Goal: Task Accomplishment & Management: Complete application form

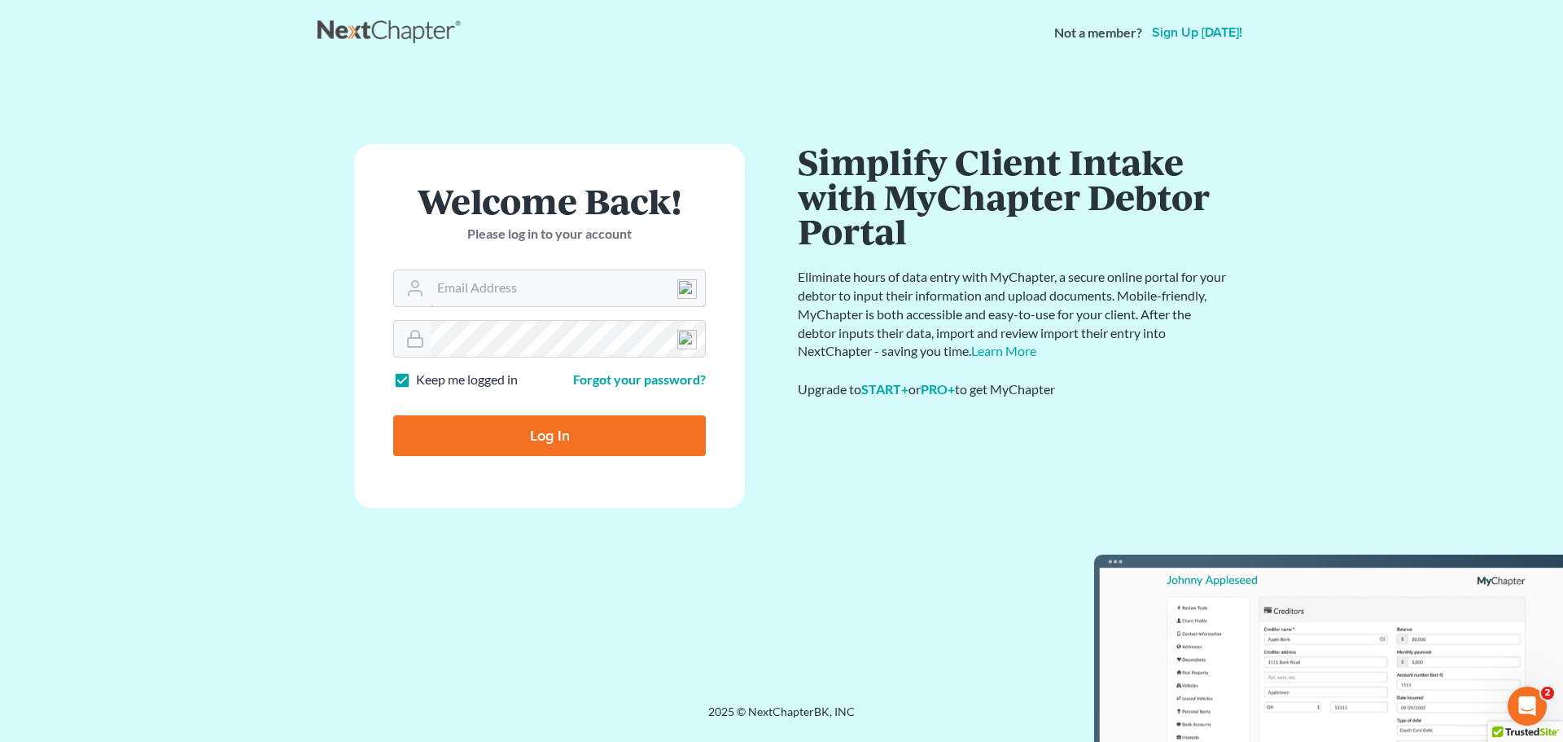
type input "[EMAIL_ADDRESS][DOMAIN_NAME]"
click at [551, 424] on input "Log In" at bounding box center [549, 435] width 313 height 41
type input "Thinking..."
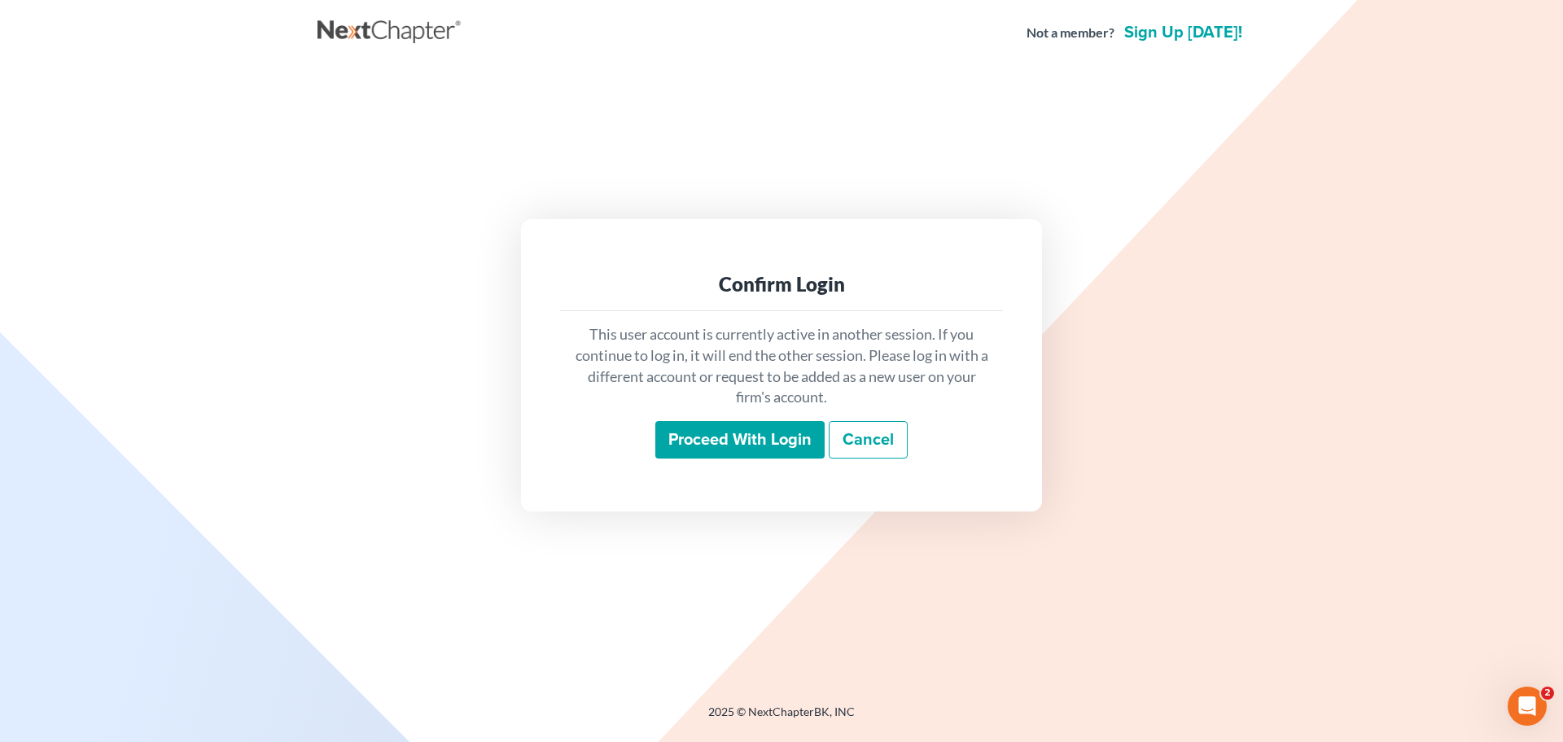
click at [768, 455] on input "Proceed with login" at bounding box center [739, 439] width 169 height 37
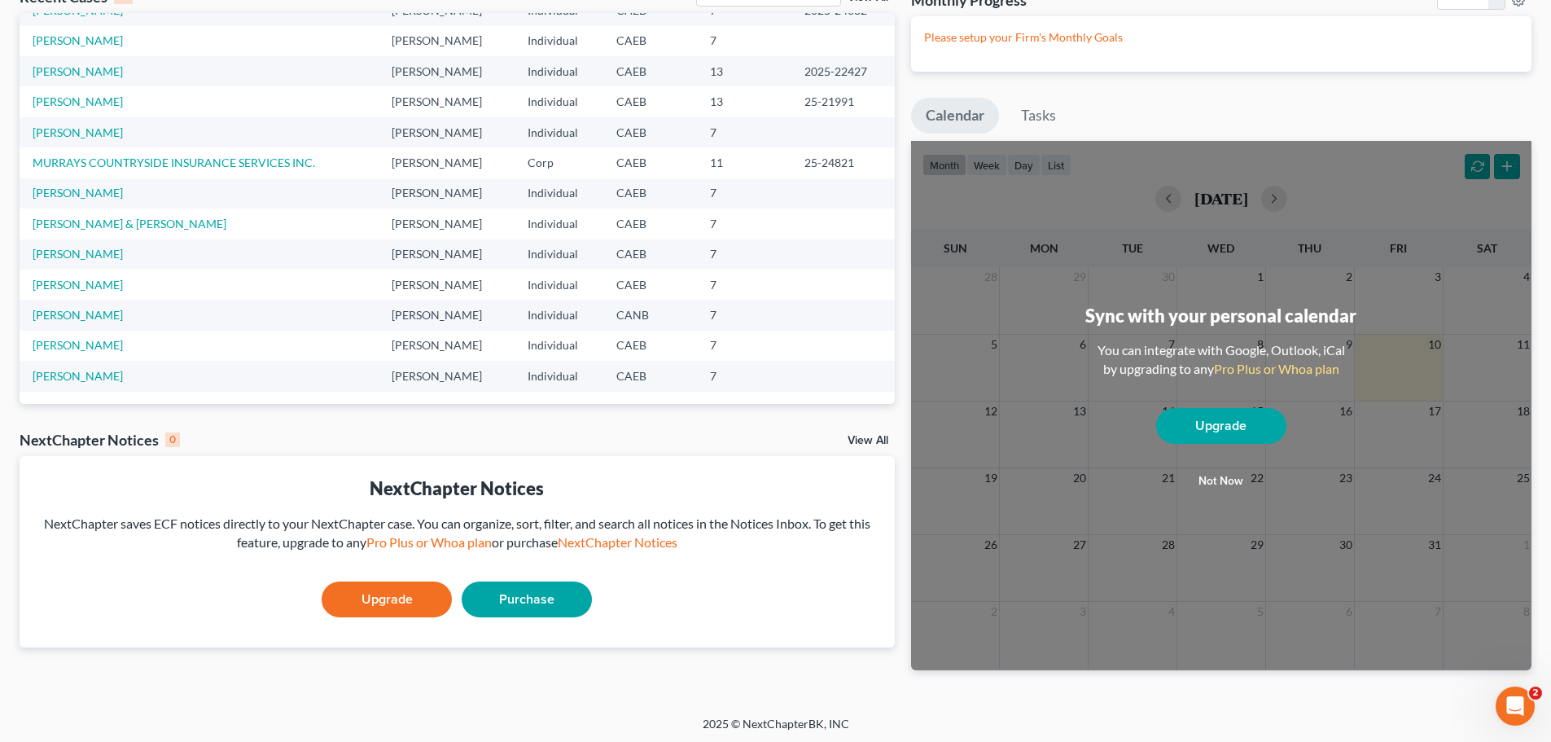
scroll to position [107, 0]
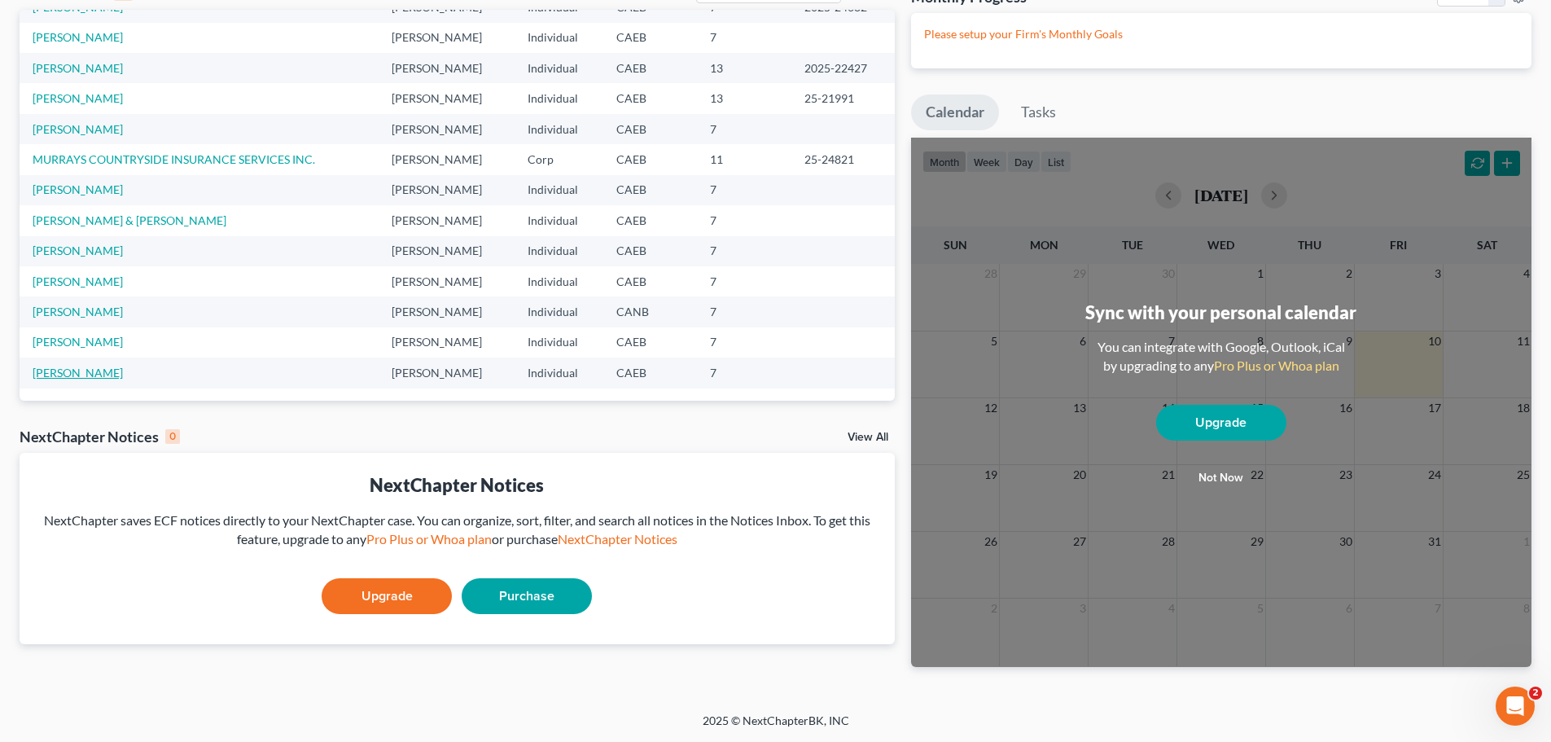
click at [85, 365] on link "[PERSON_NAME]" at bounding box center [78, 372] width 90 height 14
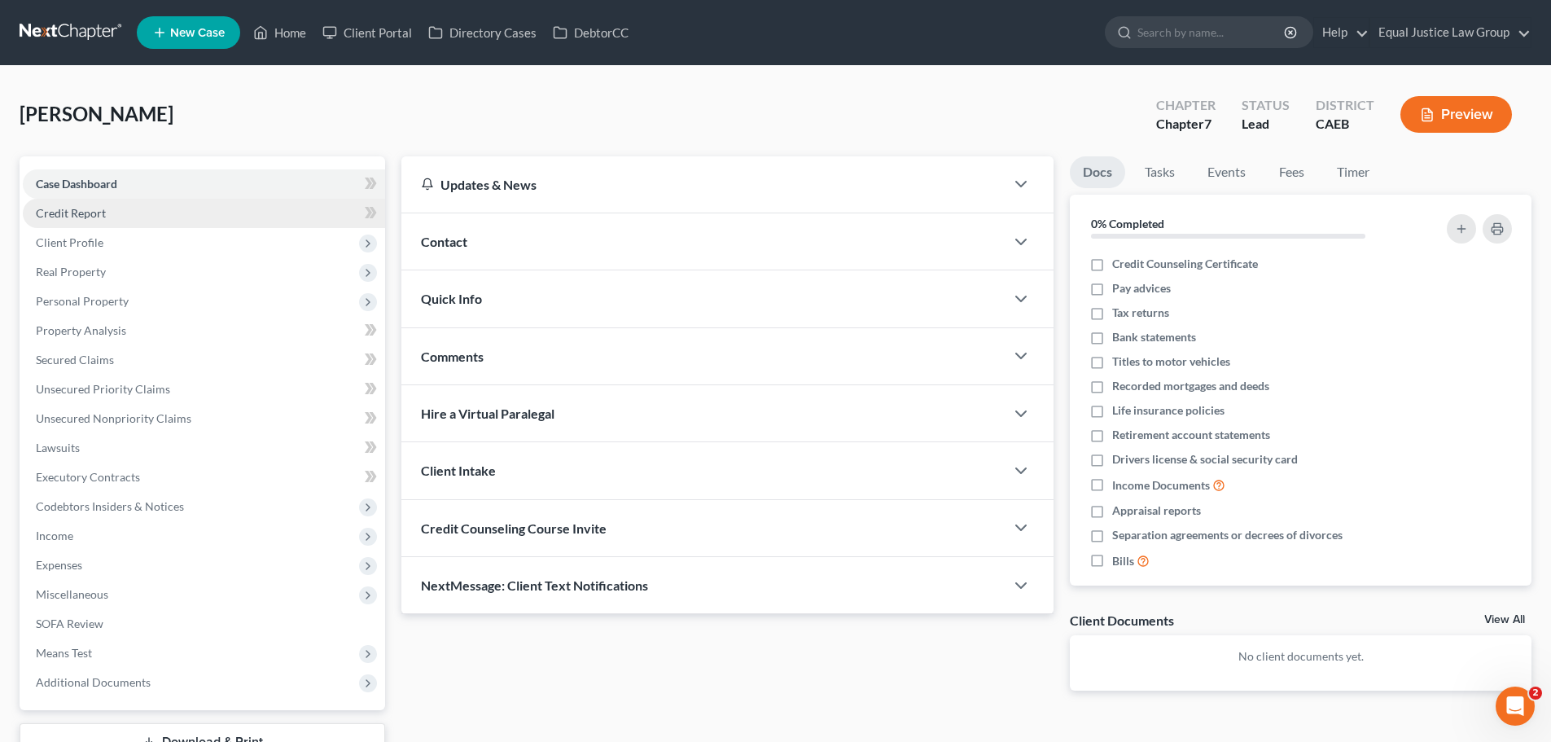
click at [116, 210] on link "Credit Report" at bounding box center [204, 213] width 362 height 29
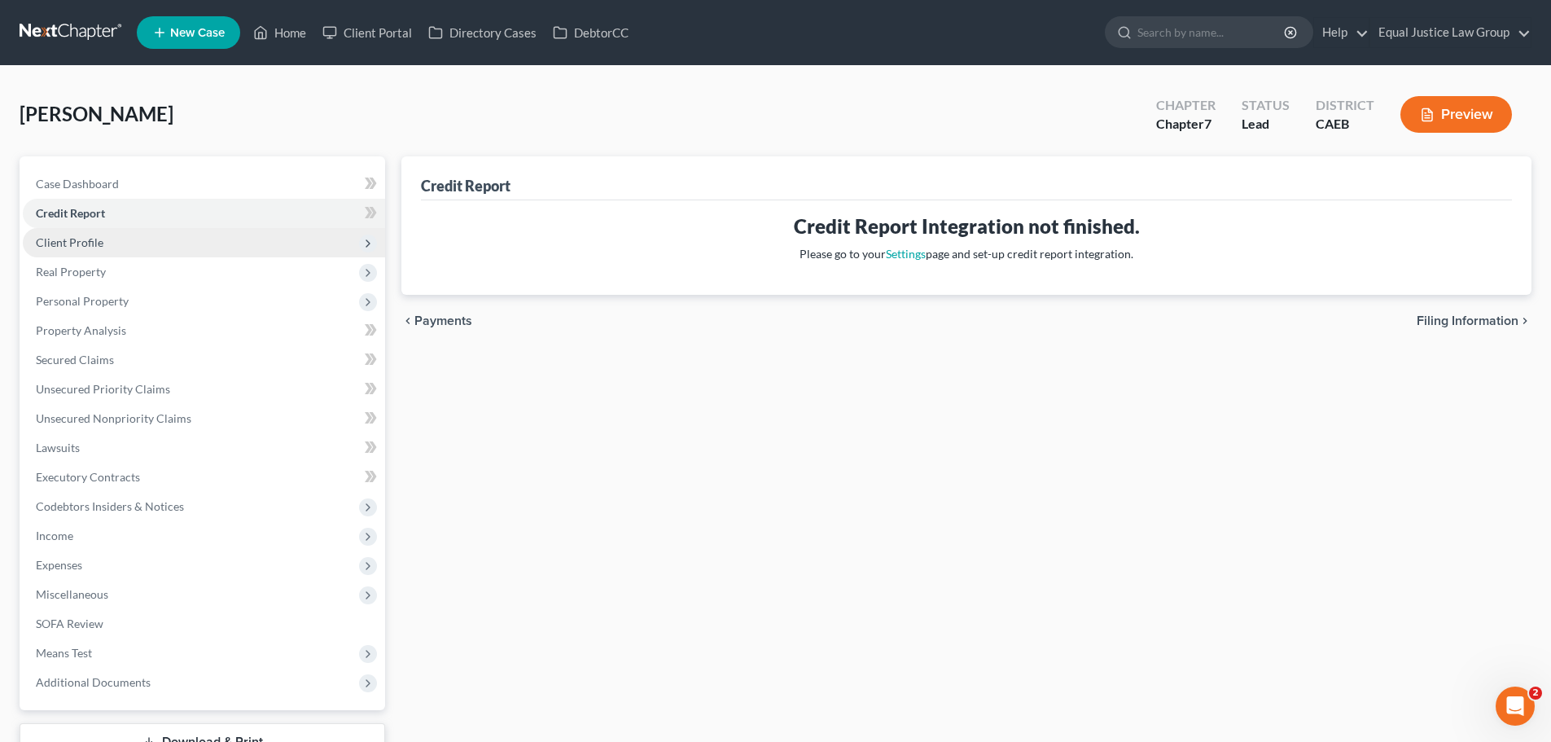
click at [107, 245] on span "Client Profile" at bounding box center [204, 242] width 362 height 29
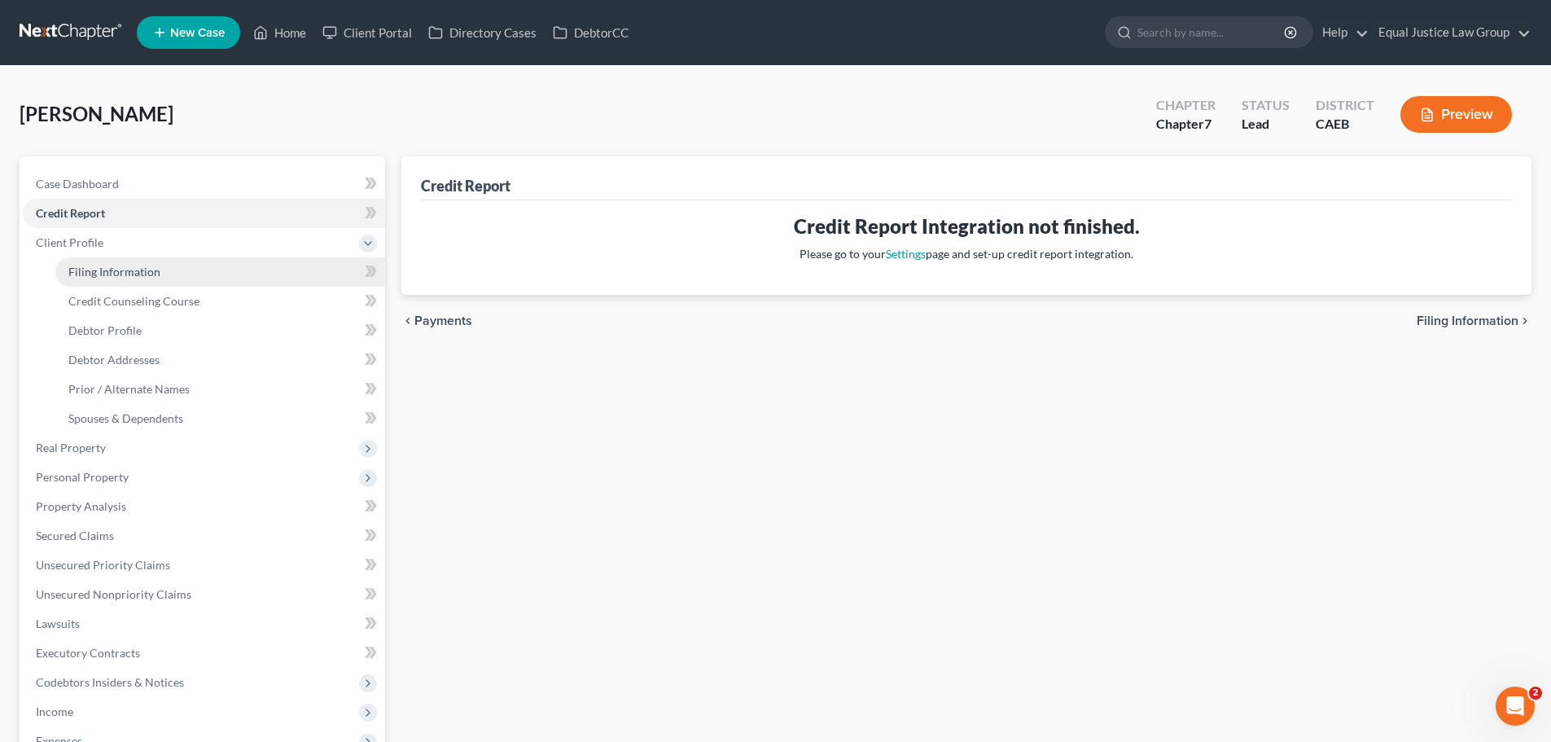
click at [141, 269] on span "Filing Information" at bounding box center [114, 272] width 92 height 14
select select "1"
select select "0"
select select "4"
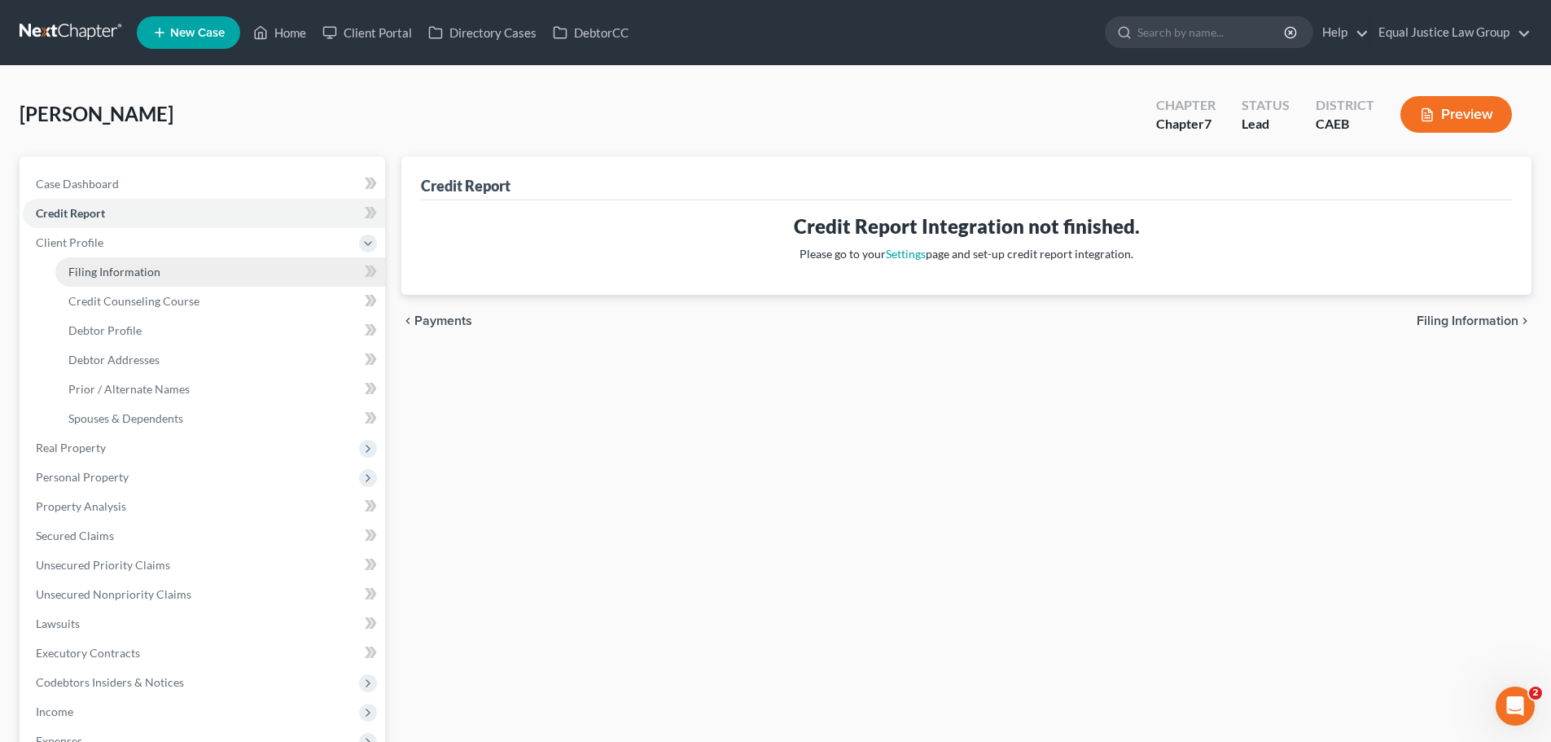
select select "1"
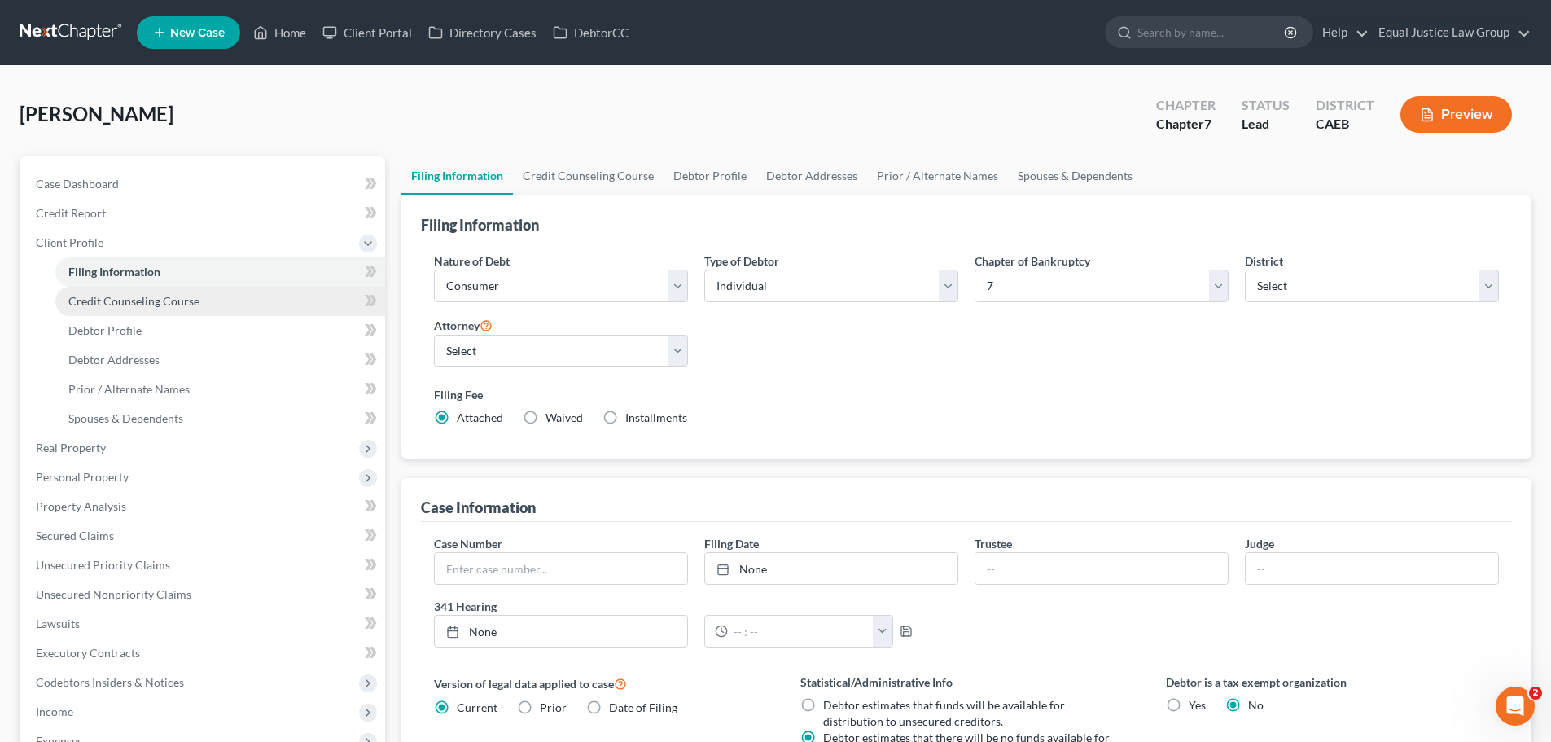
click at [164, 301] on span "Credit Counseling Course" at bounding box center [133, 301] width 131 height 14
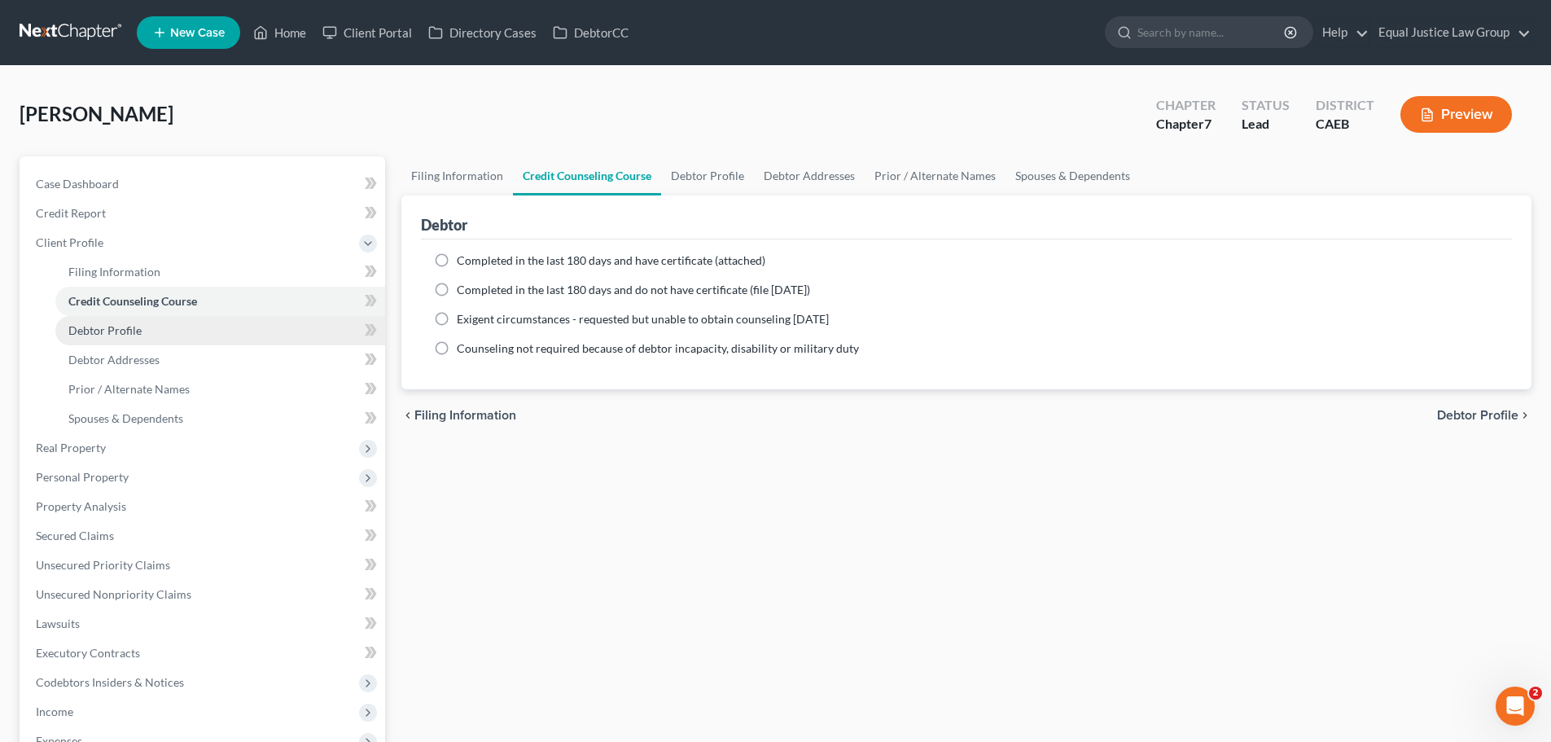
click at [141, 328] on link "Debtor Profile" at bounding box center [220, 330] width 330 height 29
select select "0"
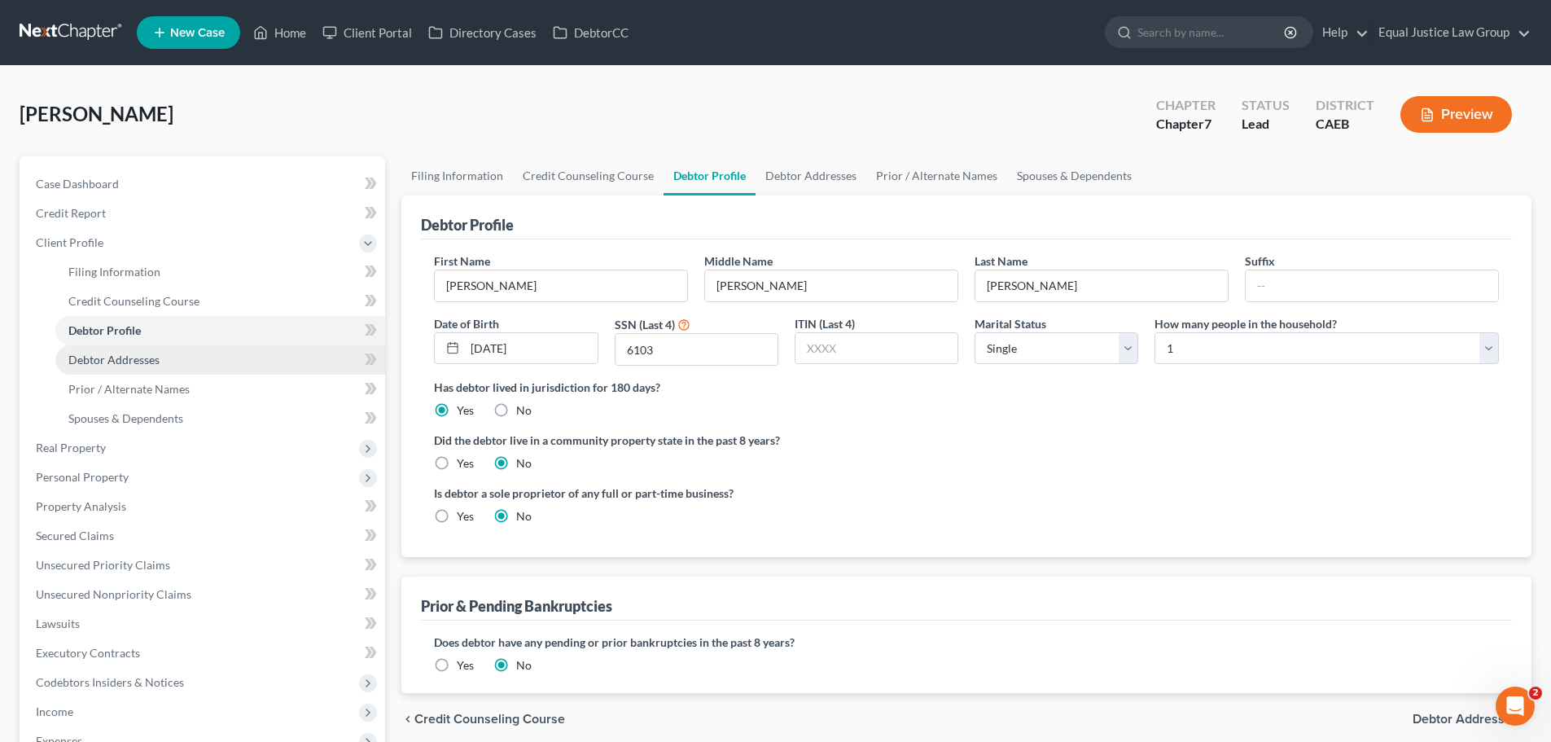
click at [160, 362] on link "Debtor Addresses" at bounding box center [220, 359] width 330 height 29
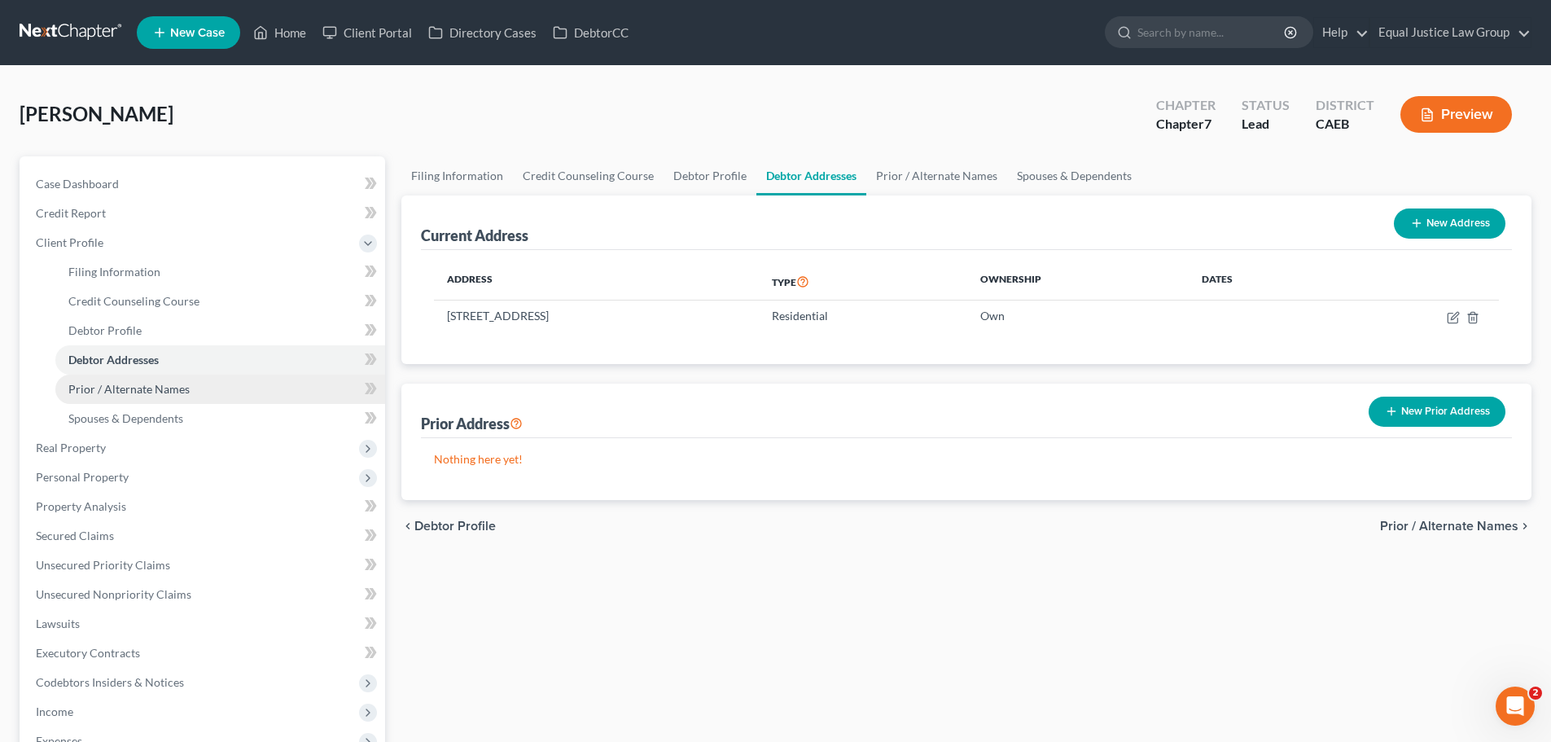
click at [142, 384] on span "Prior / Alternate Names" at bounding box center [128, 389] width 121 height 14
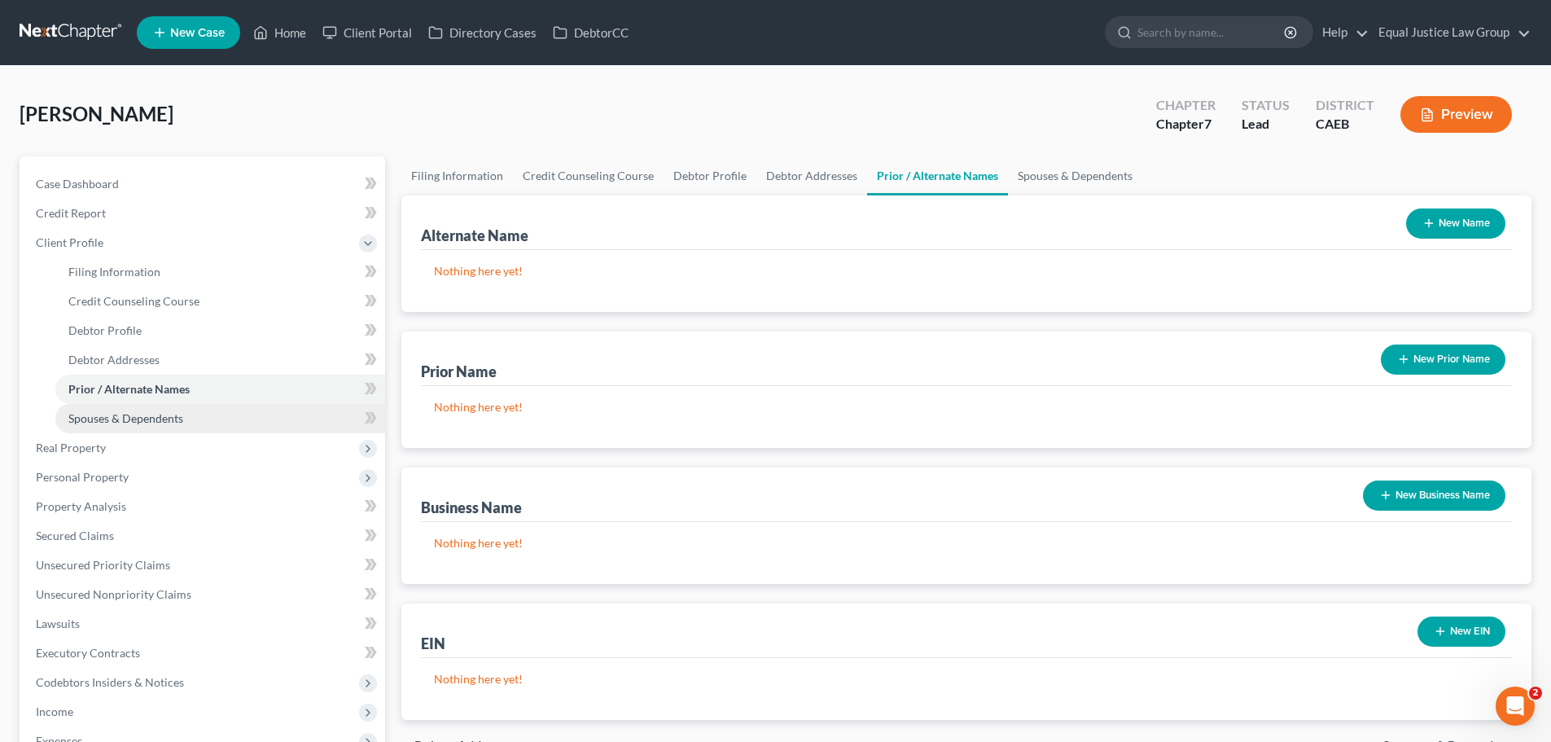
click at [143, 415] on span "Spouses & Dependents" at bounding box center [125, 418] width 115 height 14
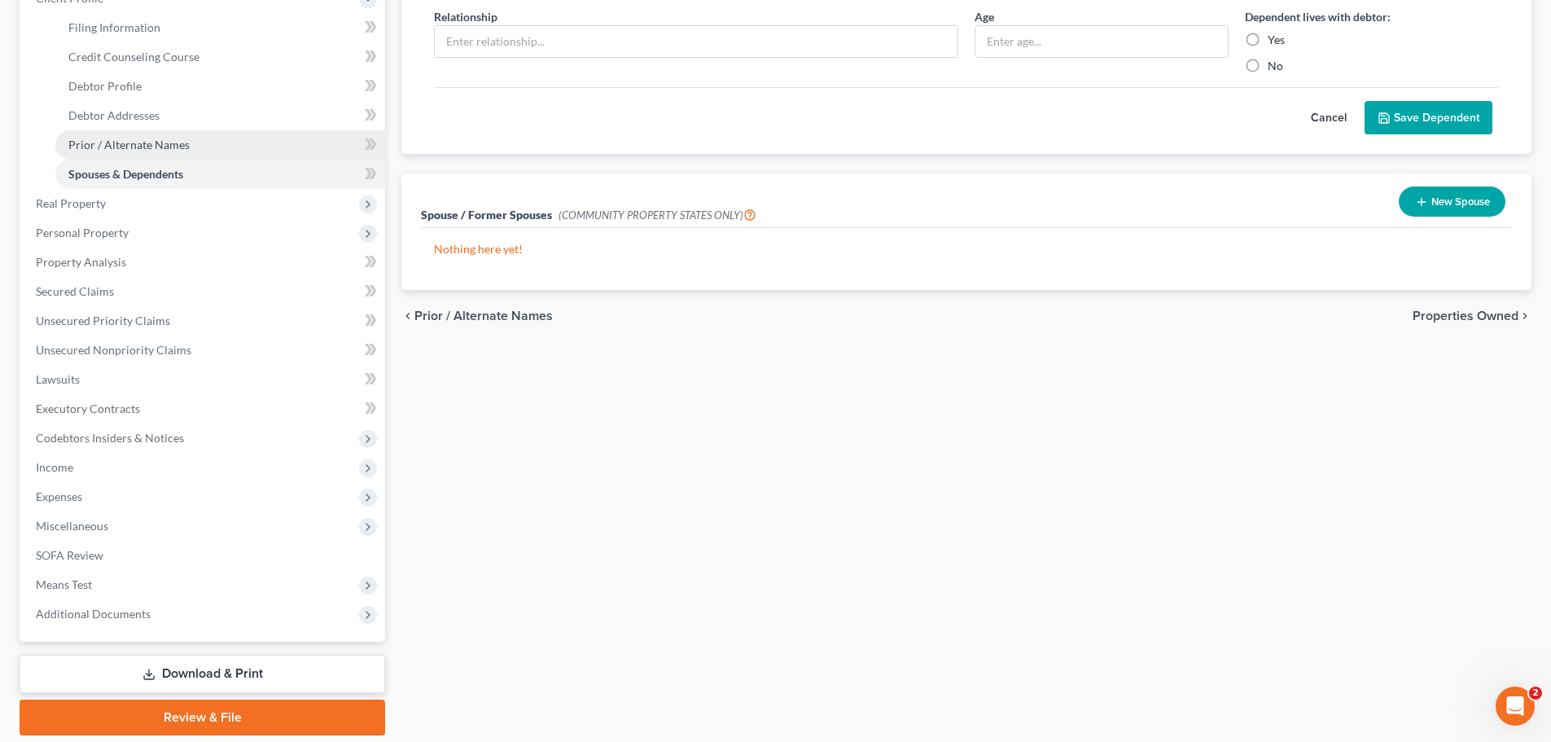
scroll to position [81, 0]
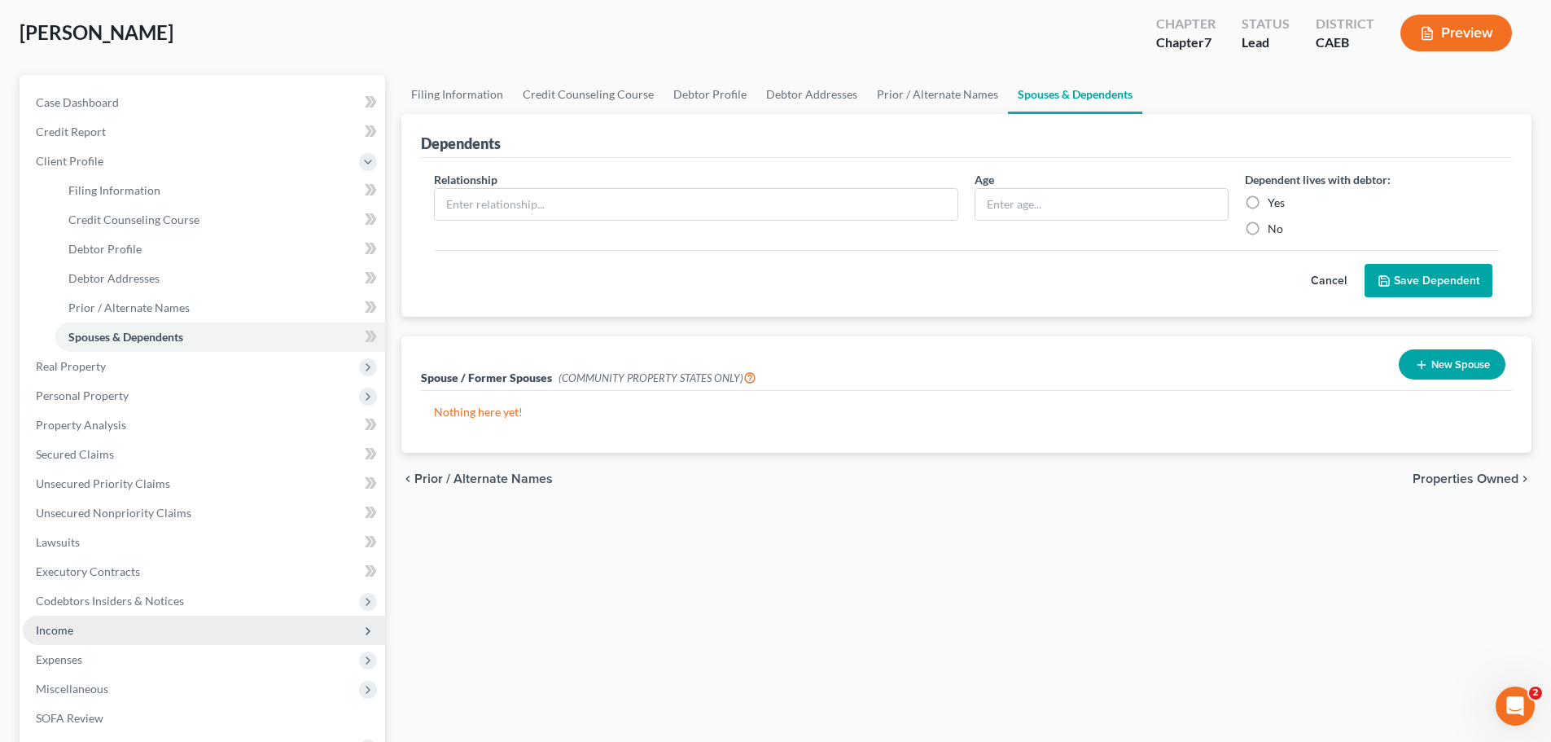
click at [81, 639] on span "Income" at bounding box center [204, 629] width 362 height 29
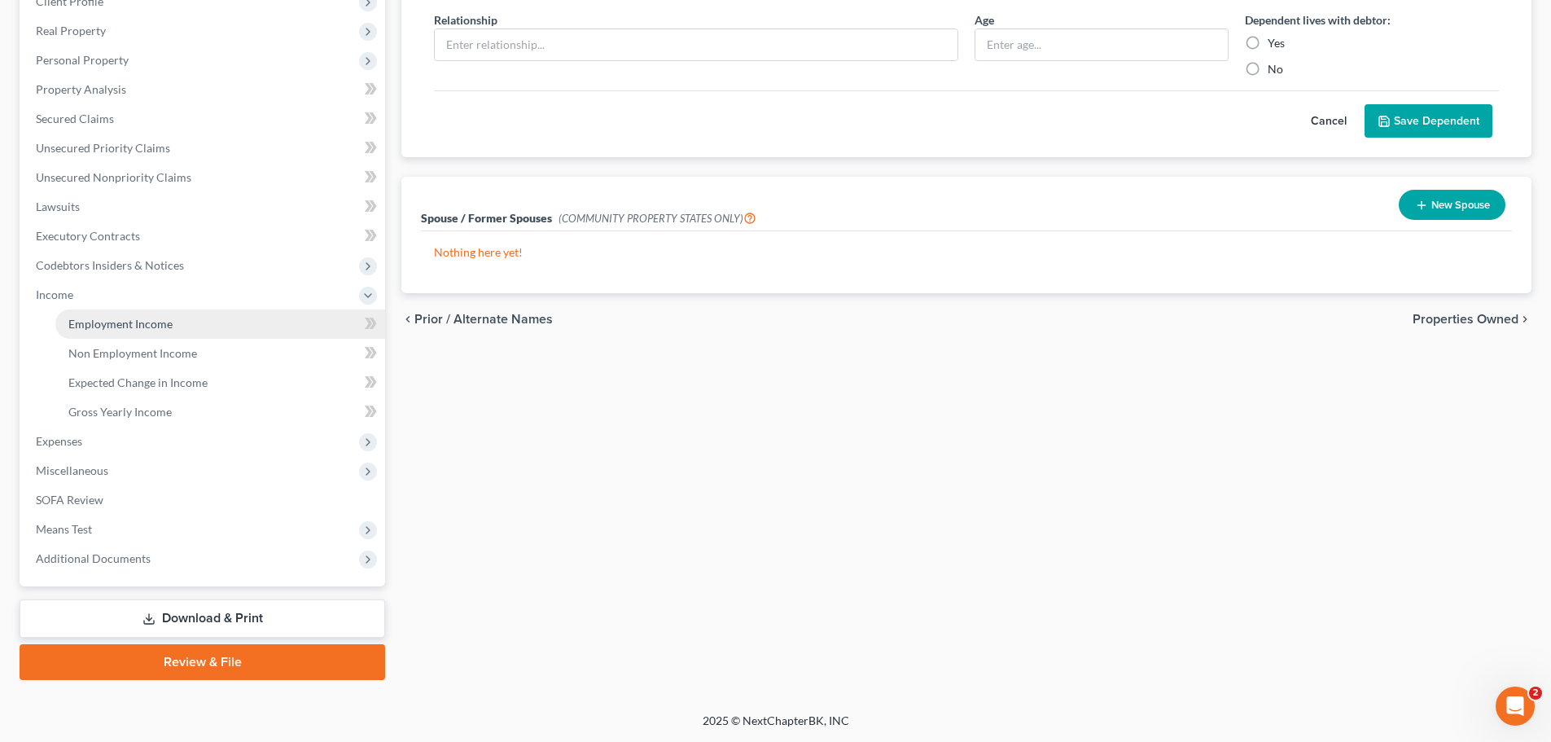
click at [155, 330] on span "Employment Income" at bounding box center [120, 324] width 104 height 14
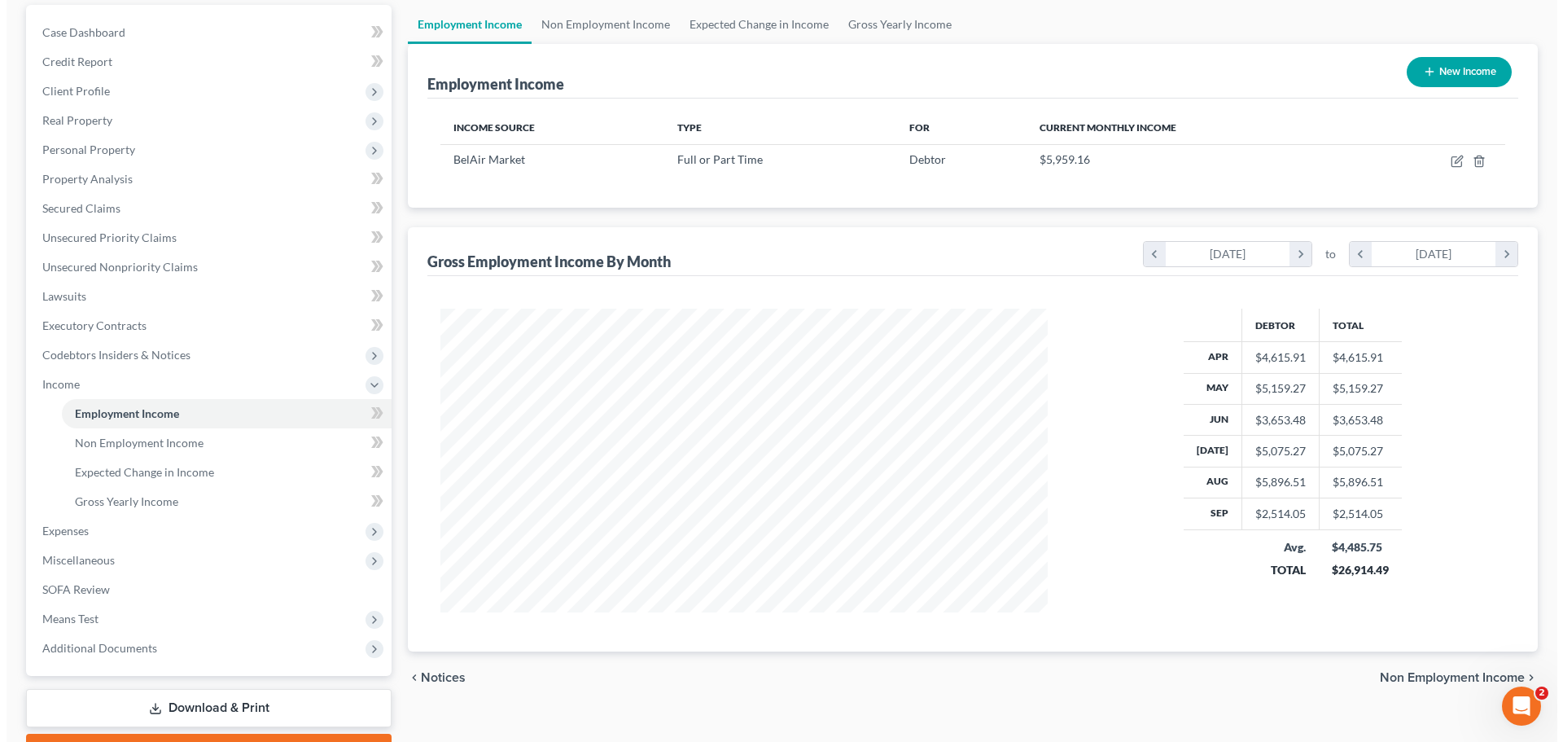
scroll to position [241, 0]
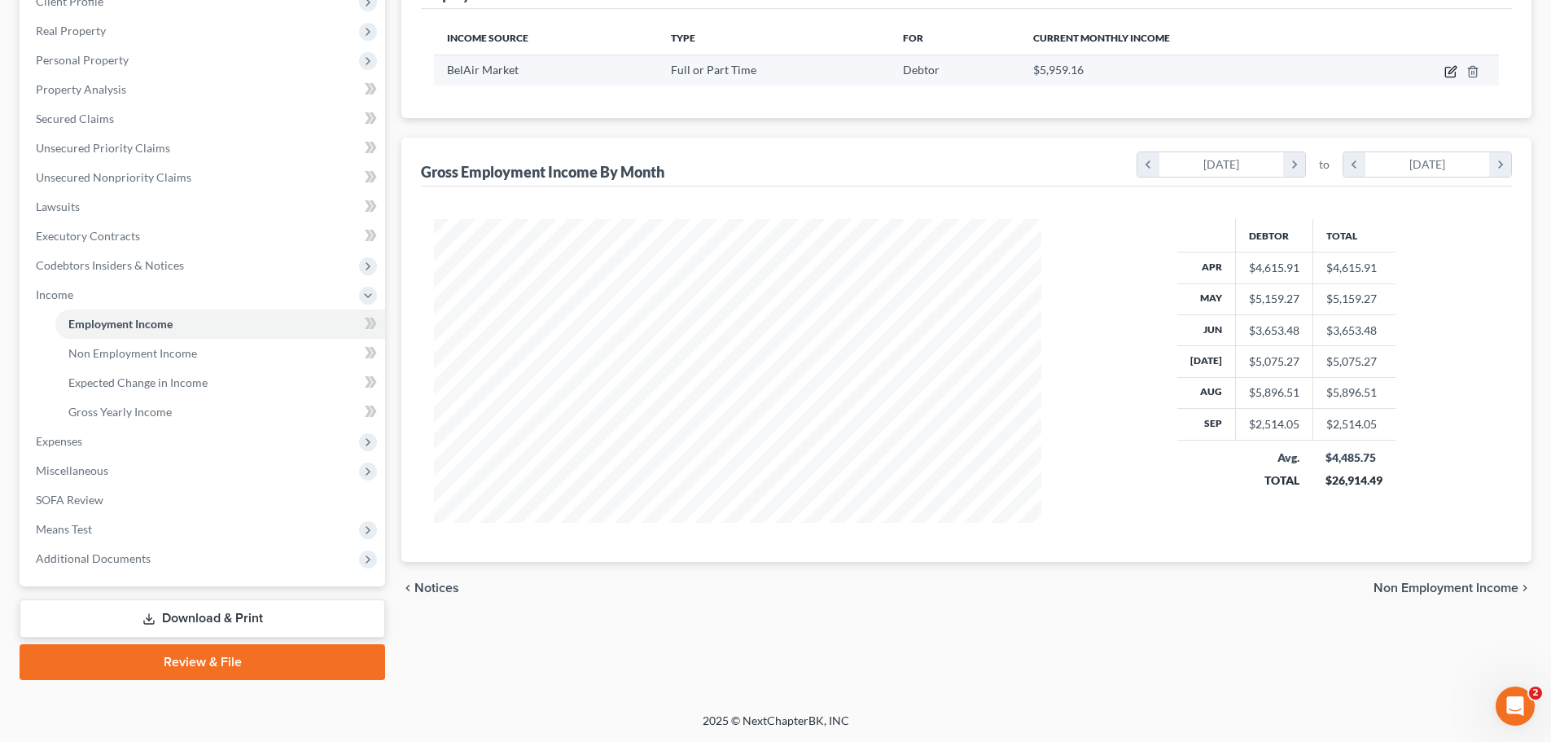
click at [1446, 71] on icon "button" at bounding box center [1450, 73] width 10 height 10
select select "0"
select select "4"
select select "3"
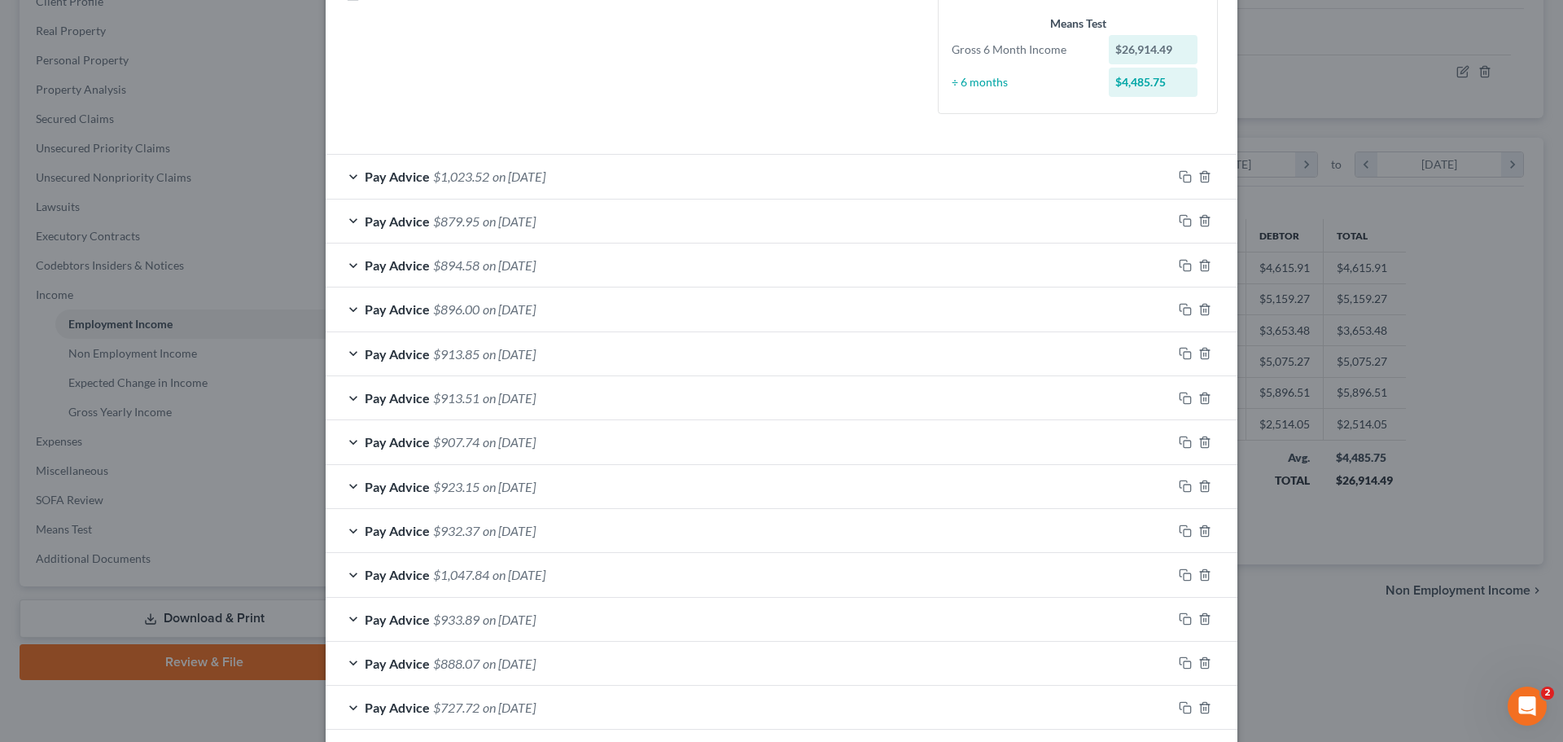
scroll to position [293, 0]
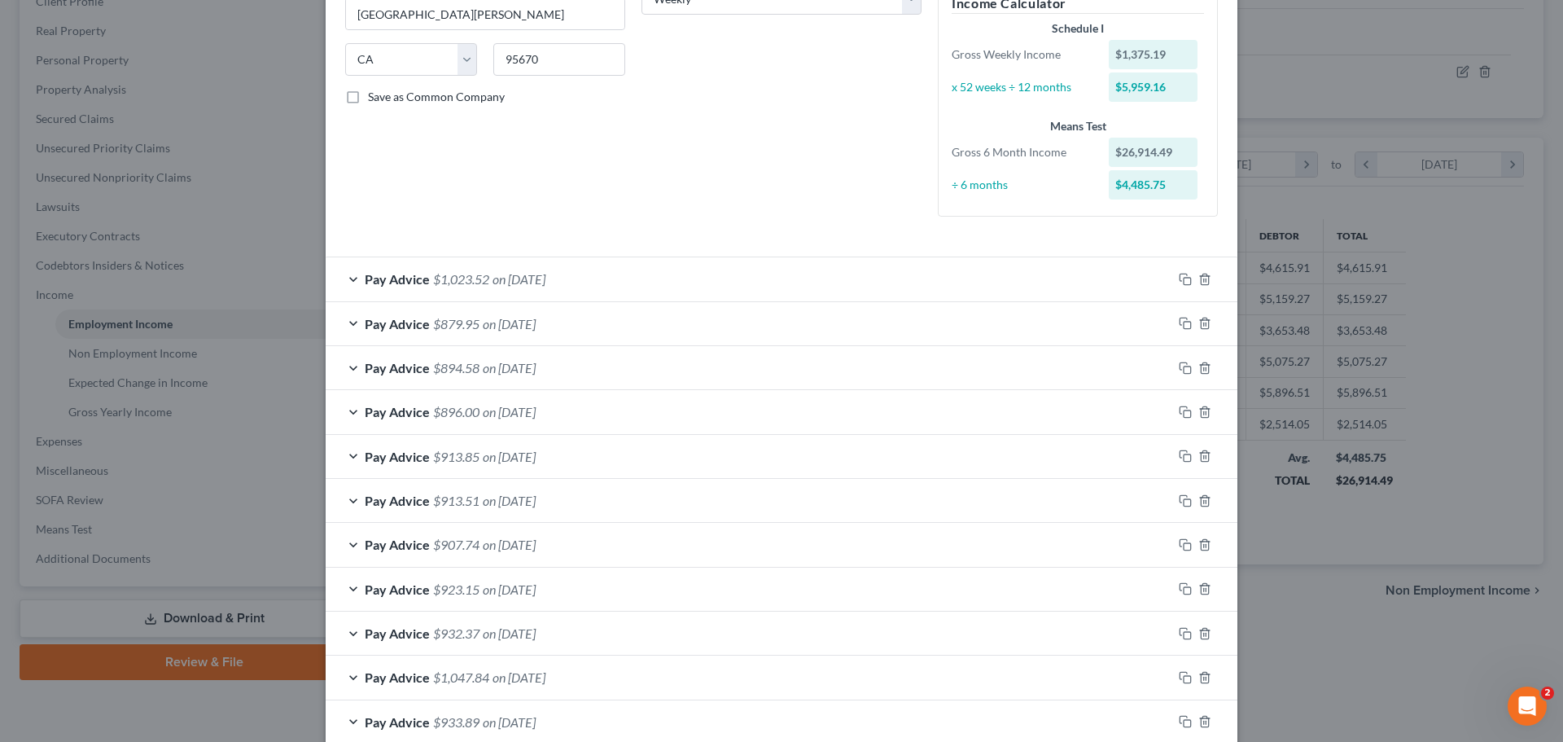
click at [1392, 632] on div "Edit Income Source × Employment Type * Select Full or [DEMOGRAPHIC_DATA] Employ…" at bounding box center [781, 371] width 1563 height 742
click at [1443, 221] on div "Edit Income Source × Employment Type * Select Full or [DEMOGRAPHIC_DATA] Employ…" at bounding box center [781, 371] width 1563 height 742
click at [106, 212] on div "Edit Income Source × Employment Type * Select Full or [DEMOGRAPHIC_DATA] Employ…" at bounding box center [781, 371] width 1563 height 742
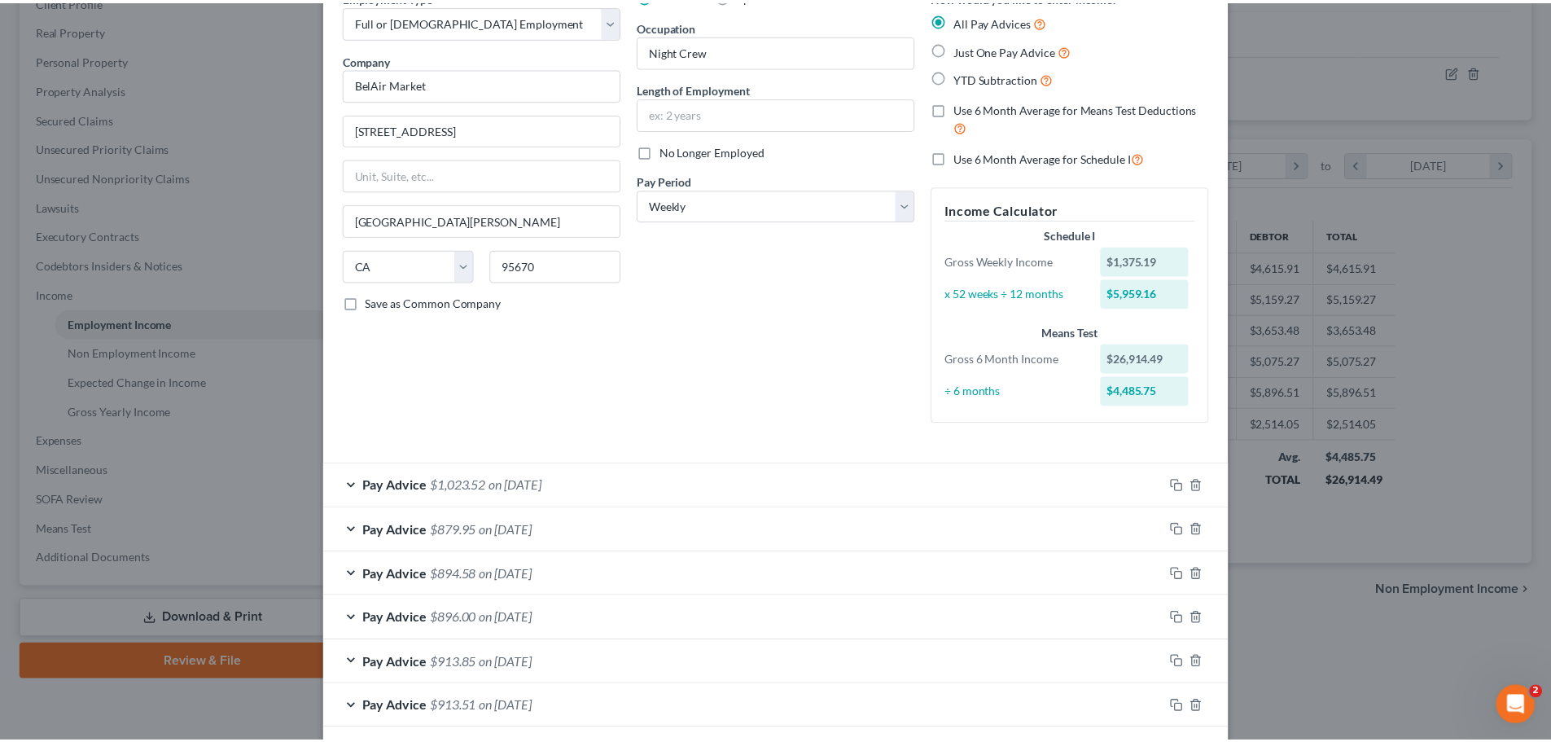
scroll to position [0, 0]
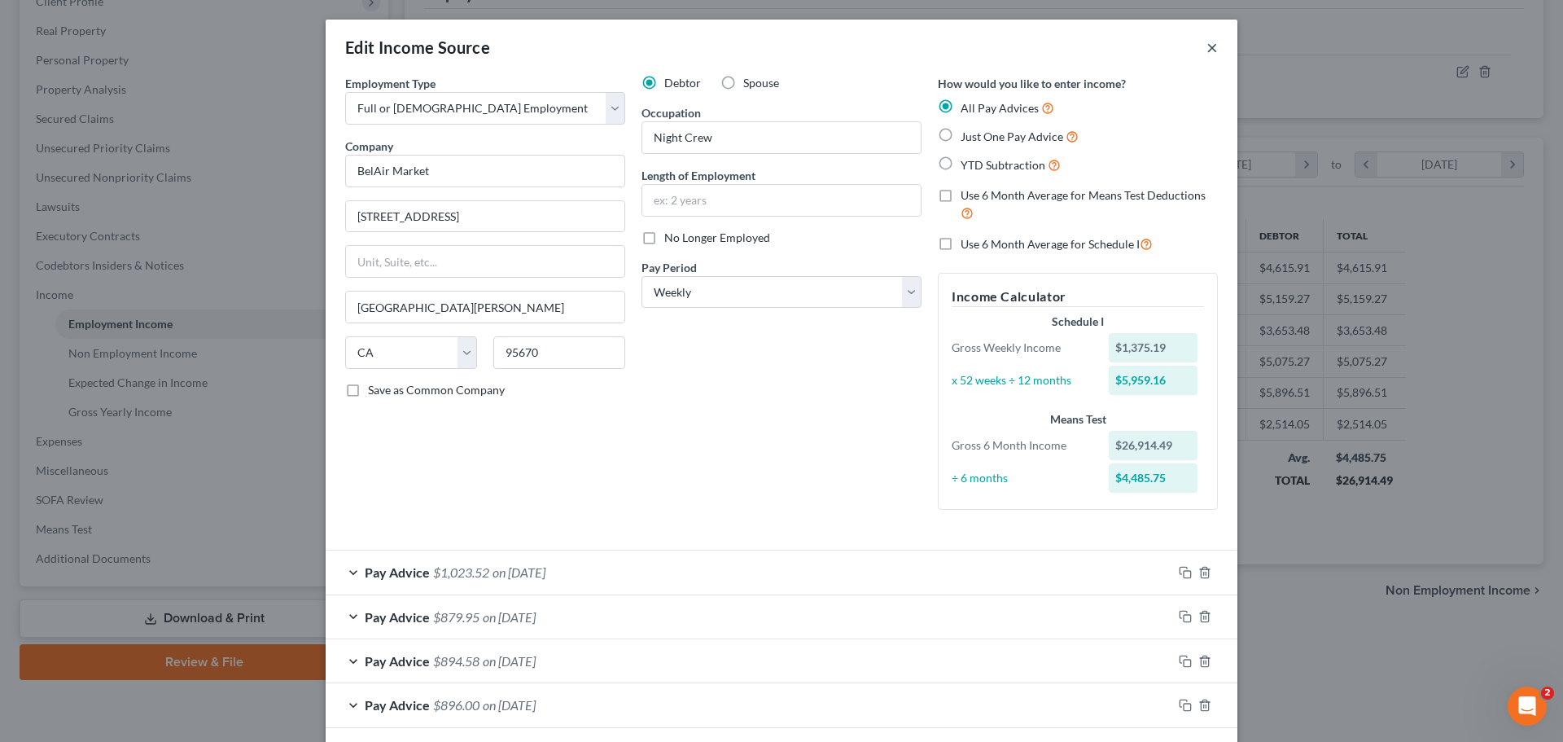
drag, startPoint x: 1204, startPoint y: 46, endPoint x: 1131, endPoint y: 46, distance: 72.4
click at [1206, 46] on button "×" at bounding box center [1211, 47] width 11 height 20
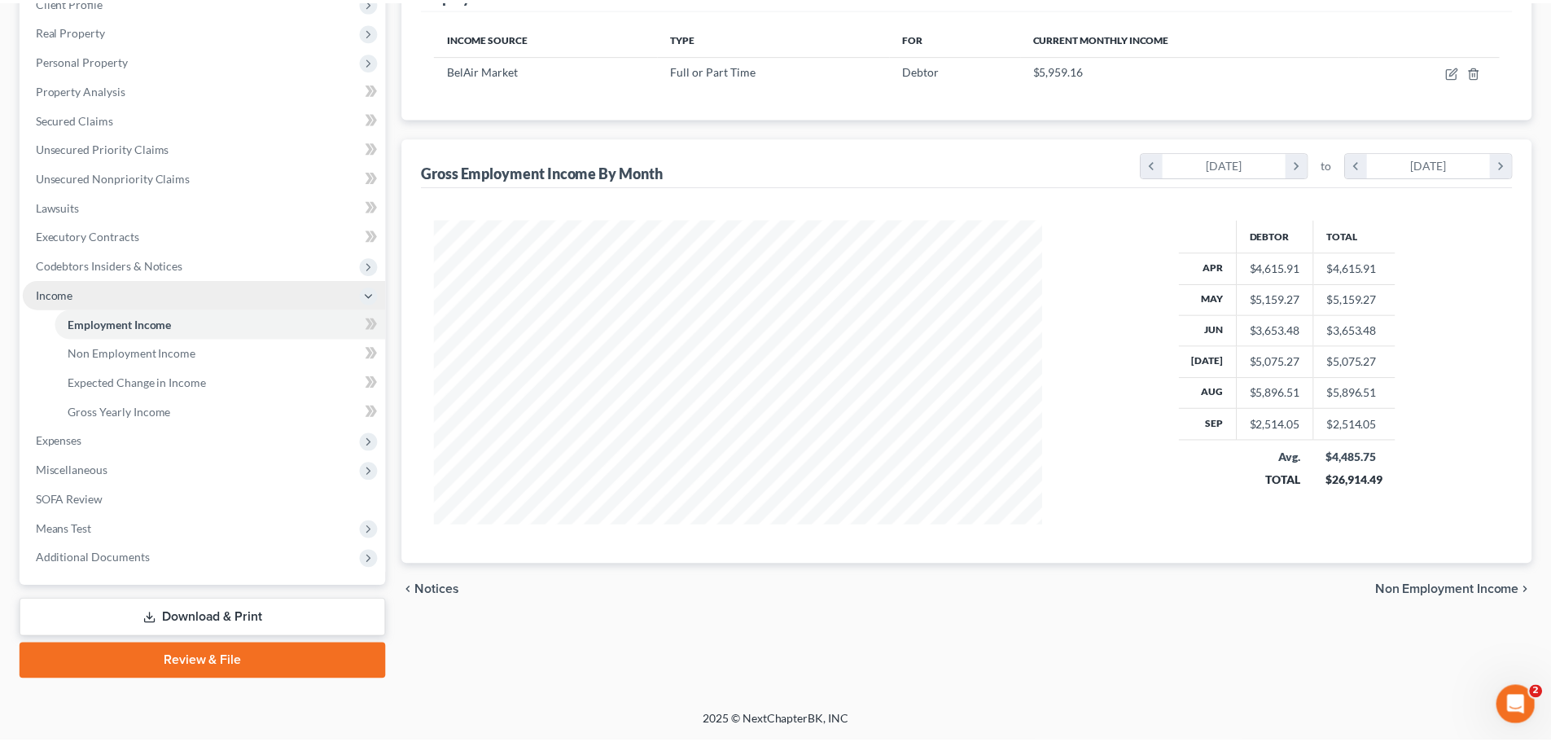
scroll to position [813647, 813311]
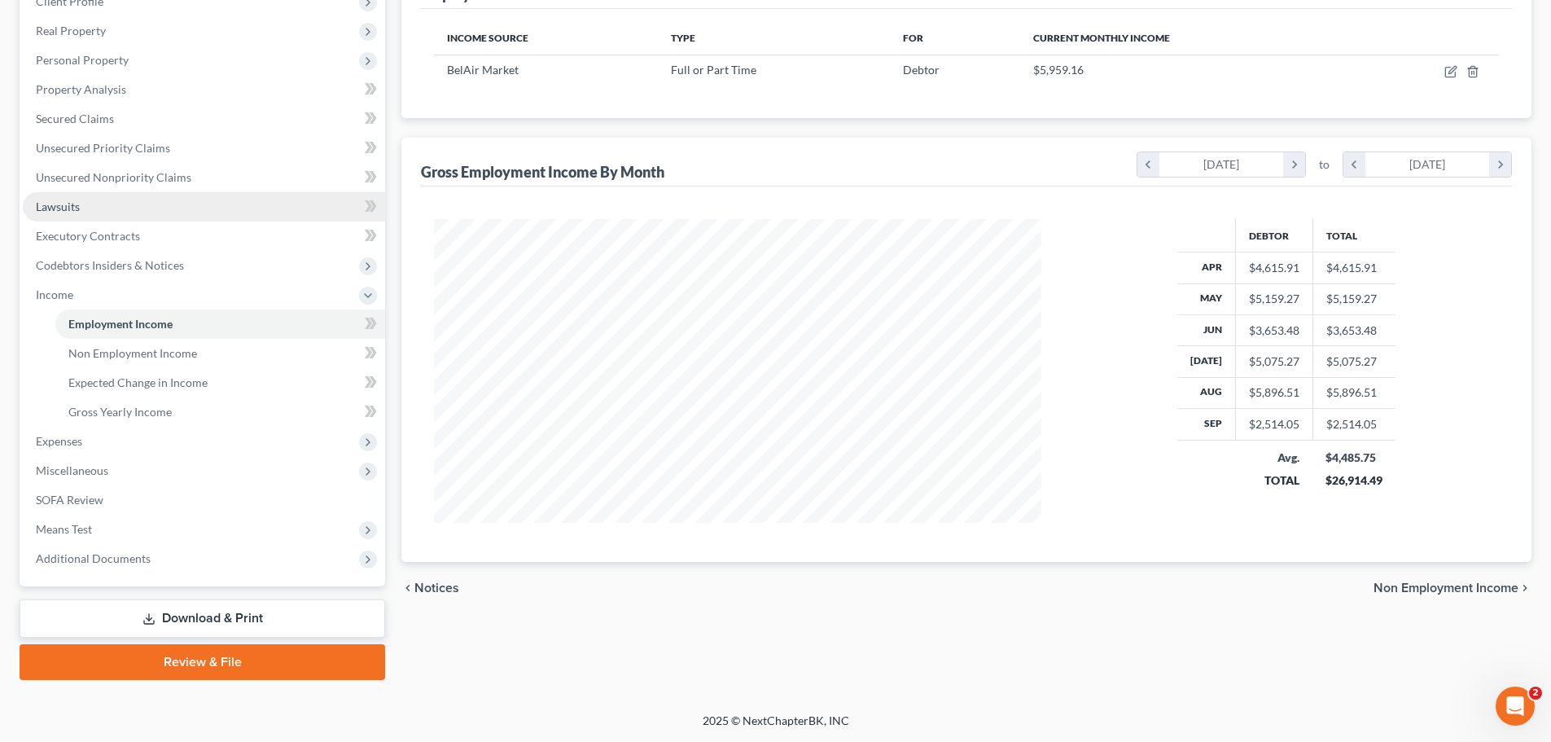
click at [83, 210] on link "Lawsuits" at bounding box center [204, 206] width 362 height 29
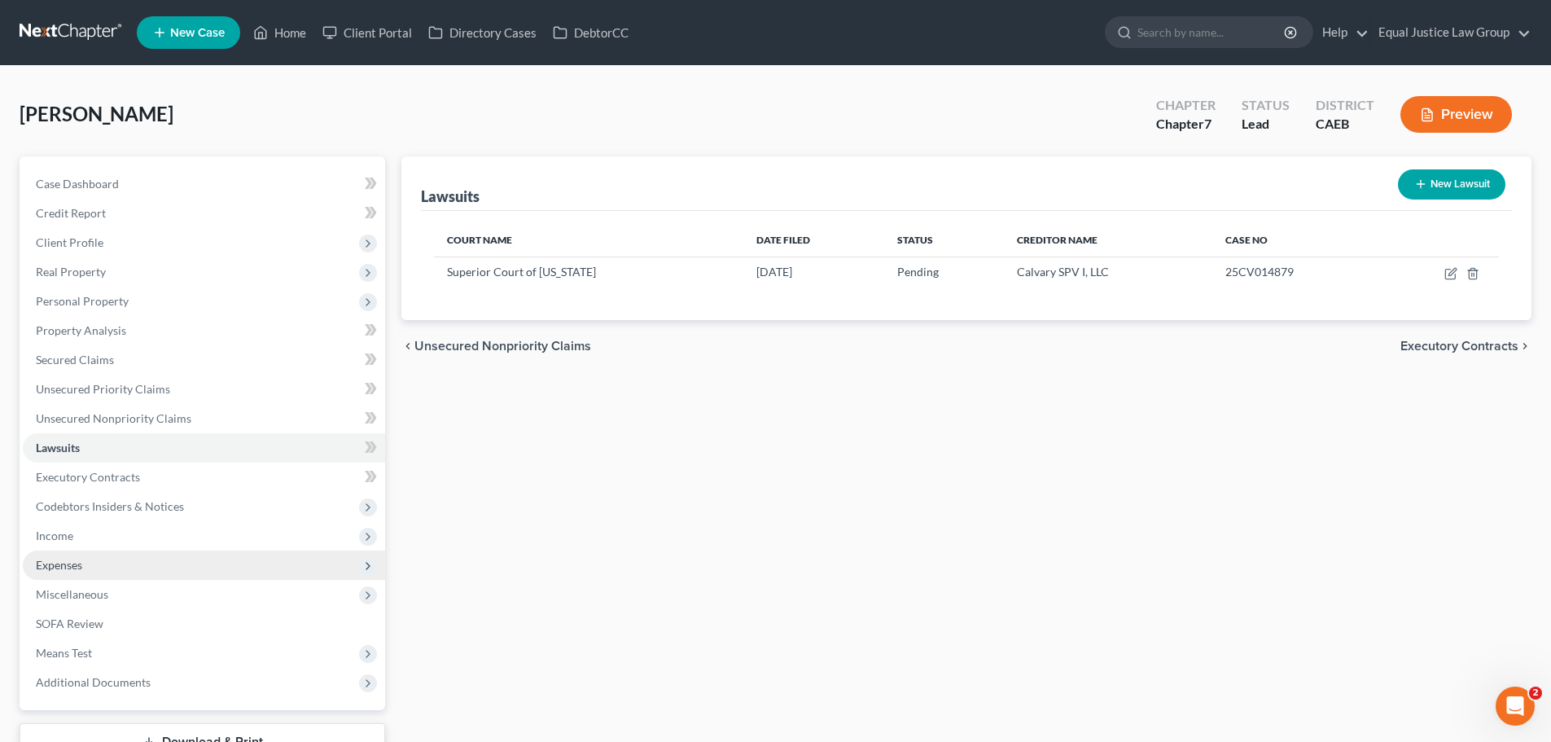
click at [99, 564] on span "Expenses" at bounding box center [204, 564] width 362 height 29
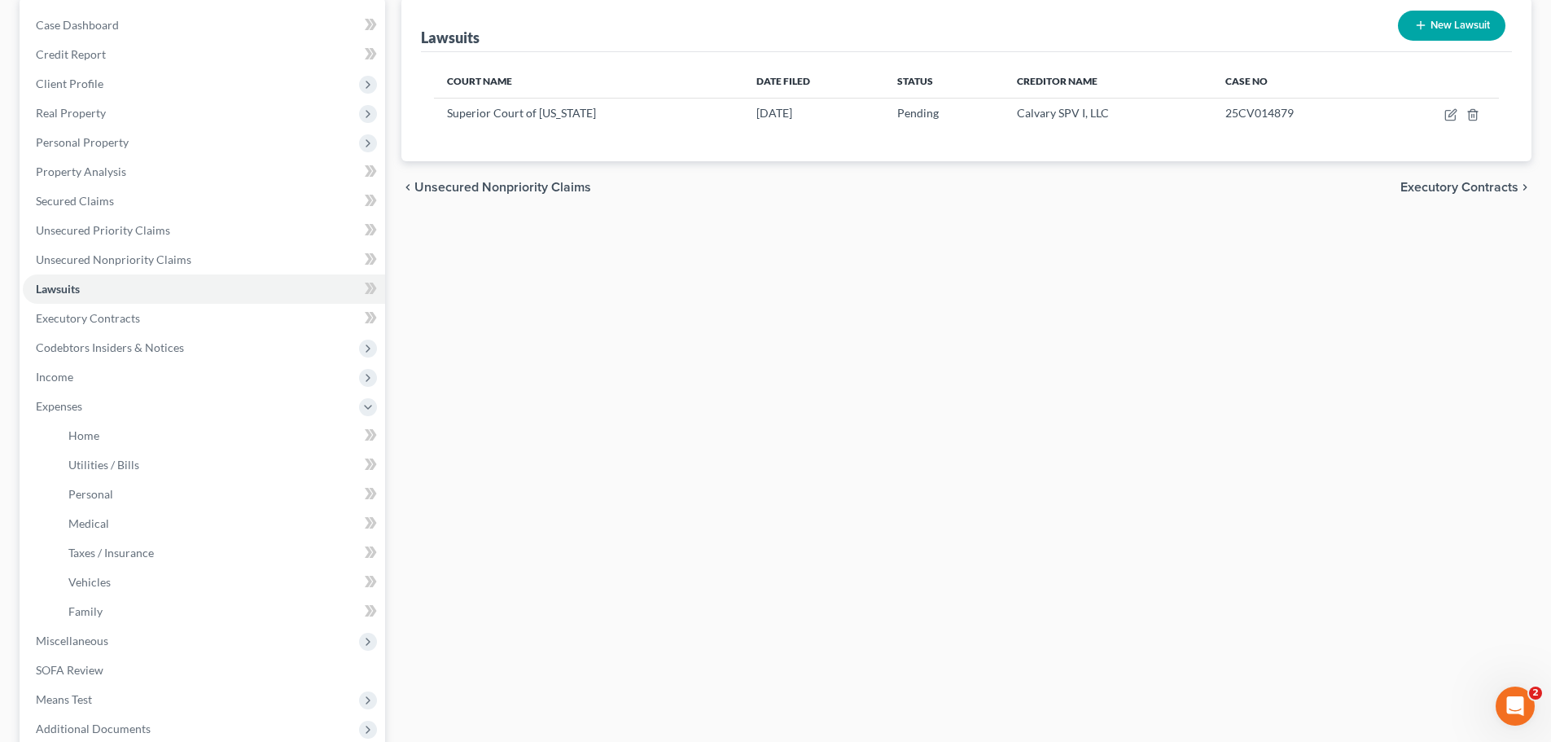
scroll to position [163, 0]
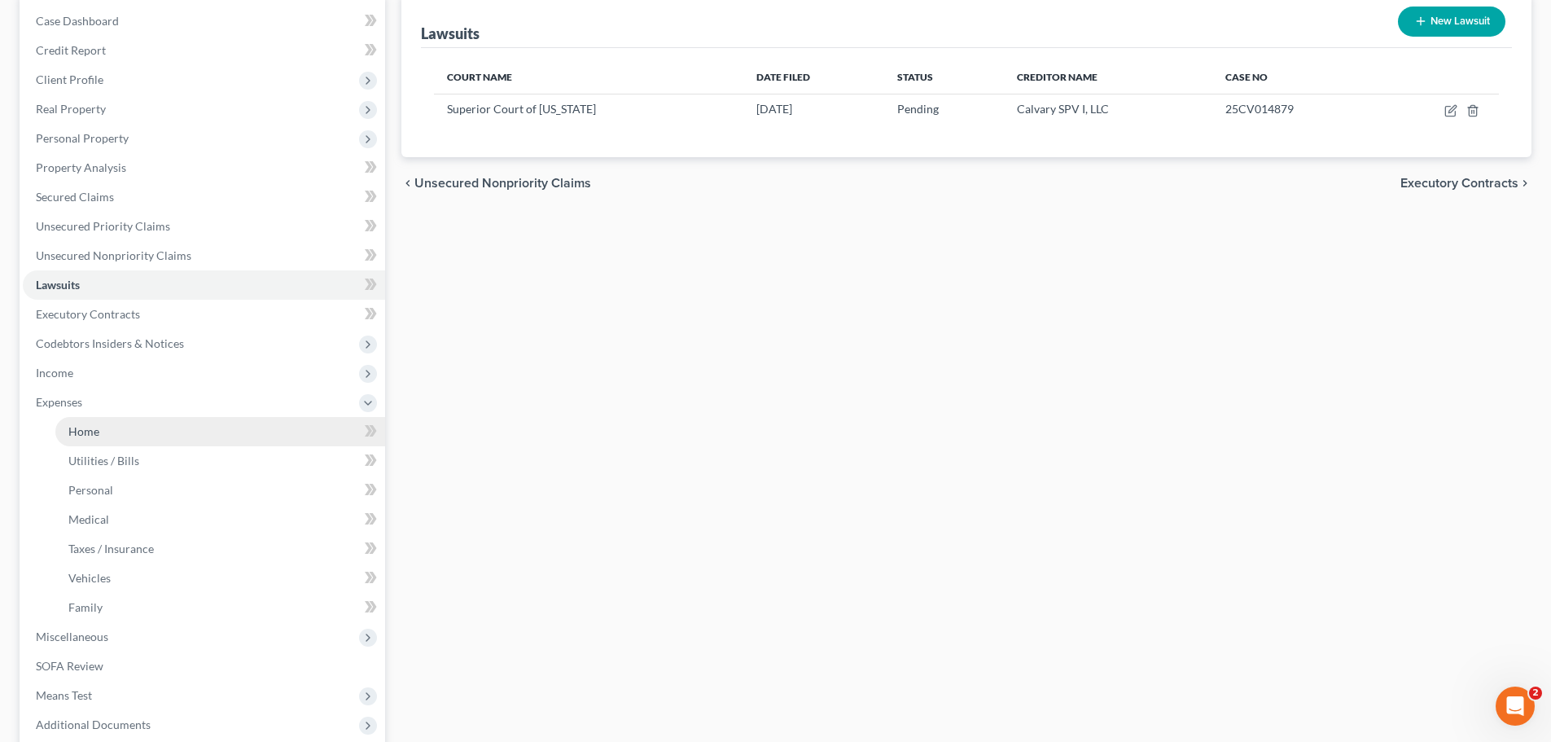
click at [114, 442] on link "Home" at bounding box center [220, 431] width 330 height 29
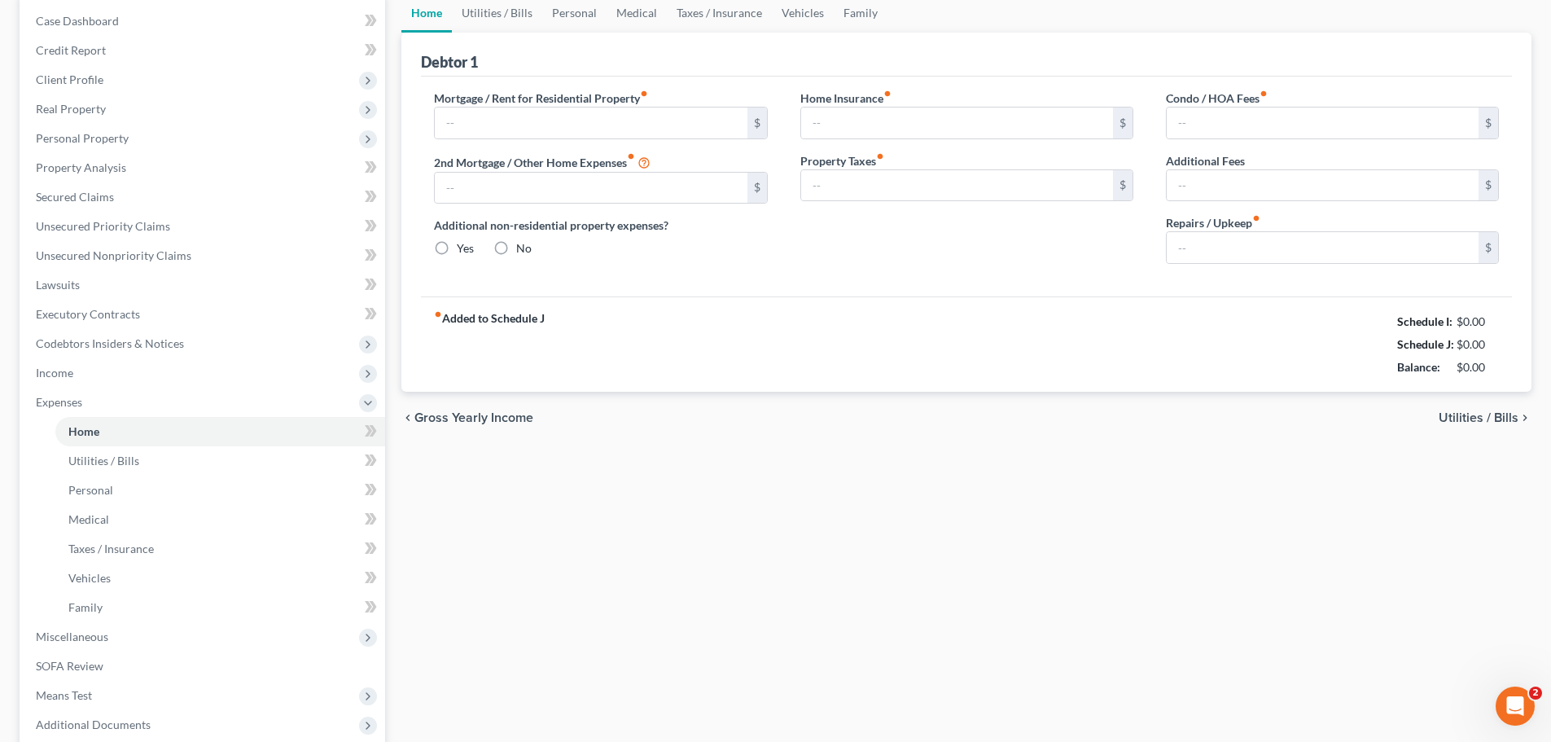
scroll to position [24, 0]
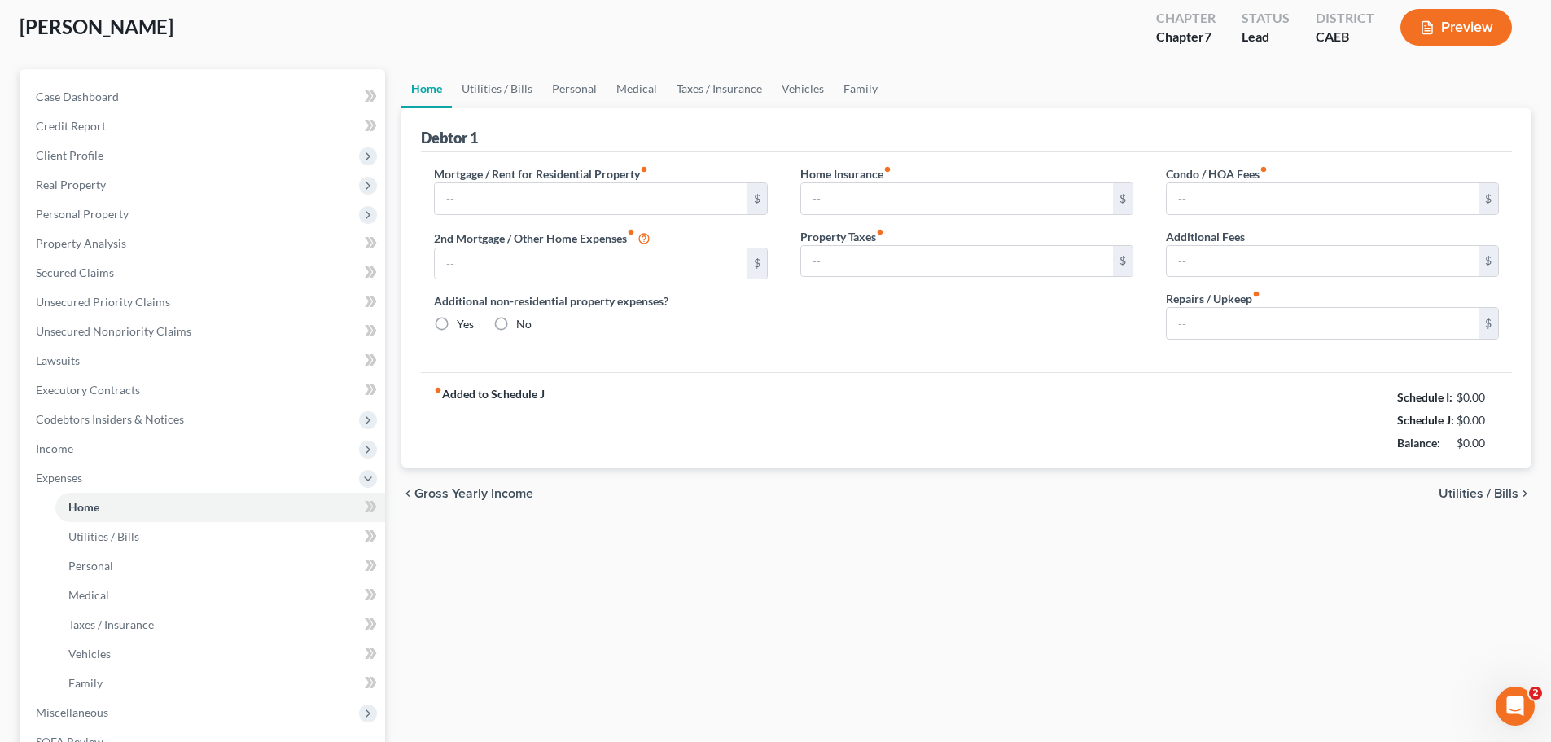
type input "966.12"
type input "0.00"
radio input "true"
type input "0.00"
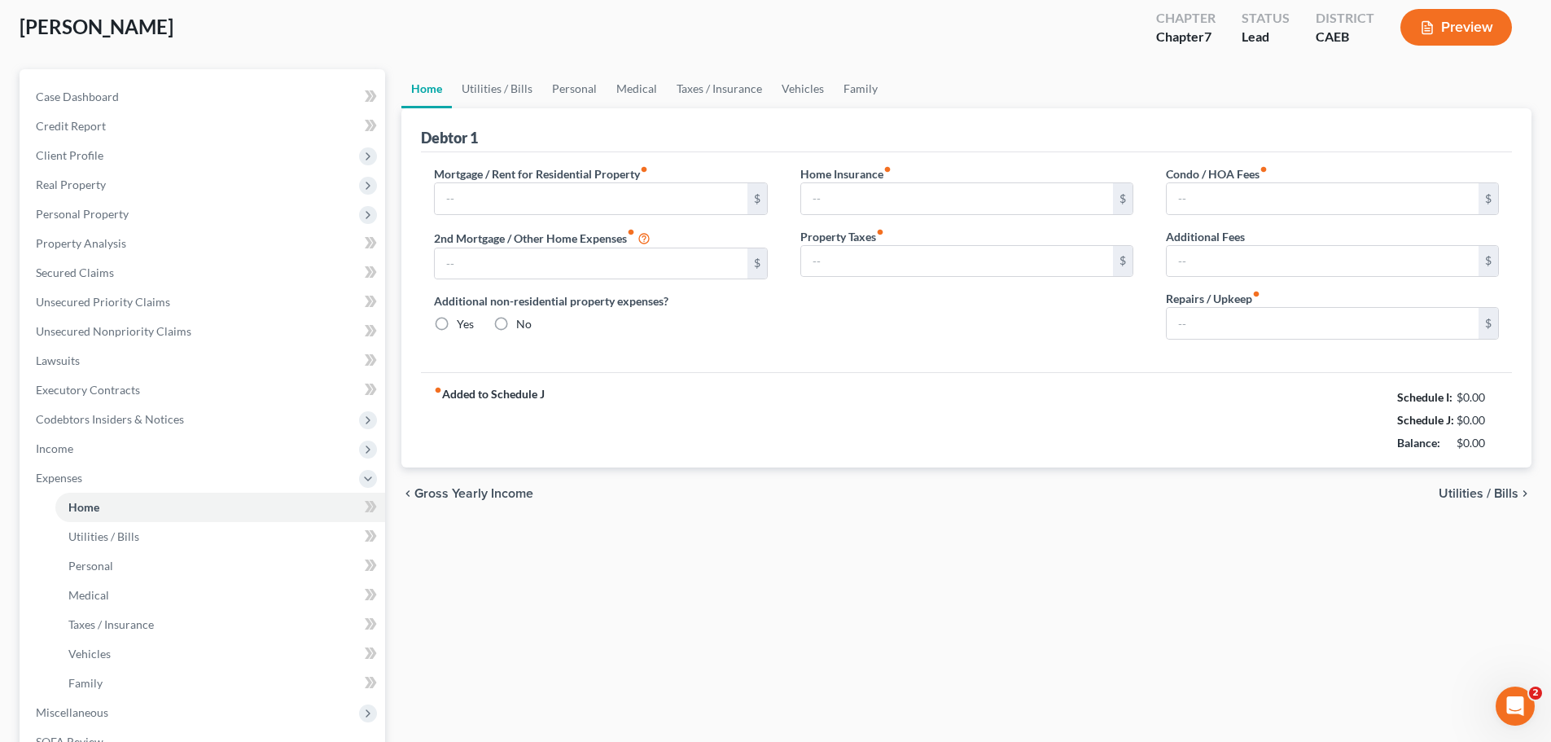
type input "0.00"
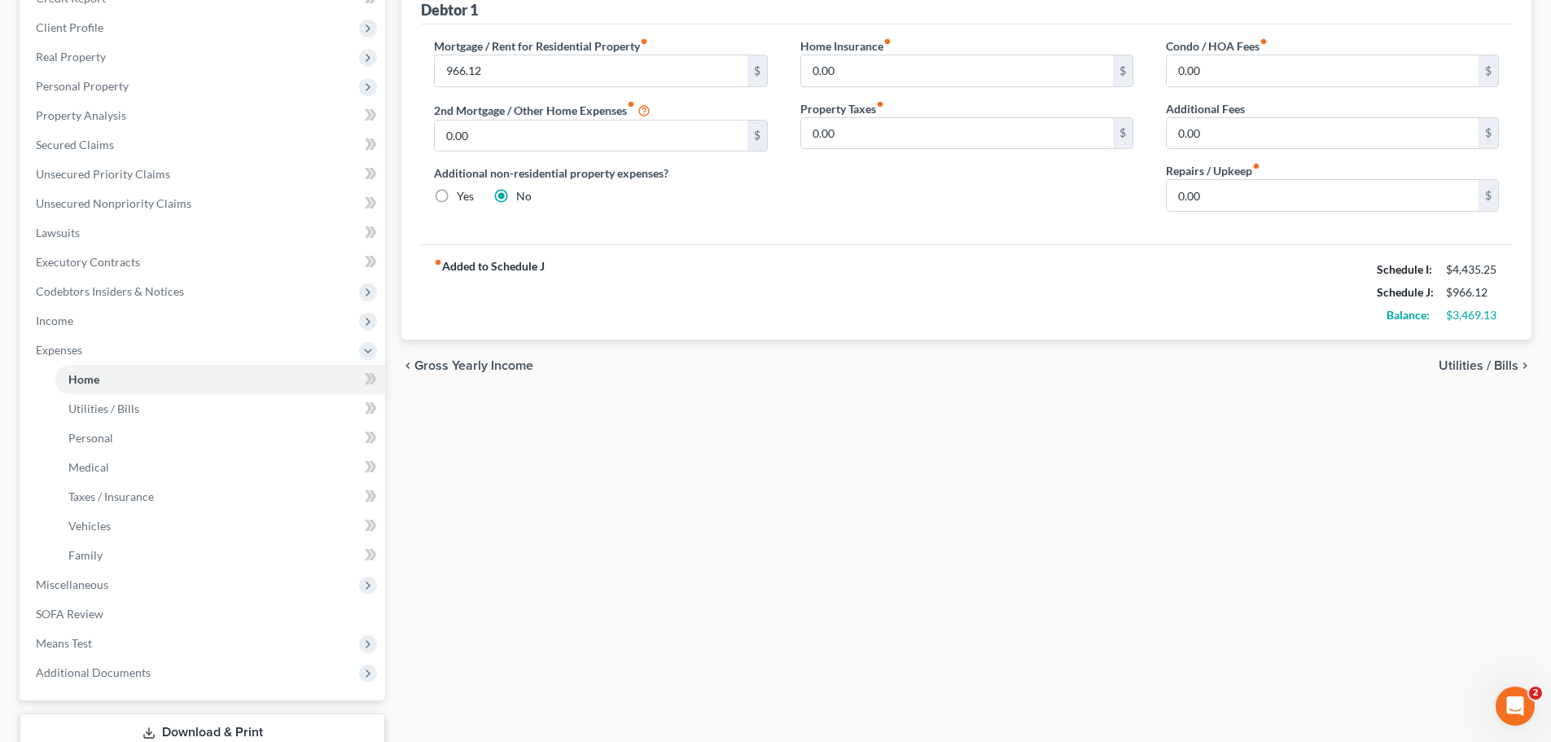
scroll to position [244, 0]
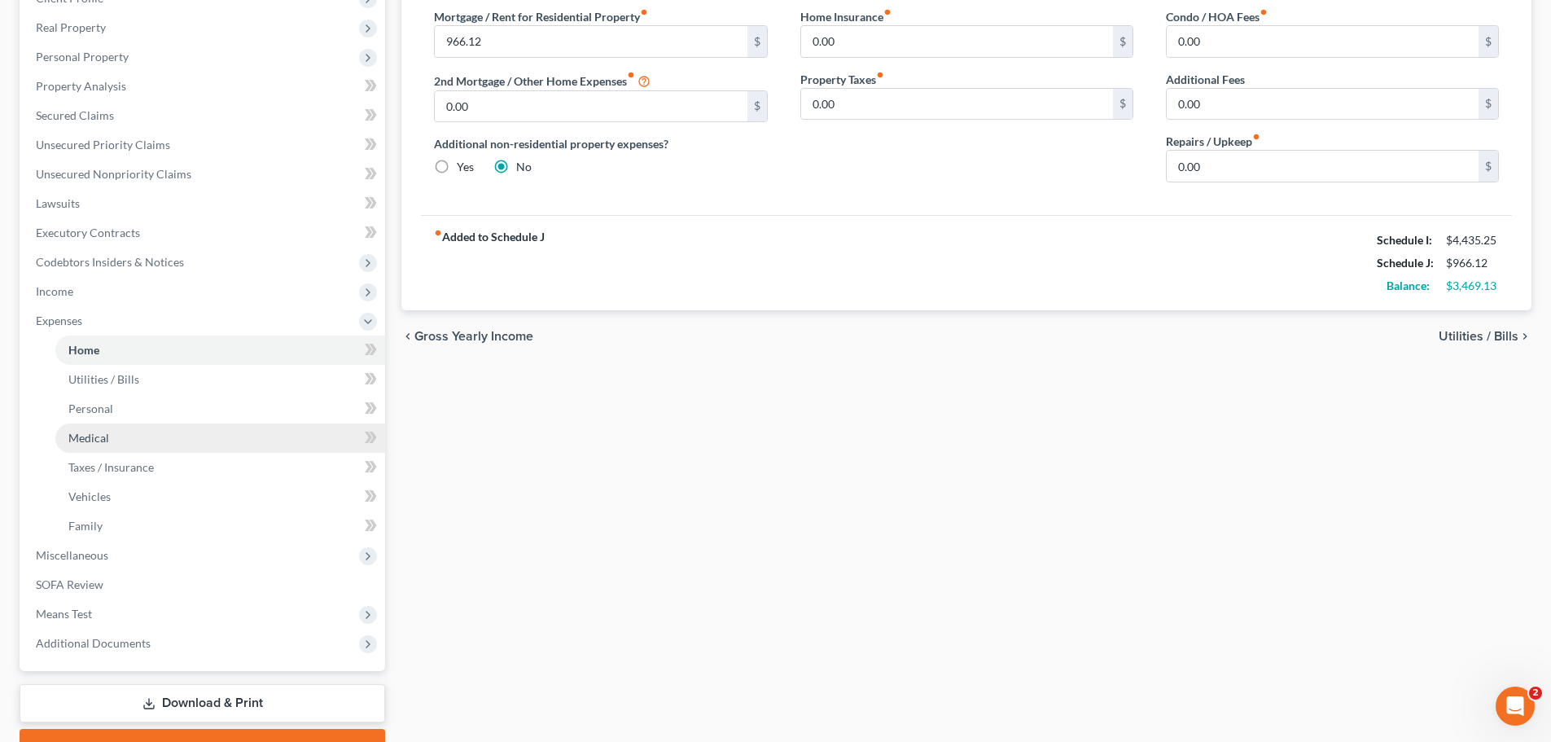
click at [126, 440] on link "Medical" at bounding box center [220, 437] width 330 height 29
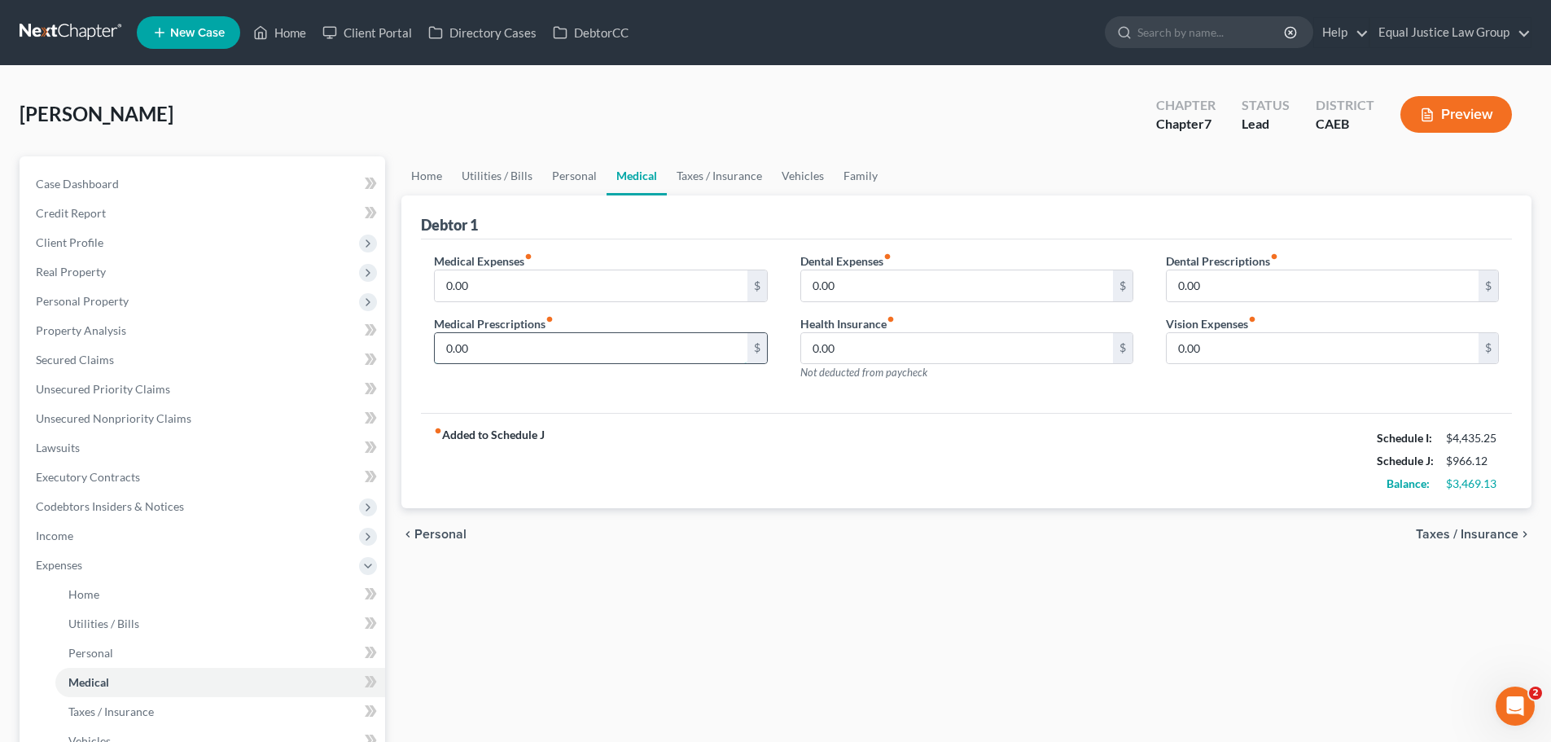
click at [570, 353] on input "0.00" at bounding box center [591, 348] width 312 height 31
type input "51.15"
click at [982, 499] on div "fiber_manual_record Added to Schedule J Schedule I: $4,435.25 Schedule J: $1,01…" at bounding box center [966, 460] width 1091 height 95
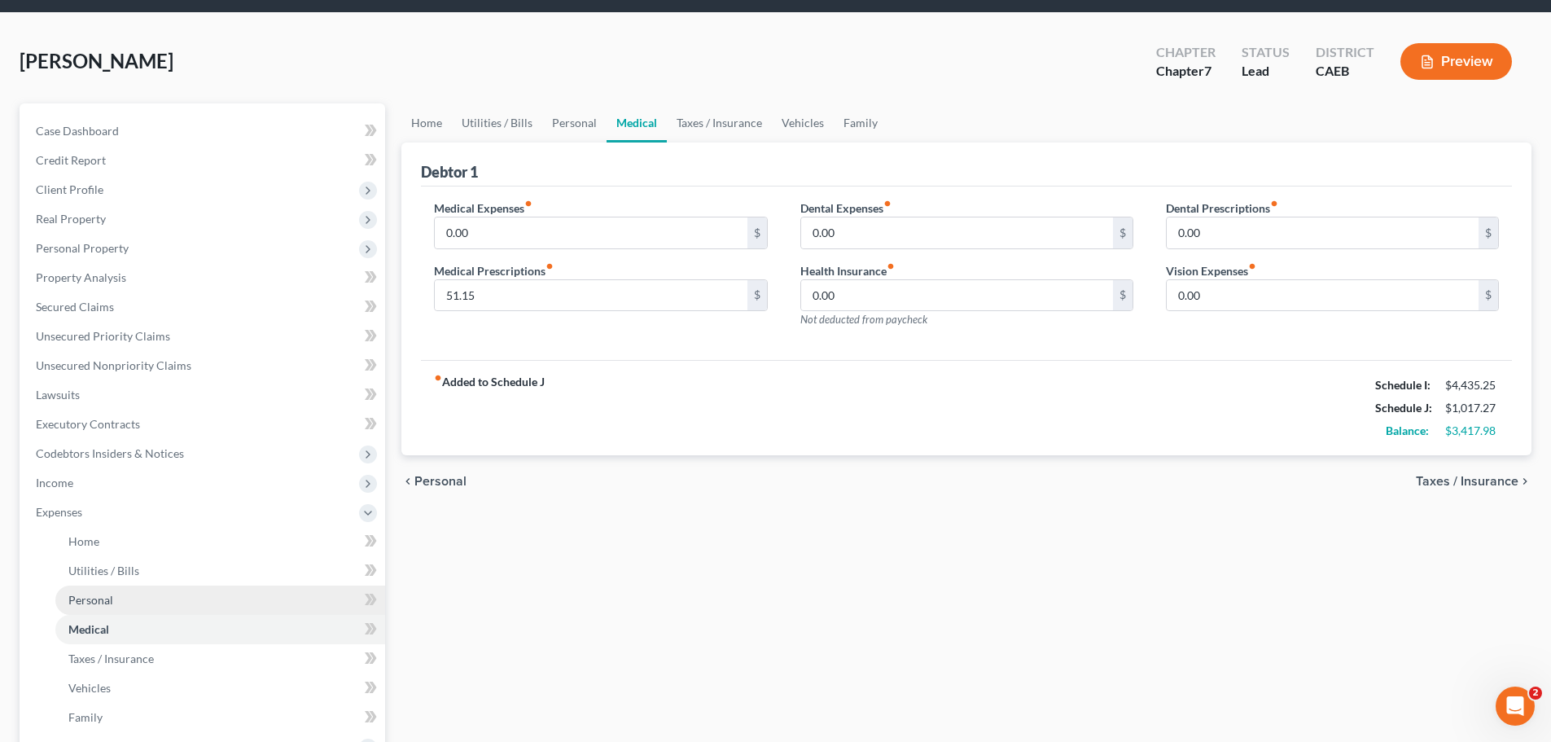
scroll to position [81, 0]
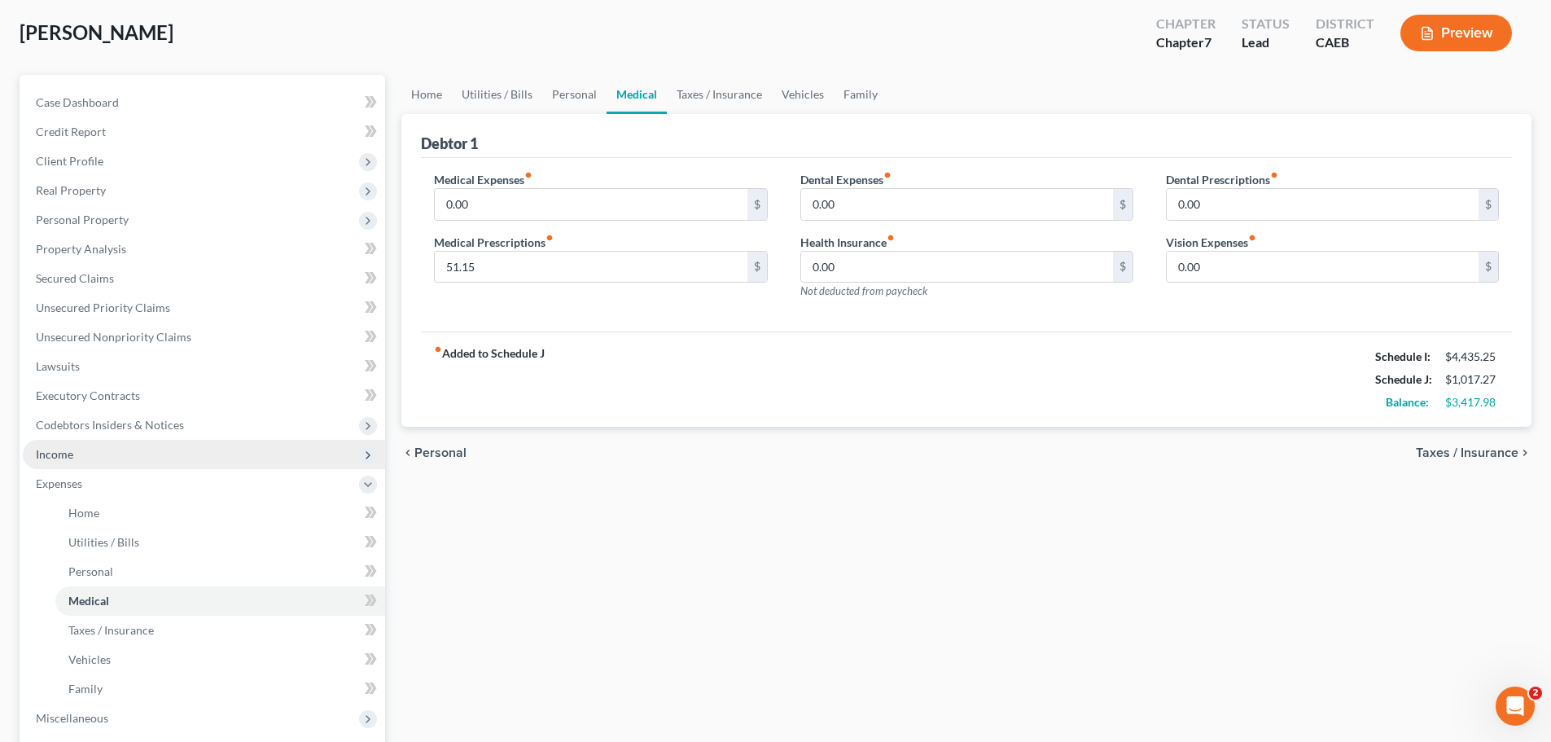
click at [97, 459] on span "Income" at bounding box center [204, 454] width 362 height 29
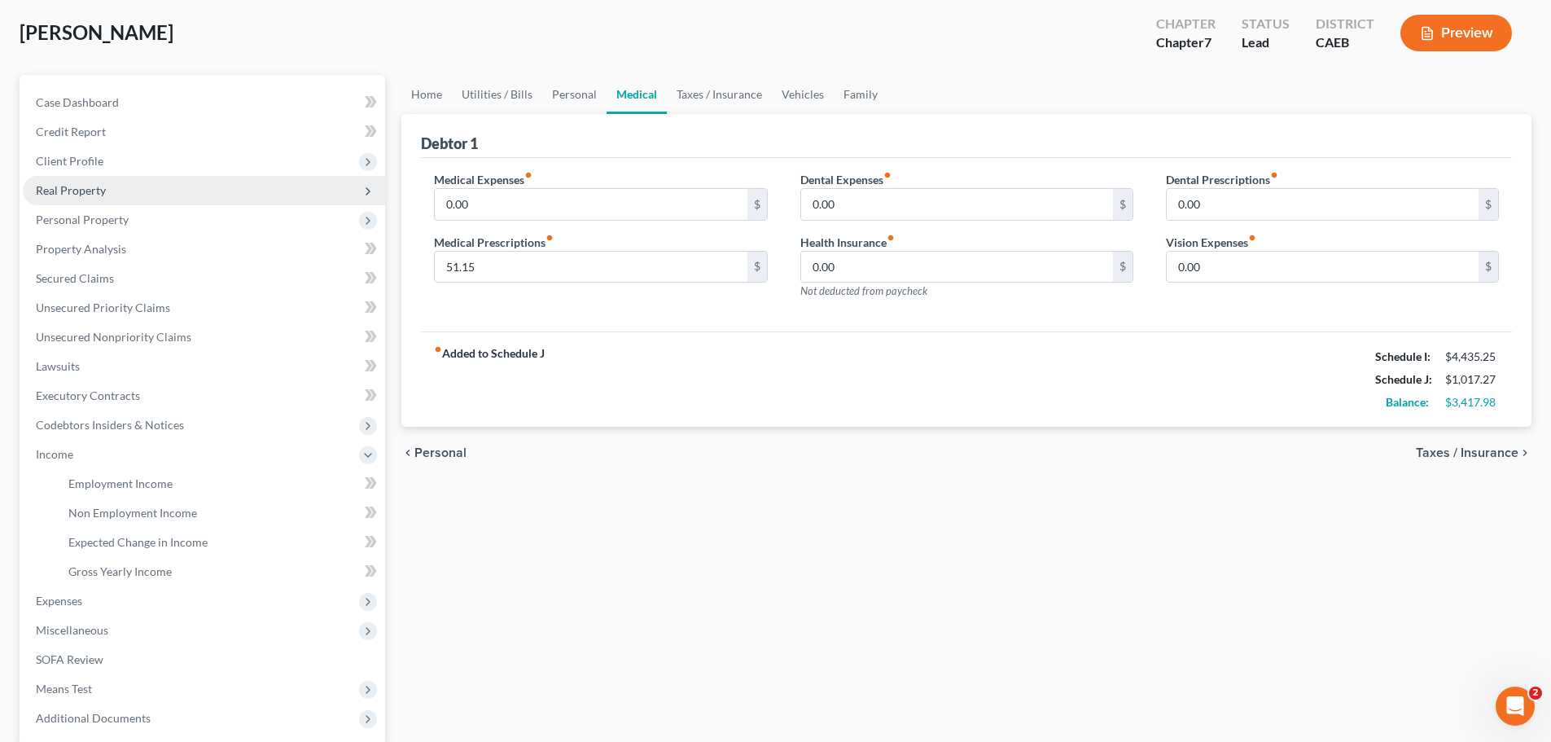
click at [124, 186] on span "Real Property" at bounding box center [204, 190] width 362 height 29
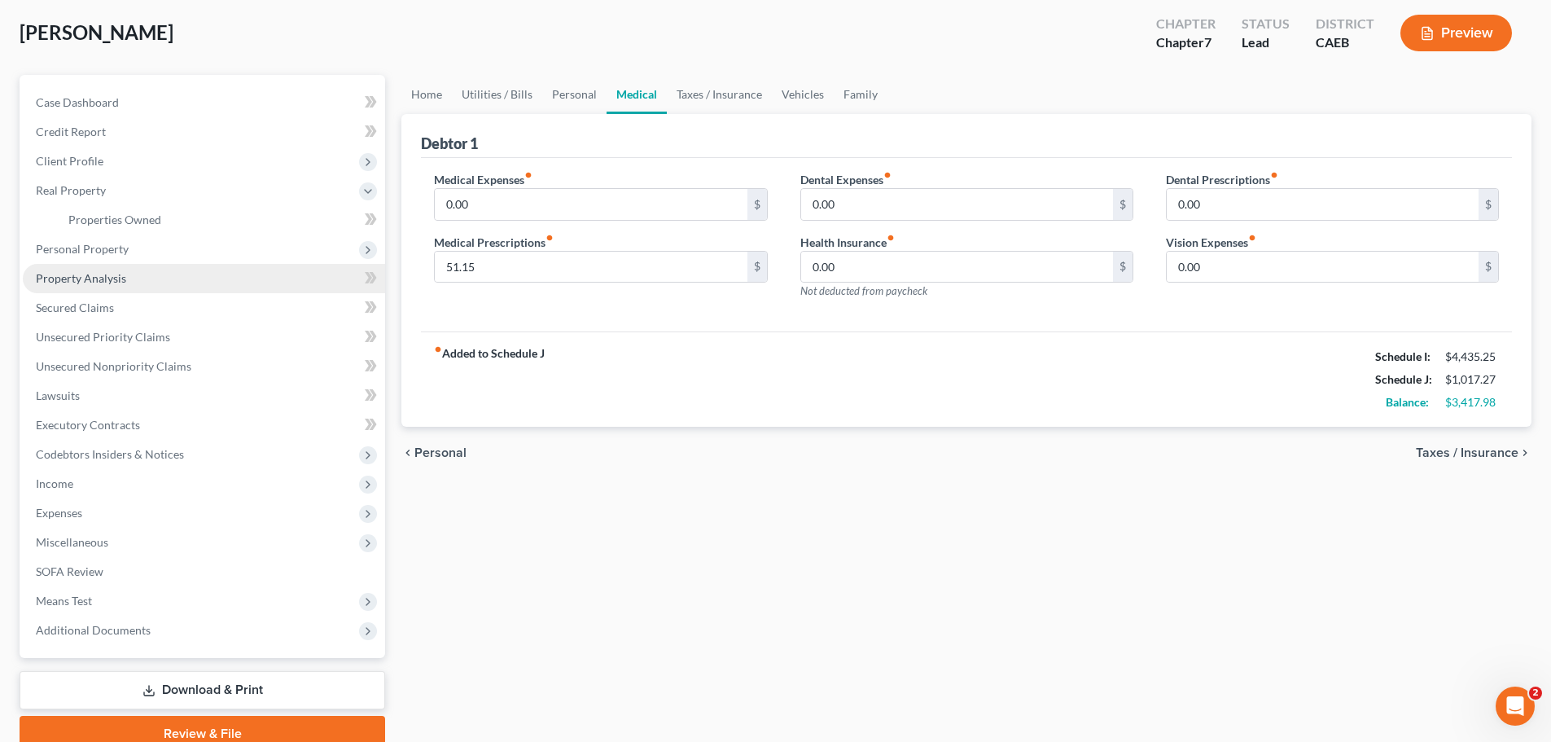
click at [108, 282] on span "Property Analysis" at bounding box center [81, 278] width 90 height 14
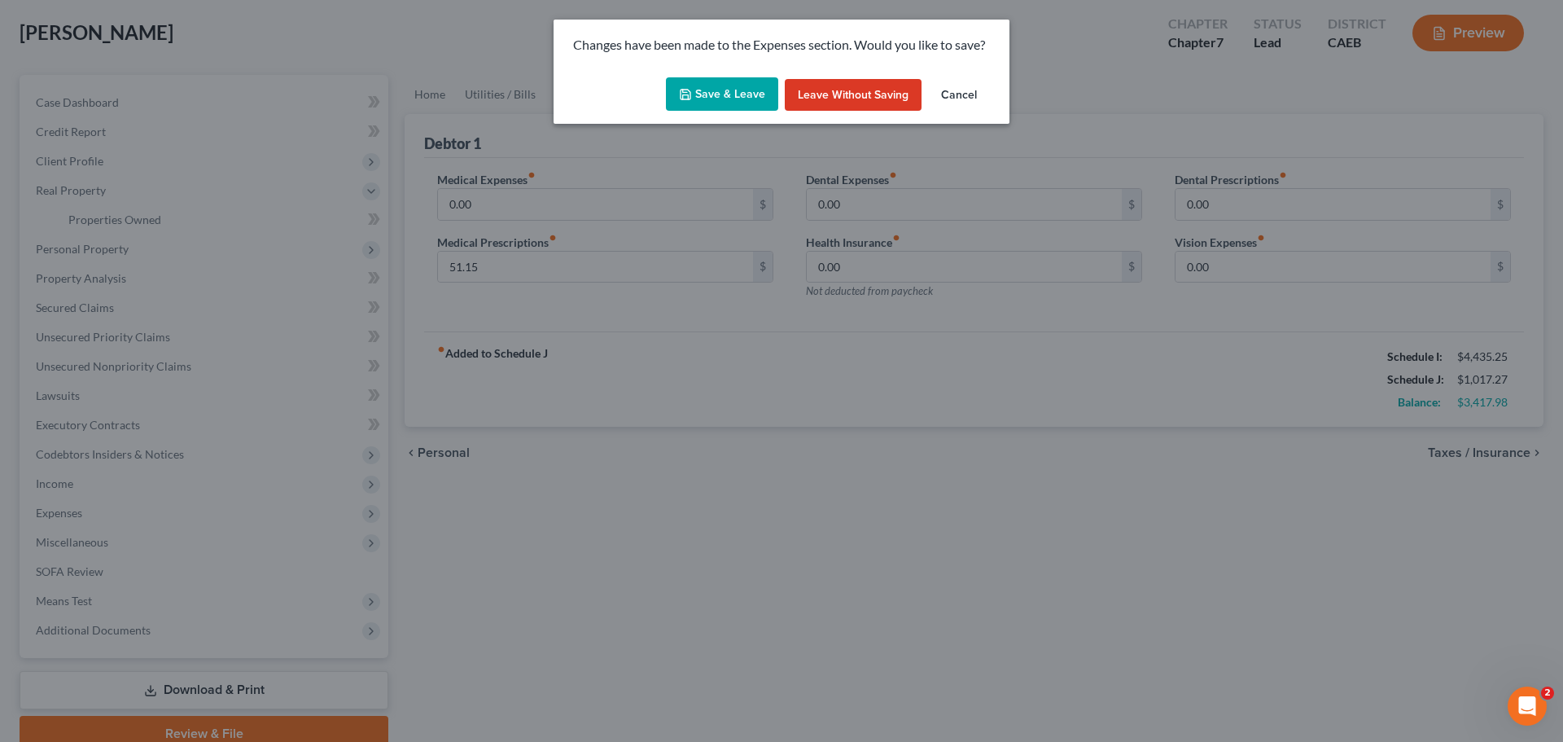
click at [740, 92] on button "Save & Leave" at bounding box center [722, 94] width 112 height 34
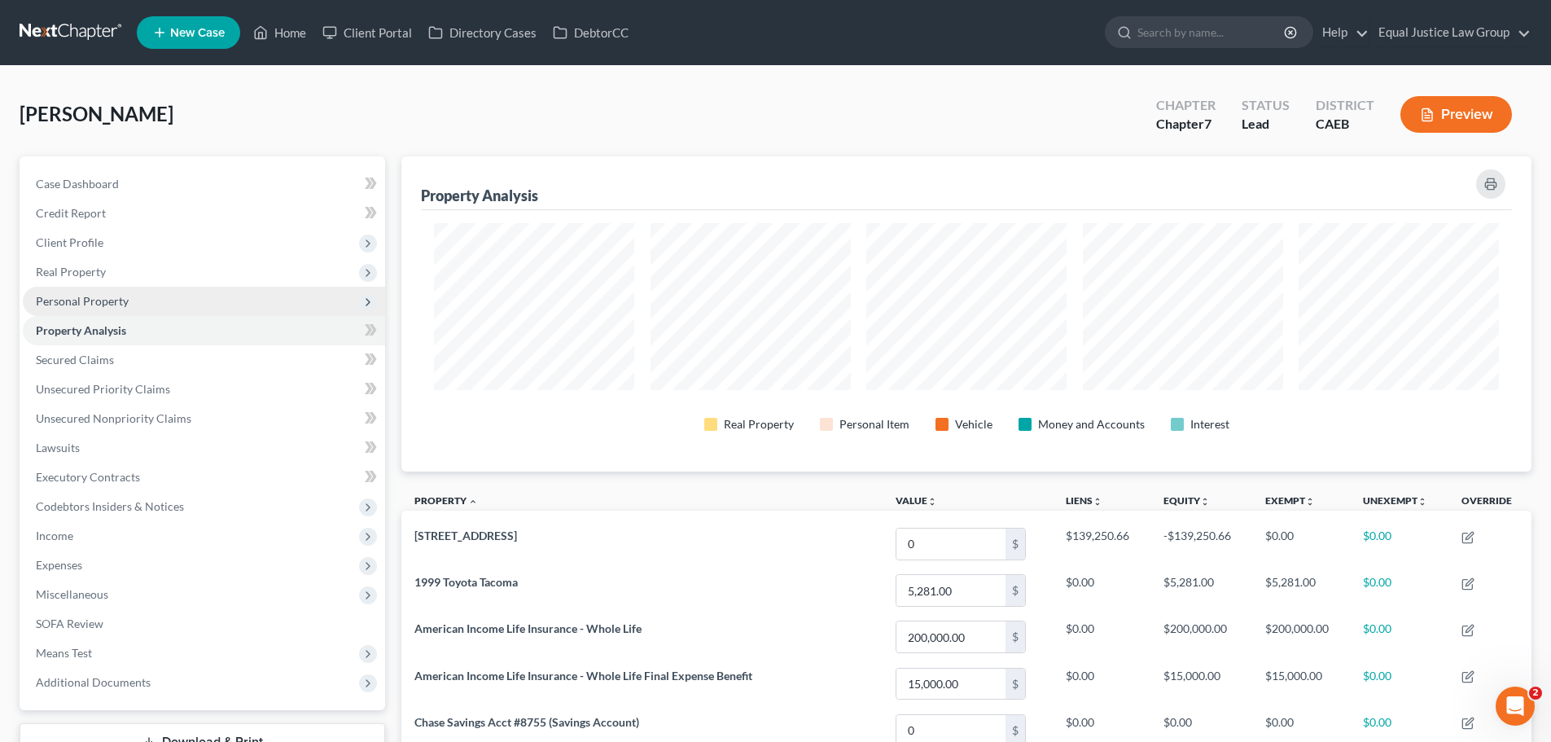
click at [104, 299] on span "Personal Property" at bounding box center [82, 301] width 93 height 14
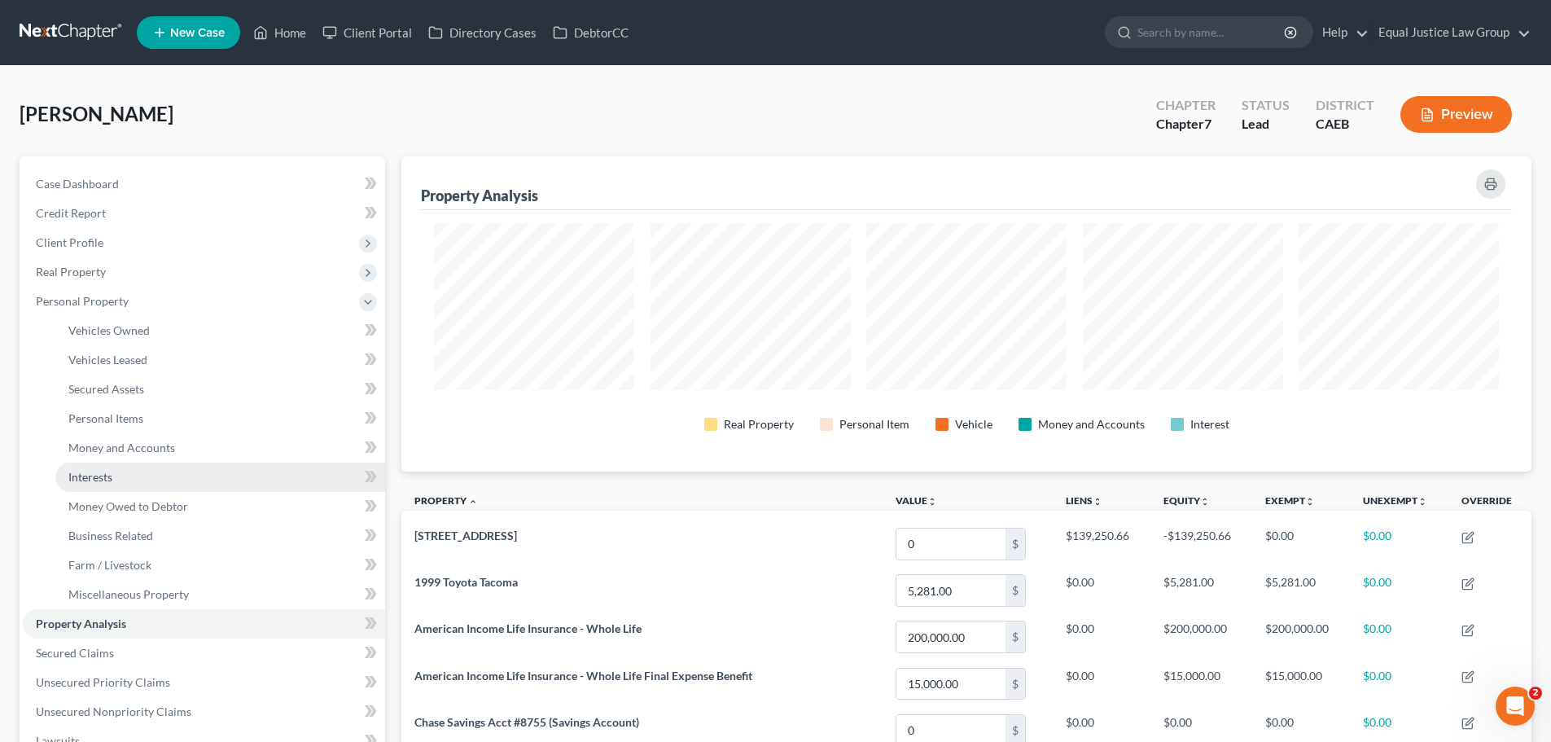
click at [113, 470] on link "Interests" at bounding box center [220, 476] width 330 height 29
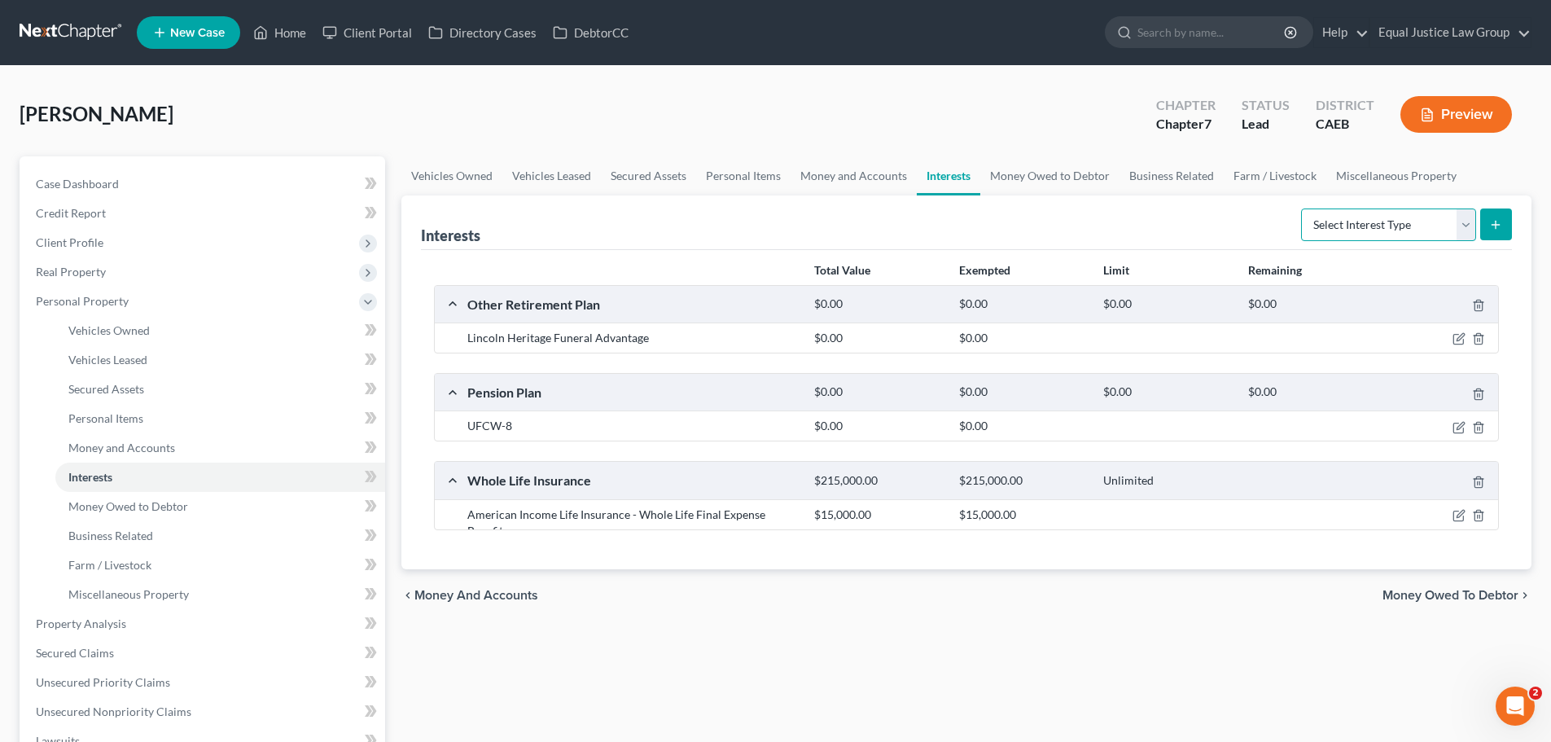
click at [1419, 218] on select "Select Interest Type 401K Annuity Bond Education IRA Government Bond Government…" at bounding box center [1388, 224] width 175 height 33
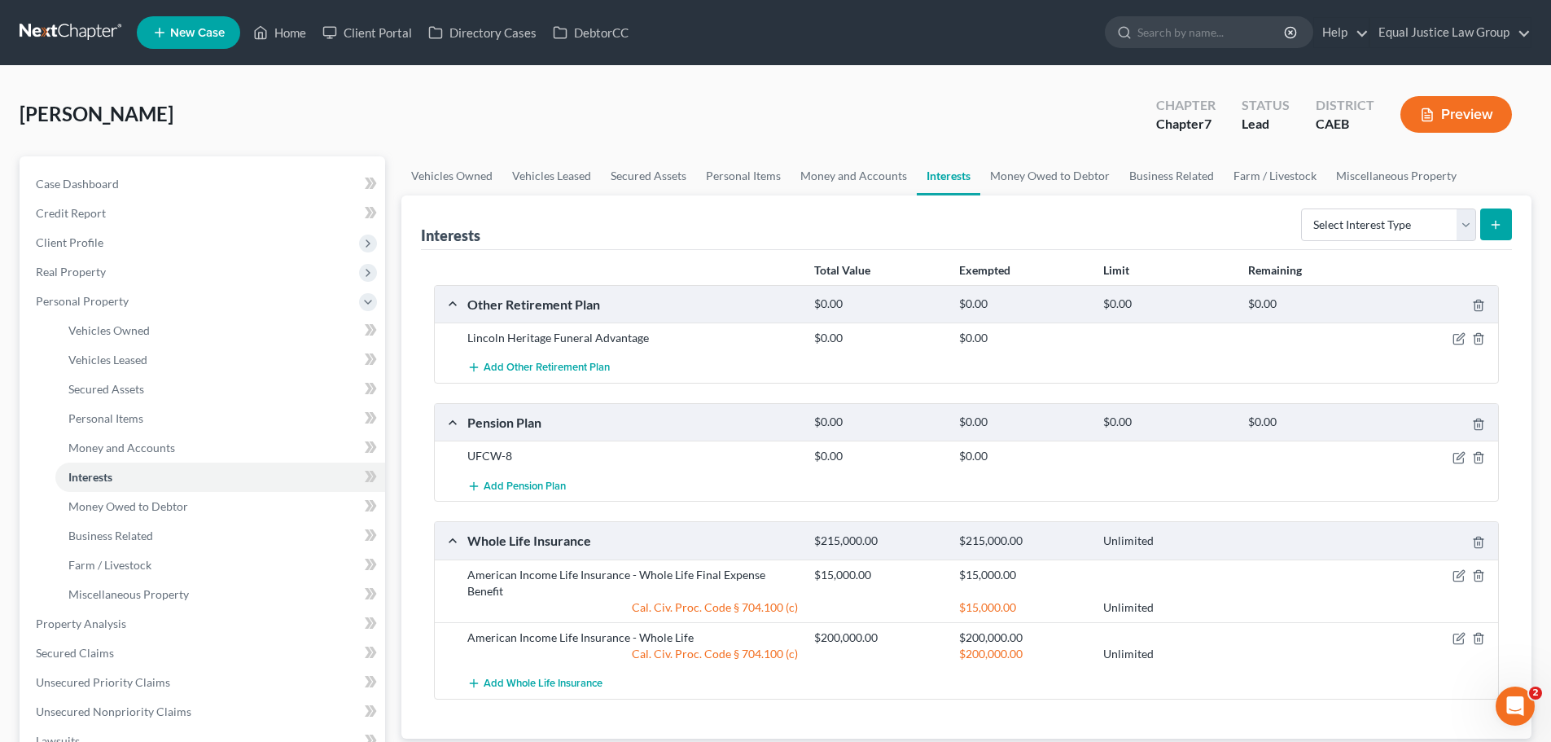
click at [800, 208] on div "Interests Select Interest Type 401K Annuity Bond Education IRA Government Bond …" at bounding box center [966, 222] width 1091 height 55
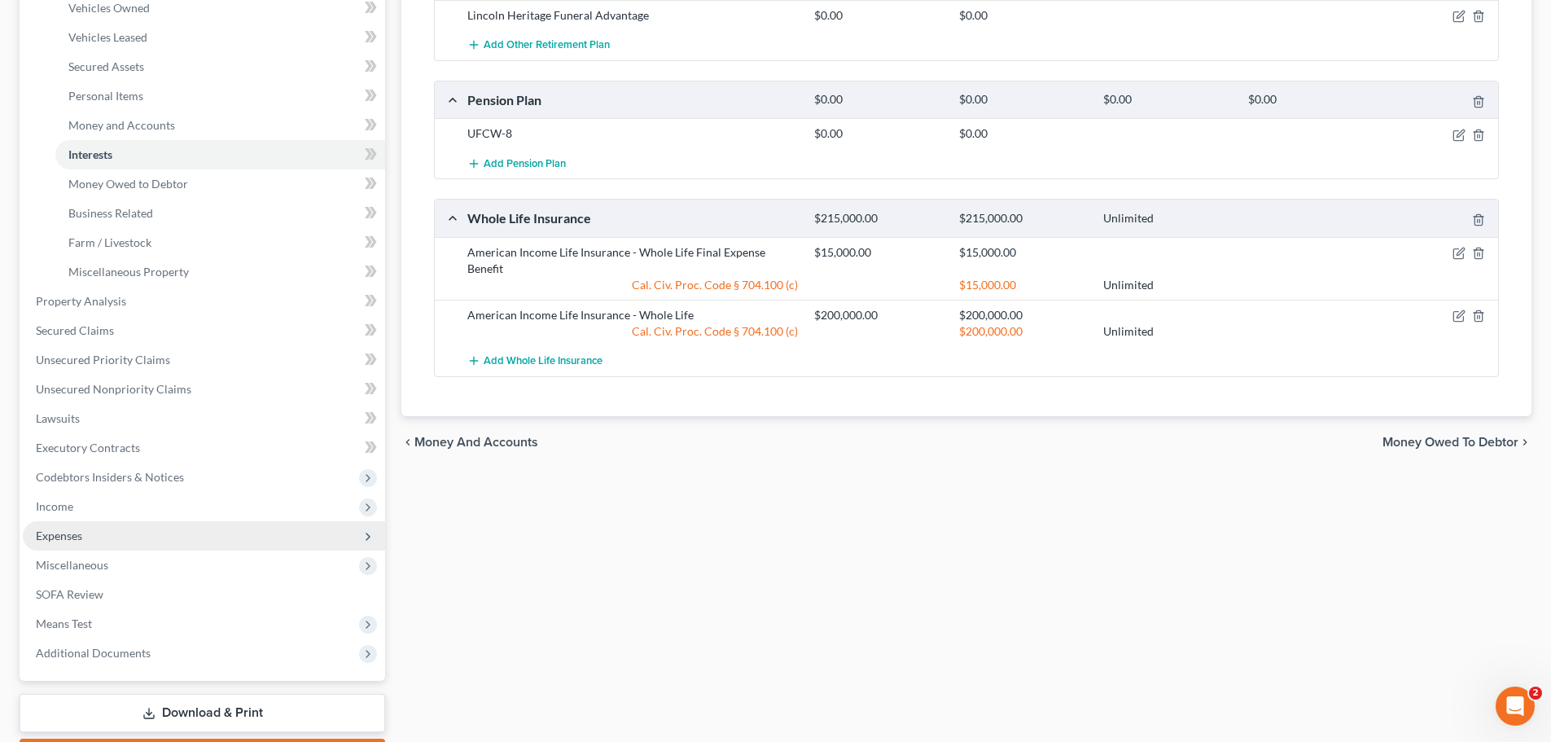
scroll to position [326, 0]
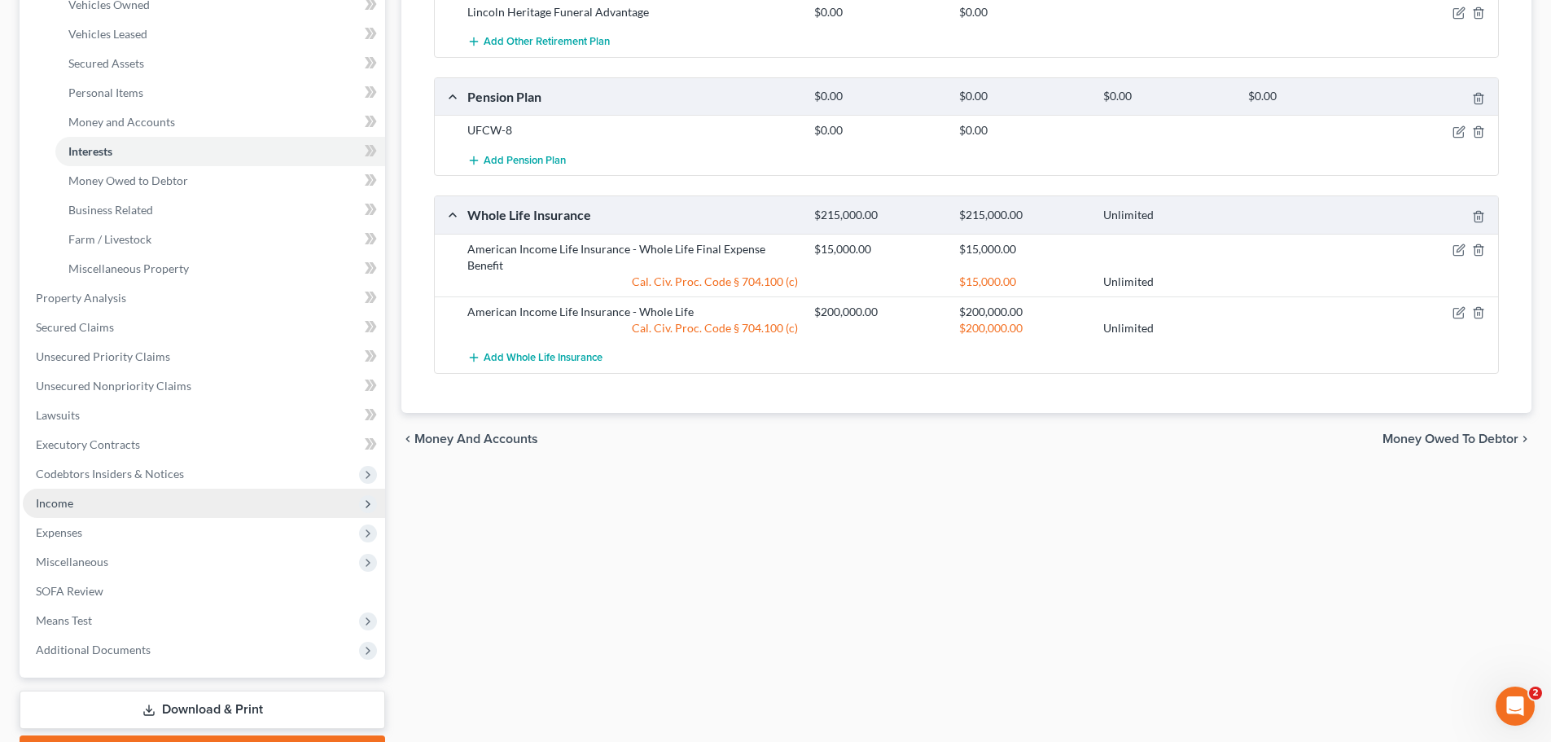
click at [83, 516] on ul "Case Dashboard Payments Invoices Payments Payments Credit Report Client Profile" at bounding box center [204, 254] width 362 height 820
click at [85, 501] on span "Income" at bounding box center [204, 502] width 362 height 29
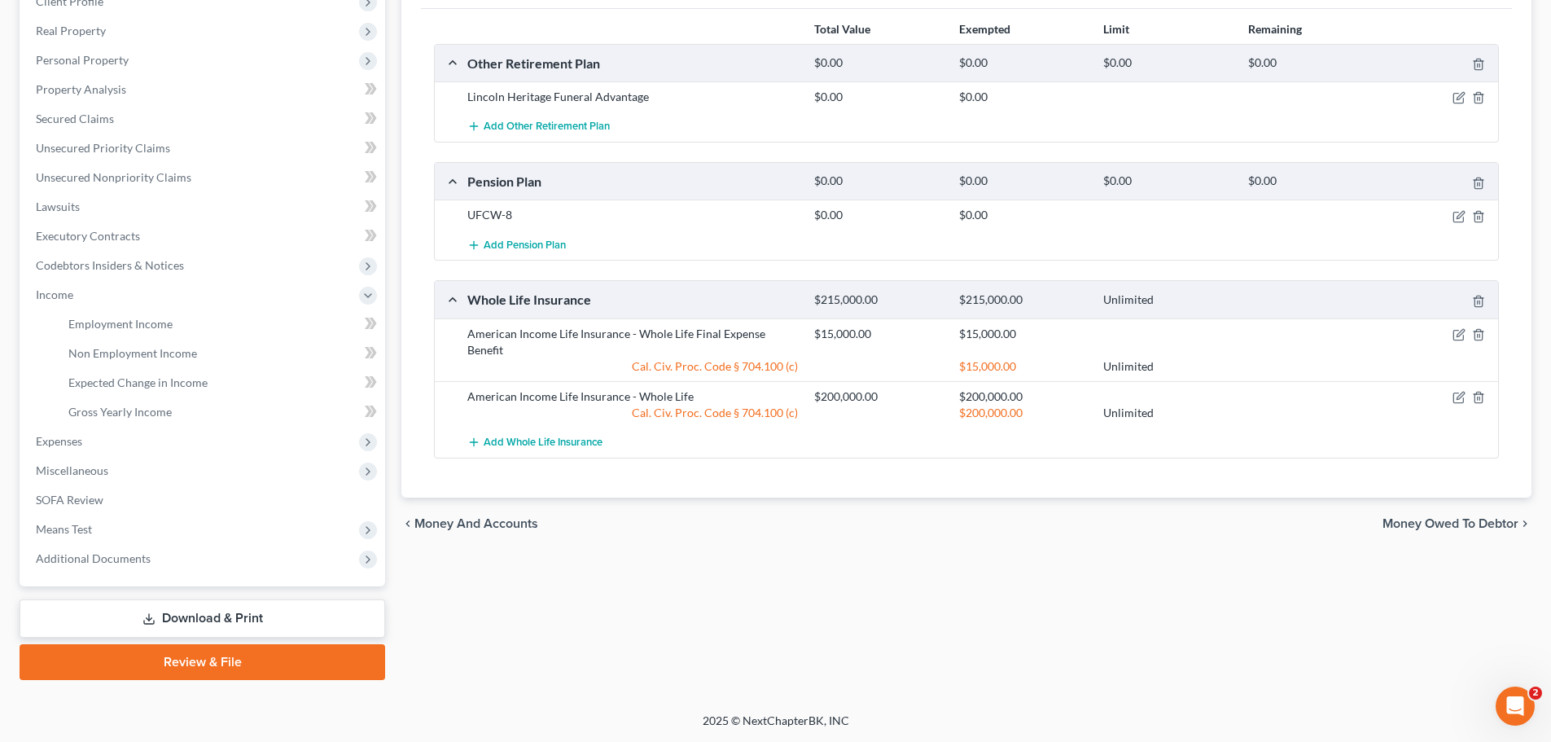
scroll to position [241, 0]
click at [120, 322] on span "Employment Income" at bounding box center [120, 324] width 104 height 14
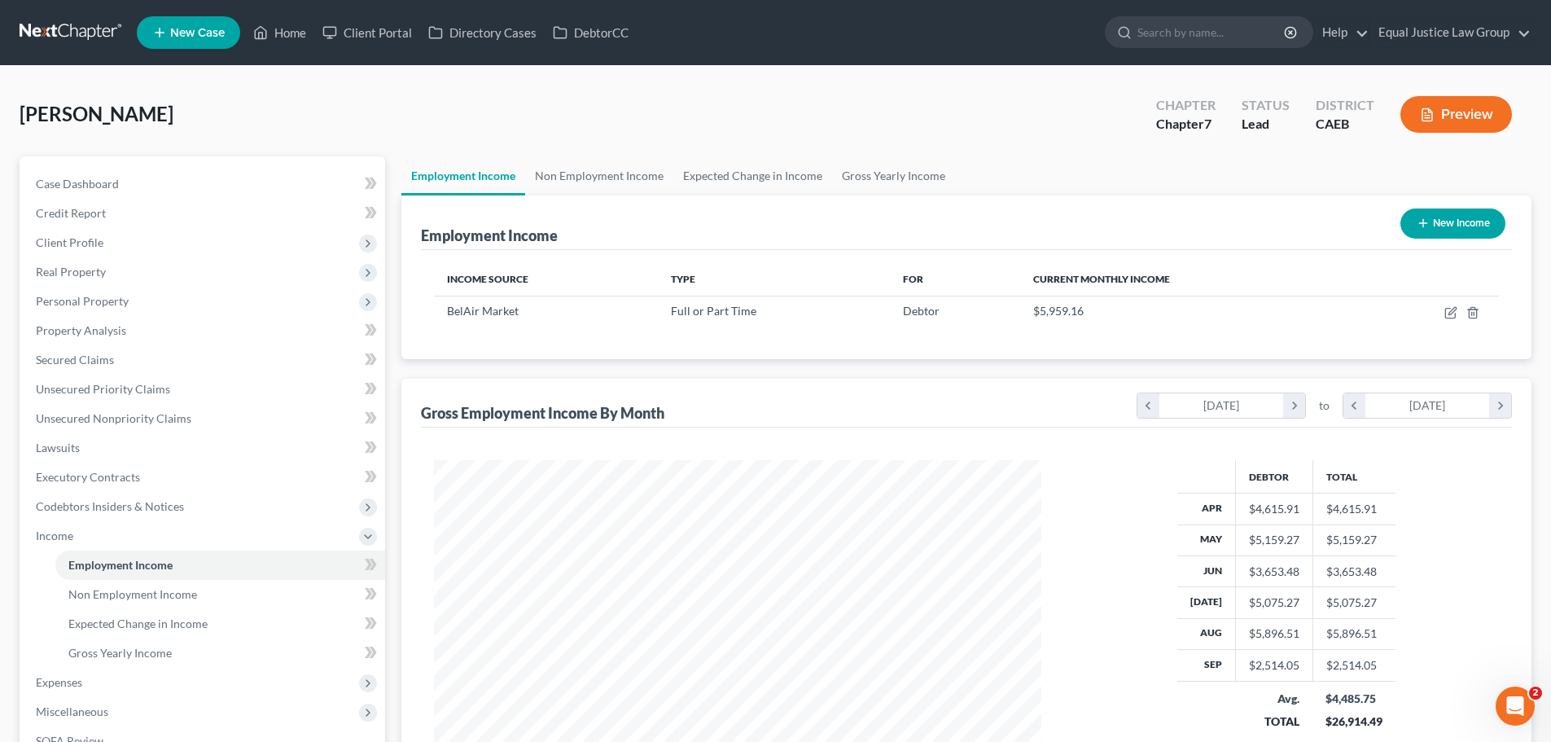
click at [1444, 221] on button "New Income" at bounding box center [1452, 223] width 105 height 30
select select "0"
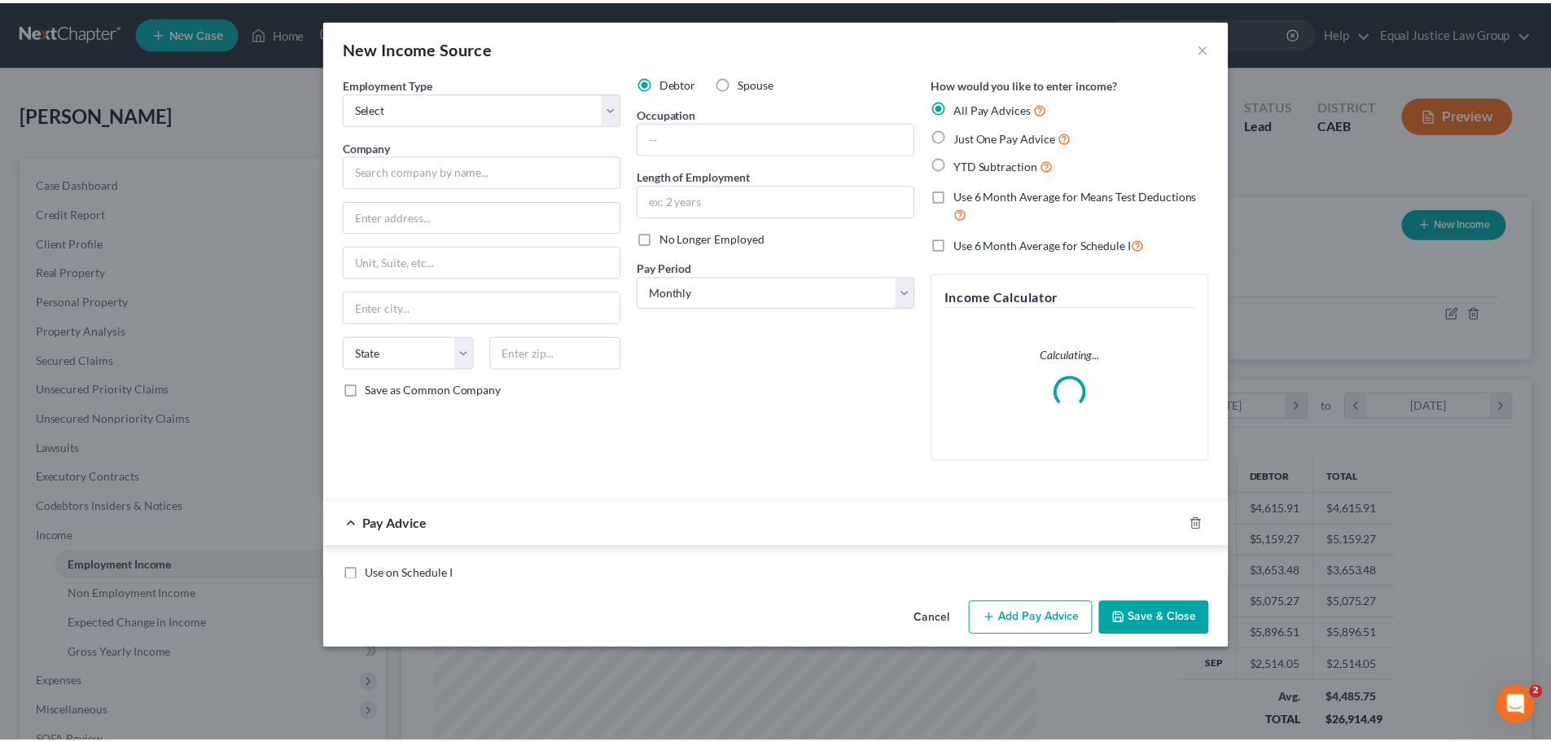
scroll to position [306, 645]
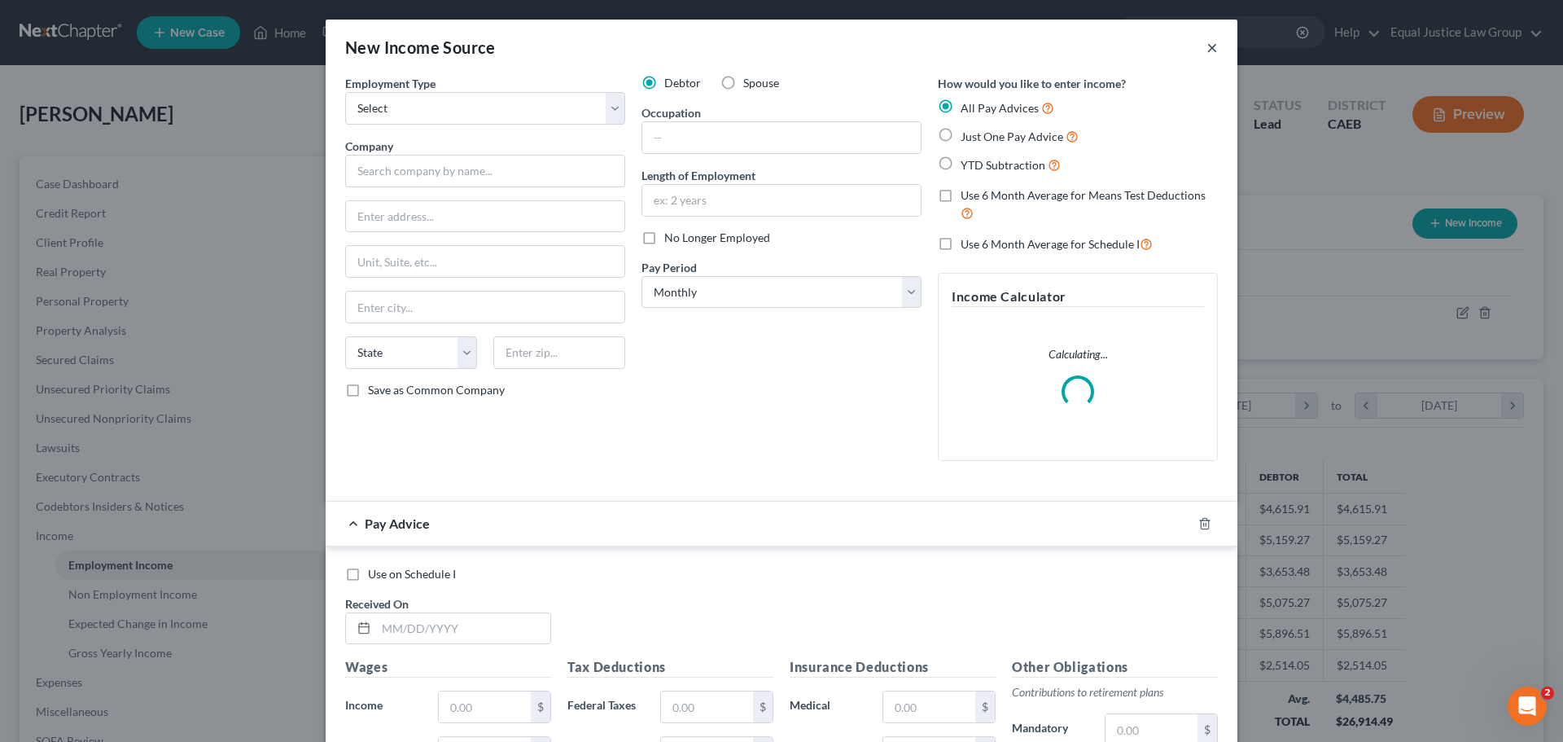
click at [1206, 48] on button "×" at bounding box center [1211, 47] width 11 height 20
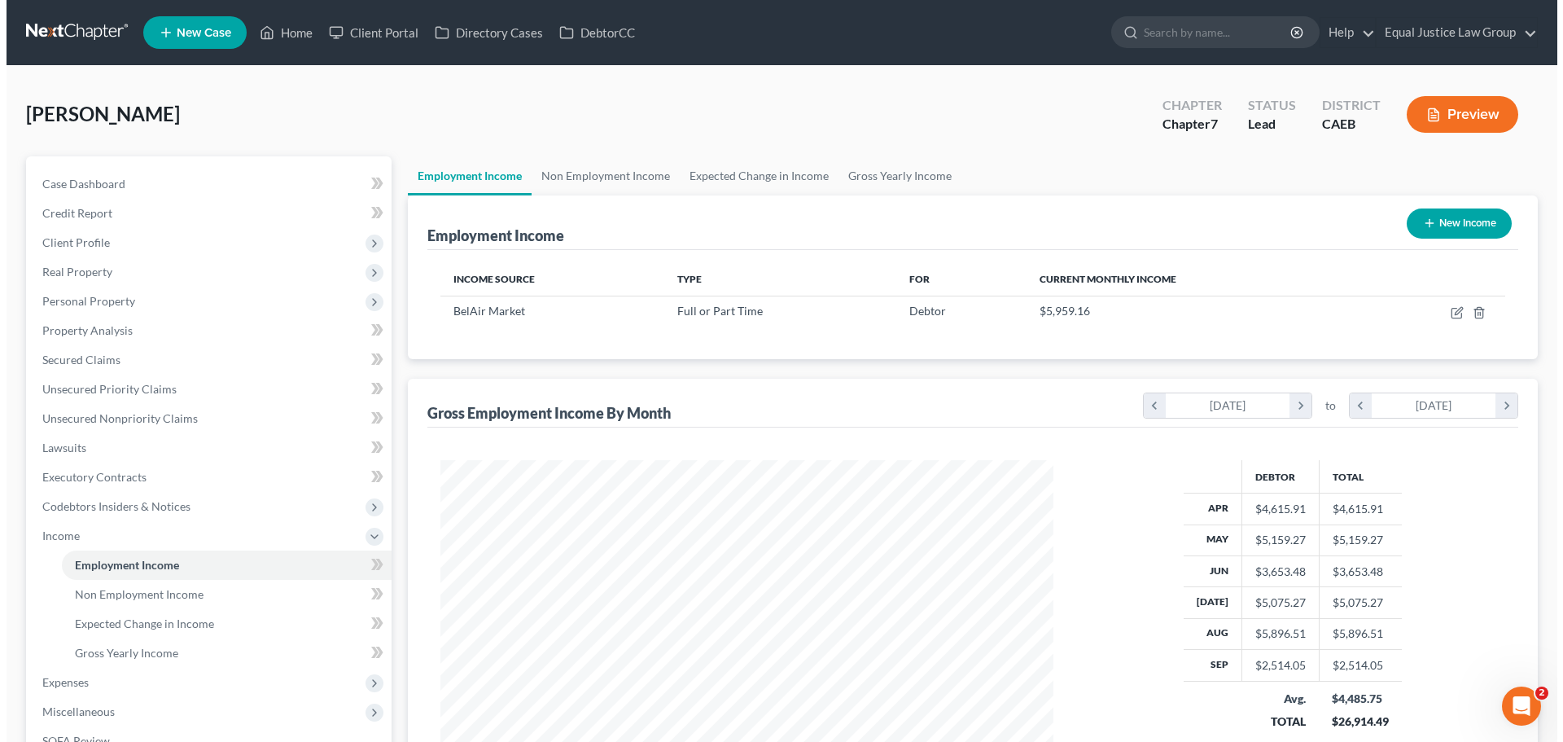
scroll to position [813647, 813311]
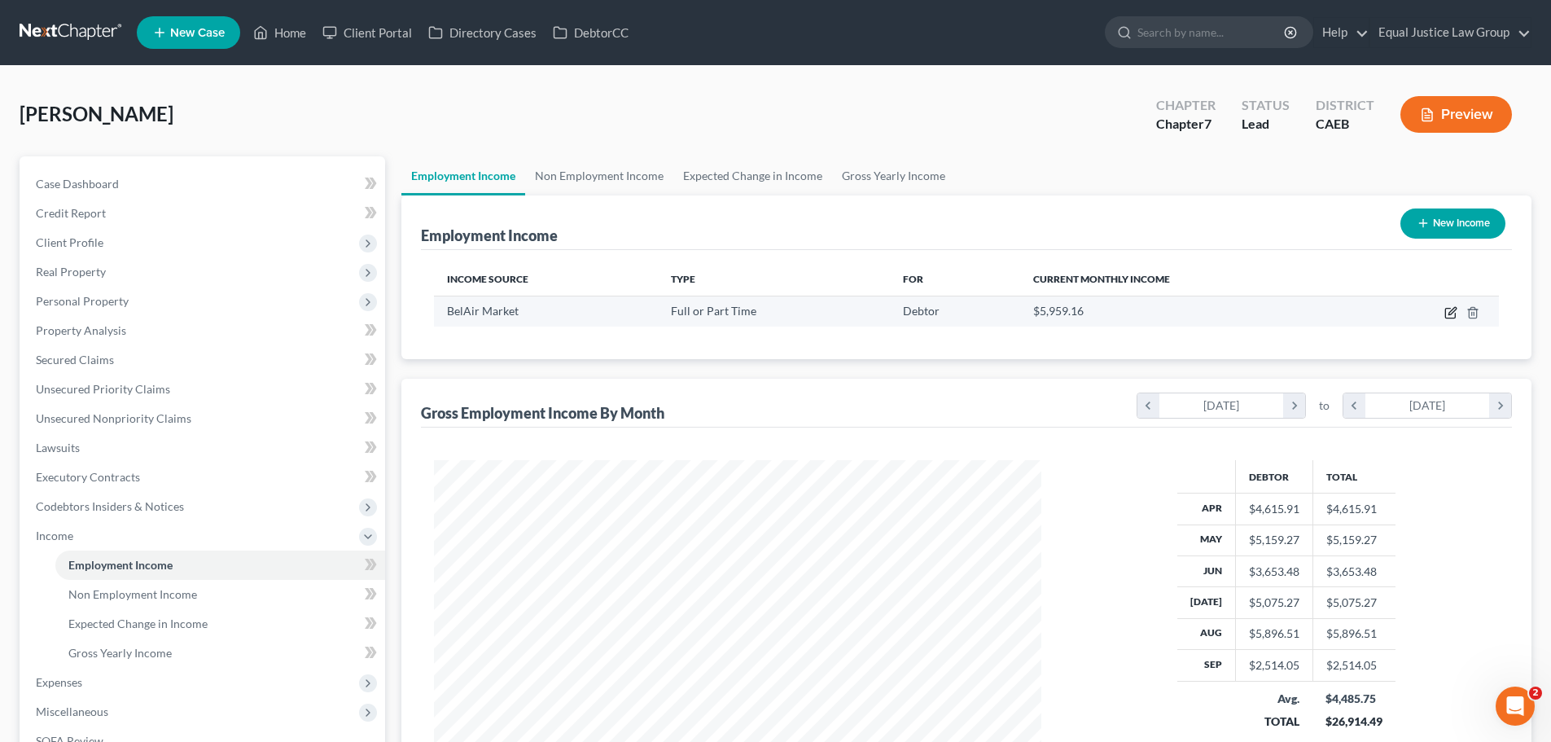
click at [1452, 311] on icon "button" at bounding box center [1450, 312] width 13 height 13
select select "0"
select select "4"
select select "3"
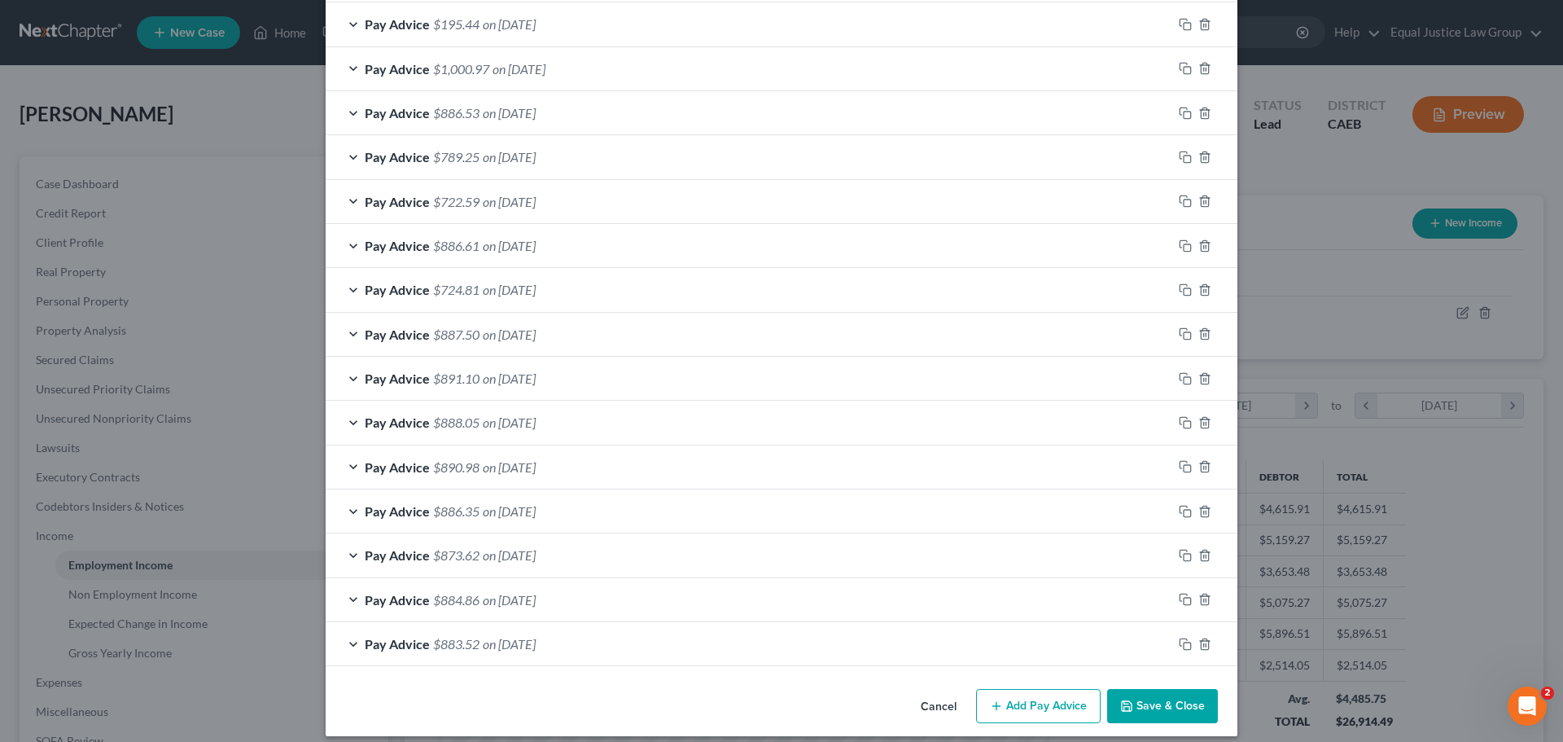
scroll to position [1136, 0]
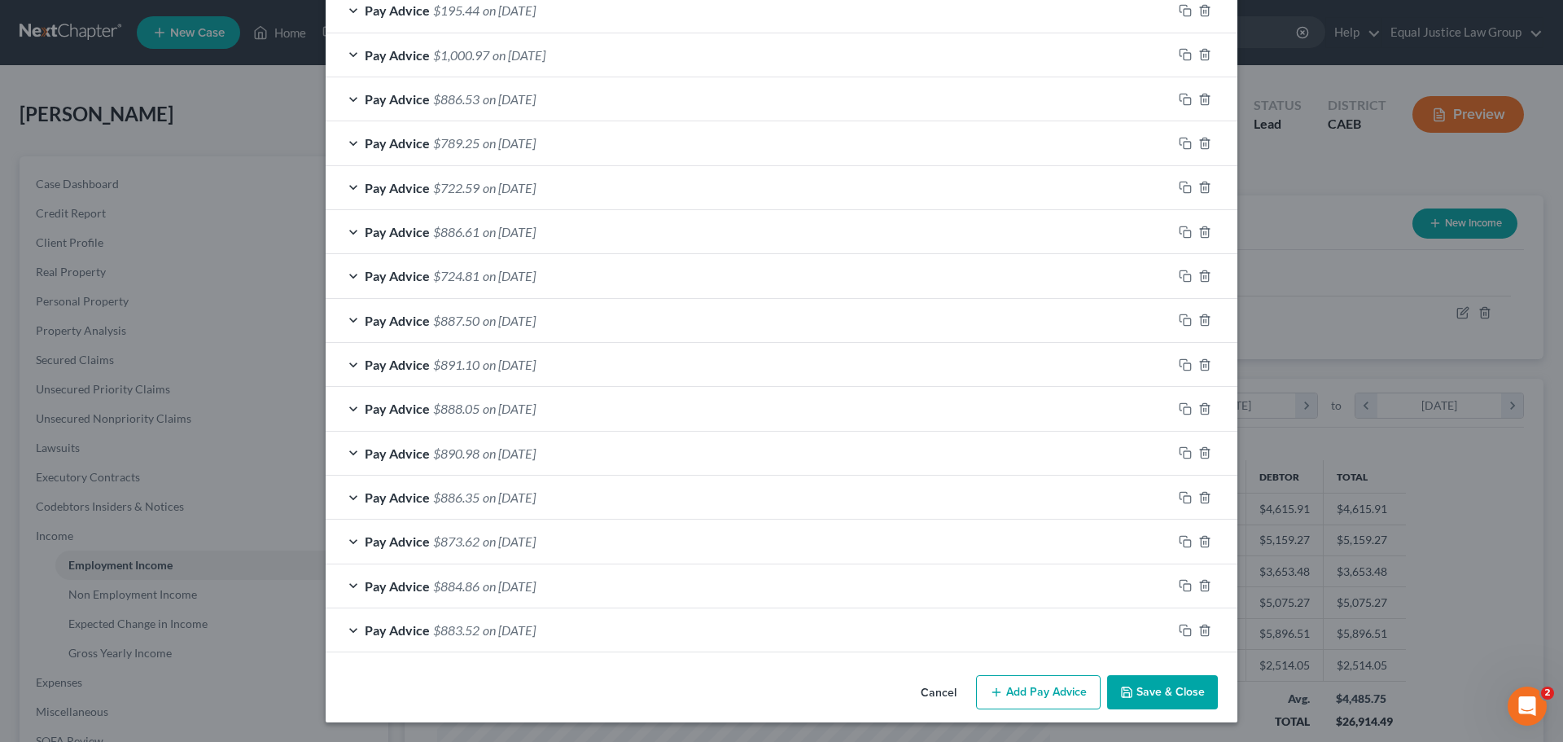
click at [1048, 685] on button "Add Pay Advice" at bounding box center [1038, 692] width 125 height 34
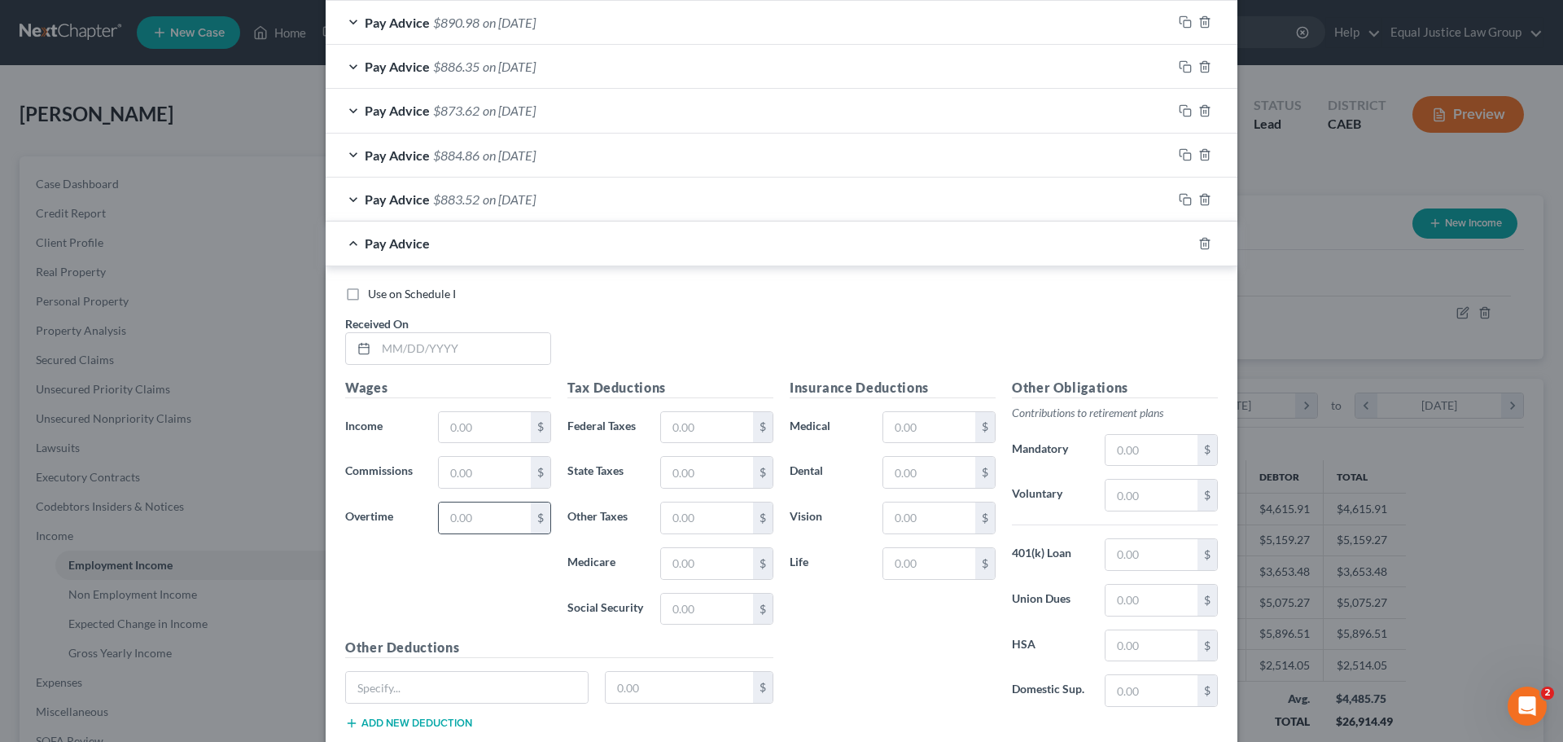
scroll to position [1625, 0]
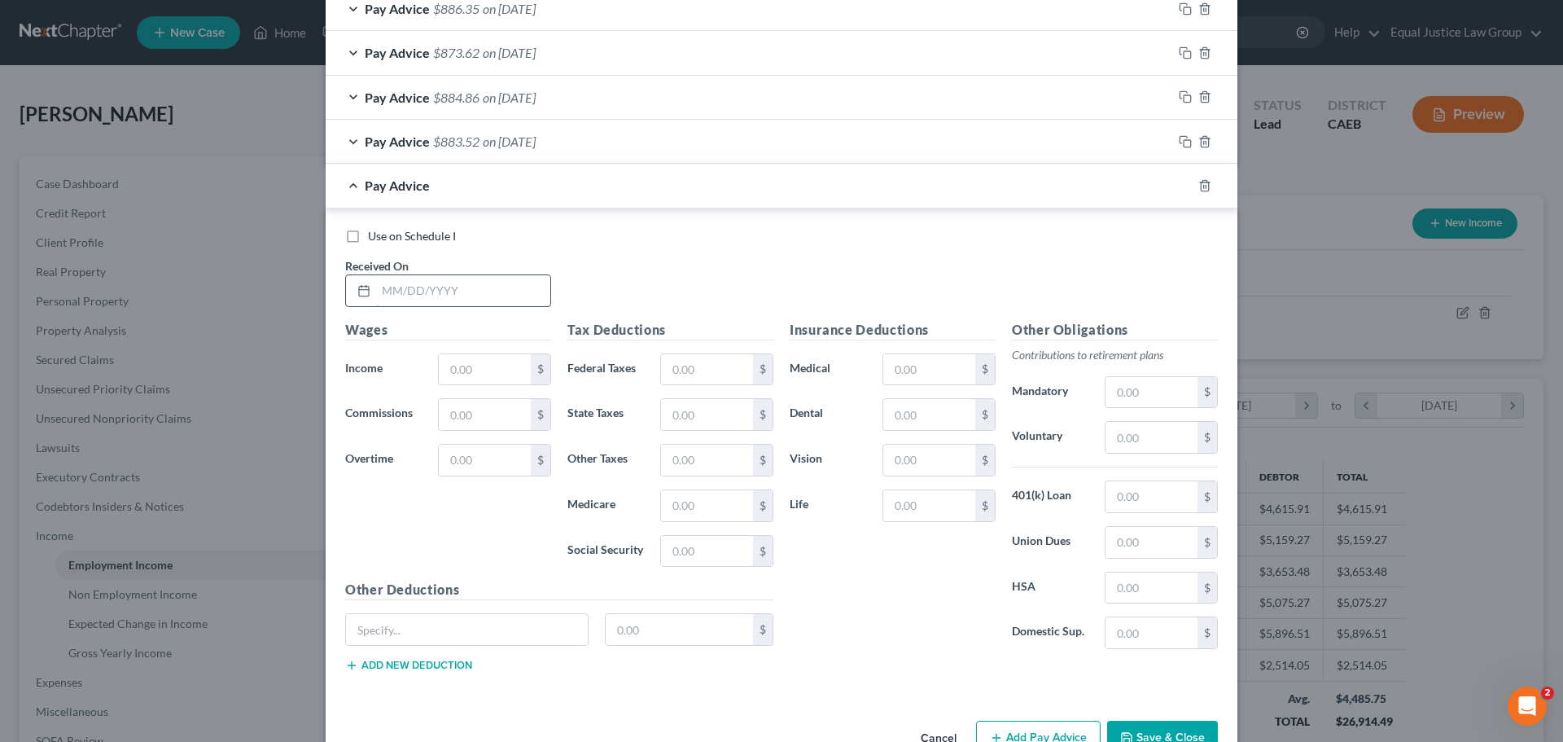
click at [426, 291] on input "text" at bounding box center [463, 290] width 174 height 31
type input "[DATE]"
click at [492, 370] on input "text" at bounding box center [485, 369] width 92 height 31
type input "1,159.24"
click at [482, 455] on input "text" at bounding box center [485, 459] width 92 height 31
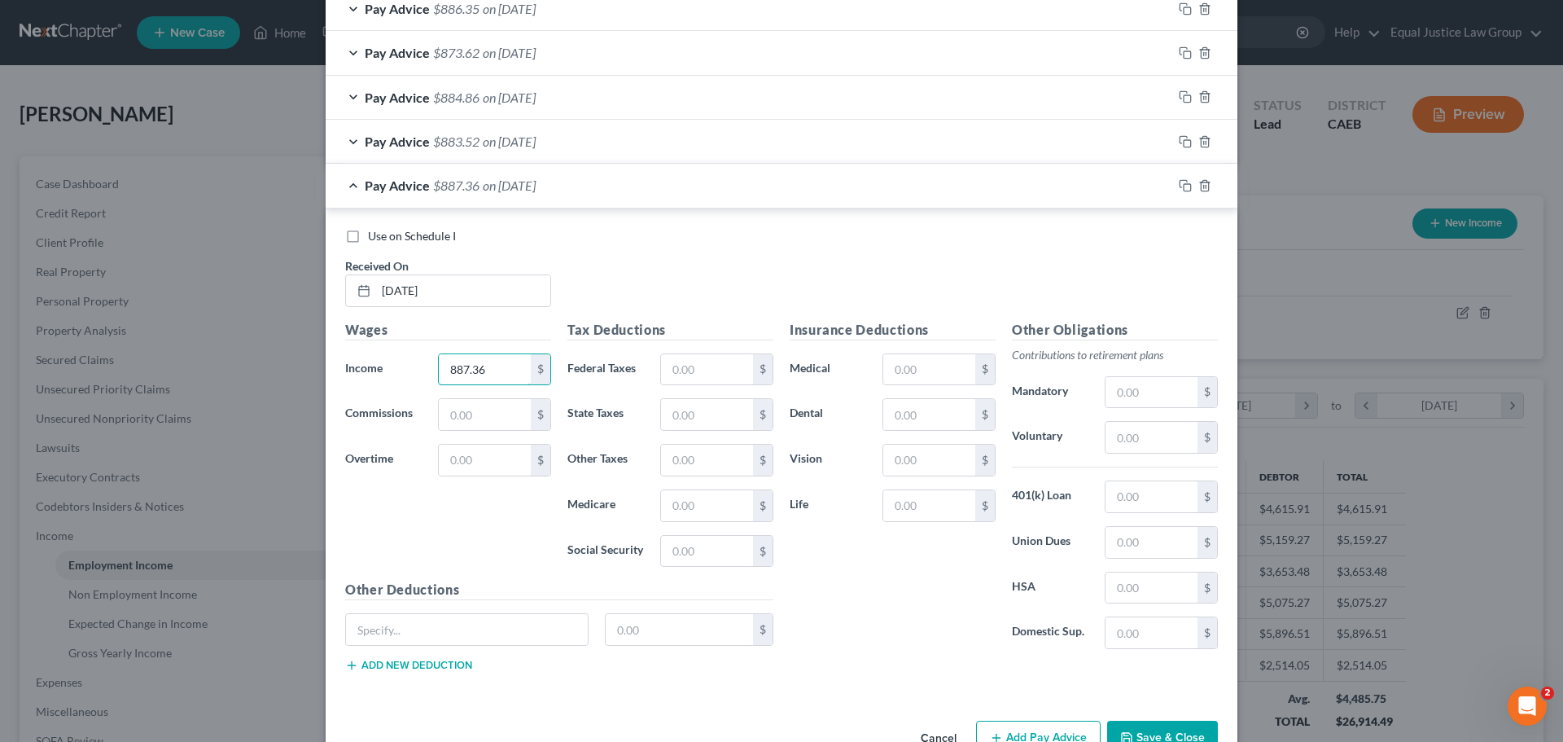
type input "887.36"
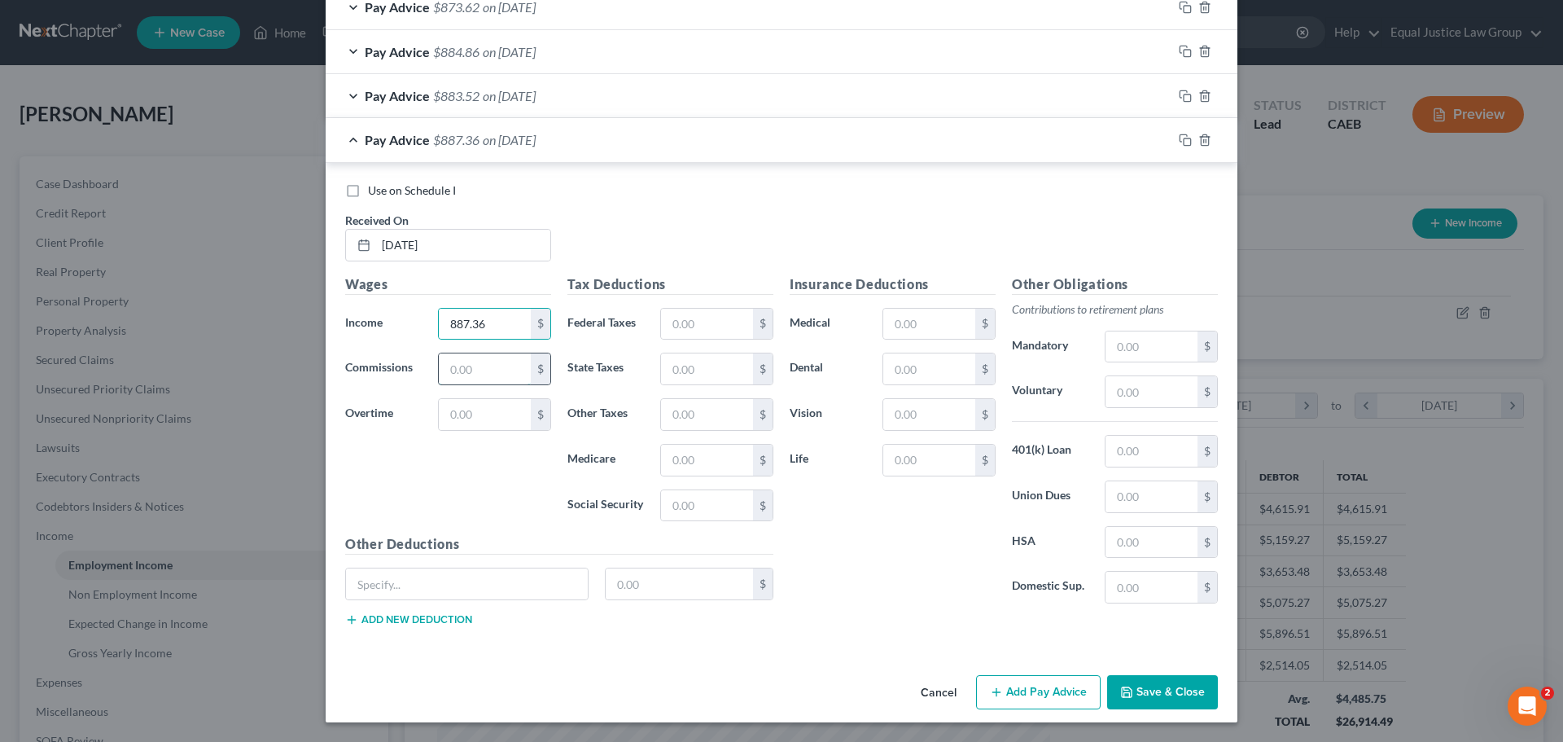
click at [510, 365] on input "text" at bounding box center [485, 368] width 92 height 31
click at [501, 409] on input "text" at bounding box center [485, 414] width 92 height 31
click at [500, 382] on input "text" at bounding box center [485, 368] width 92 height 31
click at [488, 413] on input "text" at bounding box center [485, 414] width 92 height 31
type input "43.00"
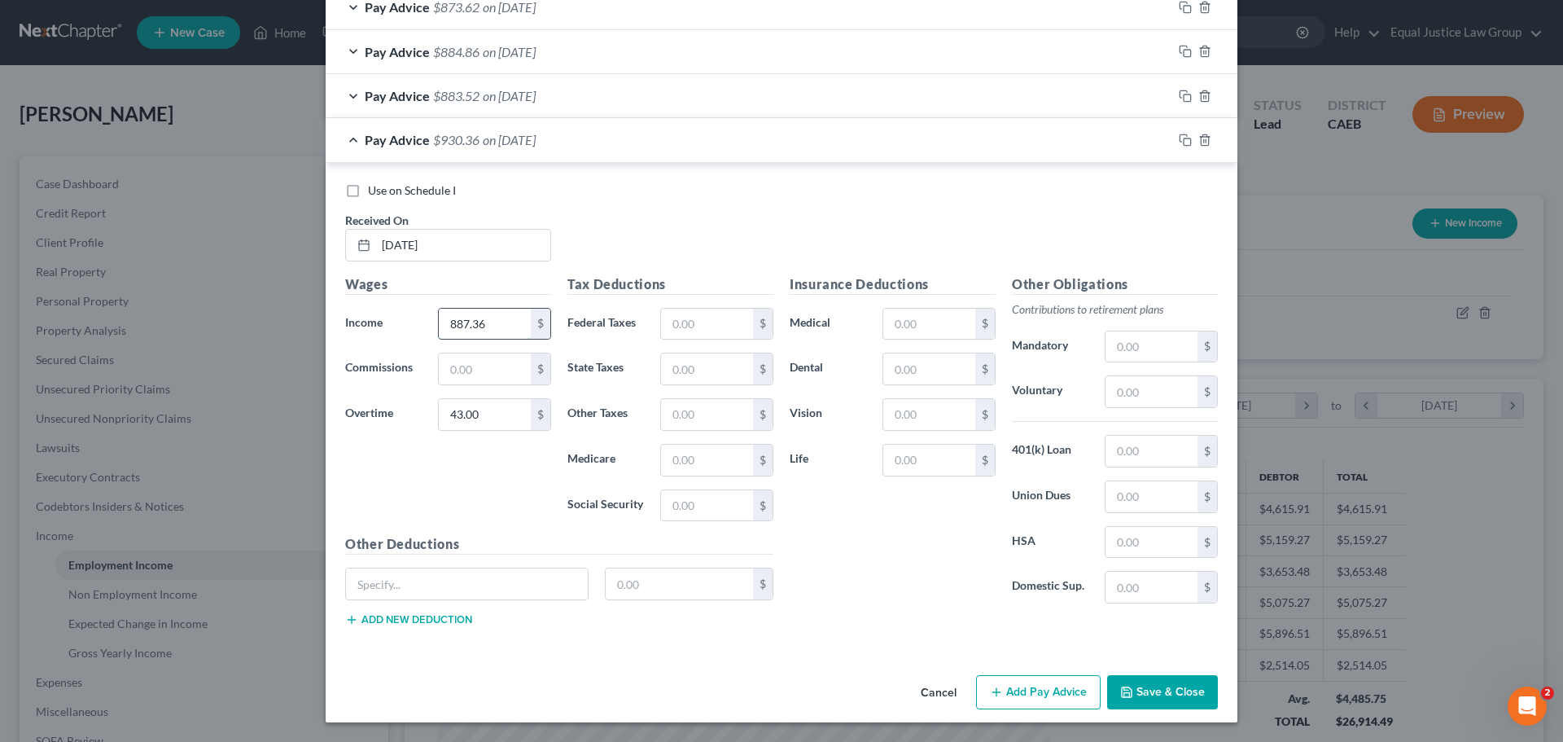
click at [498, 323] on input "887.36" at bounding box center [485, 323] width 92 height 31
type input "1,116.24"
drag, startPoint x: 673, startPoint y: 214, endPoint x: 626, endPoint y: 213, distance: 47.2
click at [672, 214] on div "Use on Schedule I Received On * [DATE]" at bounding box center [781, 228] width 889 height 92
click at [703, 326] on input "text" at bounding box center [707, 323] width 92 height 31
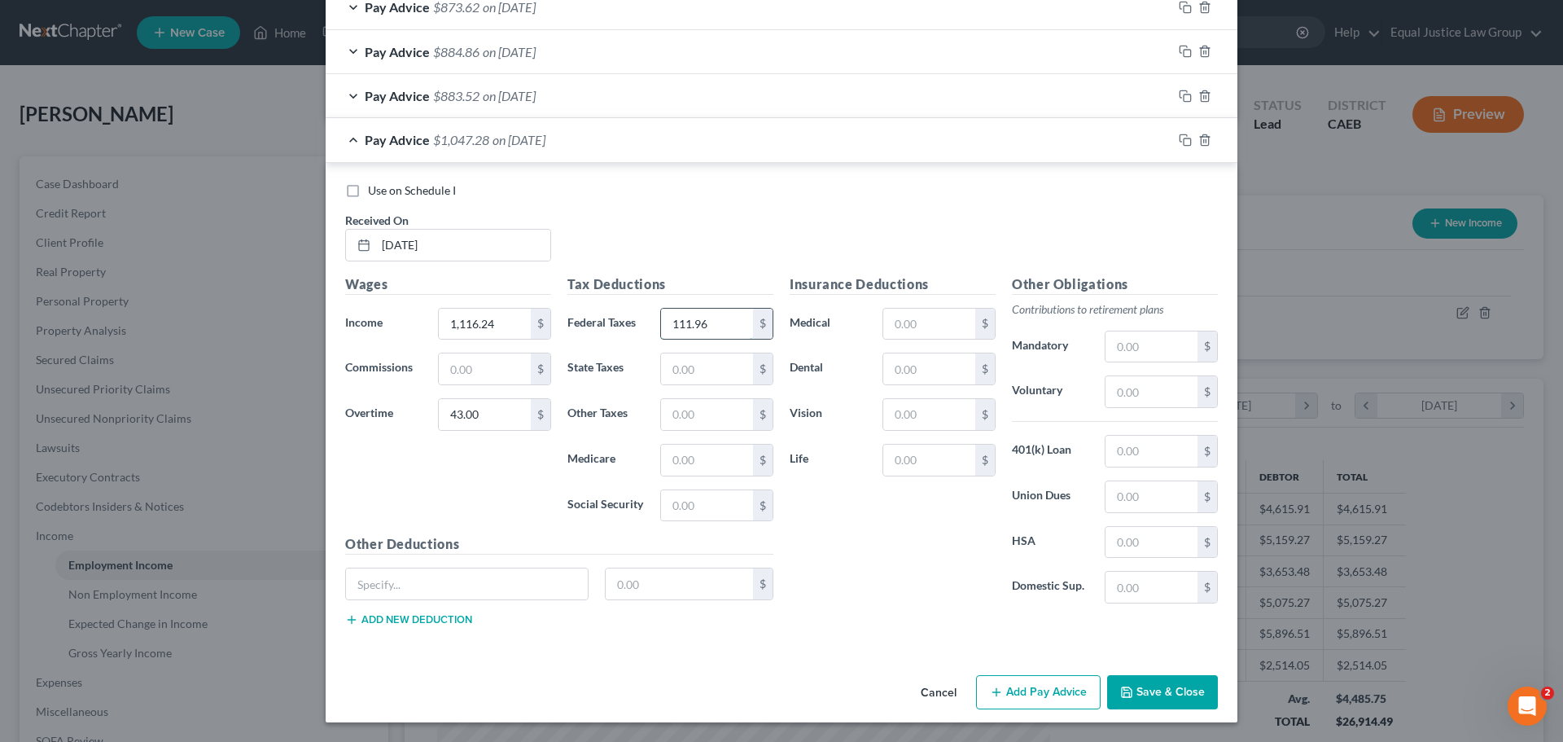
type input "111.96"
type input "36.24"
click at [696, 413] on input "text" at bounding box center [707, 414] width 92 height 31
click at [644, 450] on label "Medicare" at bounding box center [605, 460] width 93 height 33
click at [667, 454] on input "text" at bounding box center [707, 459] width 92 height 31
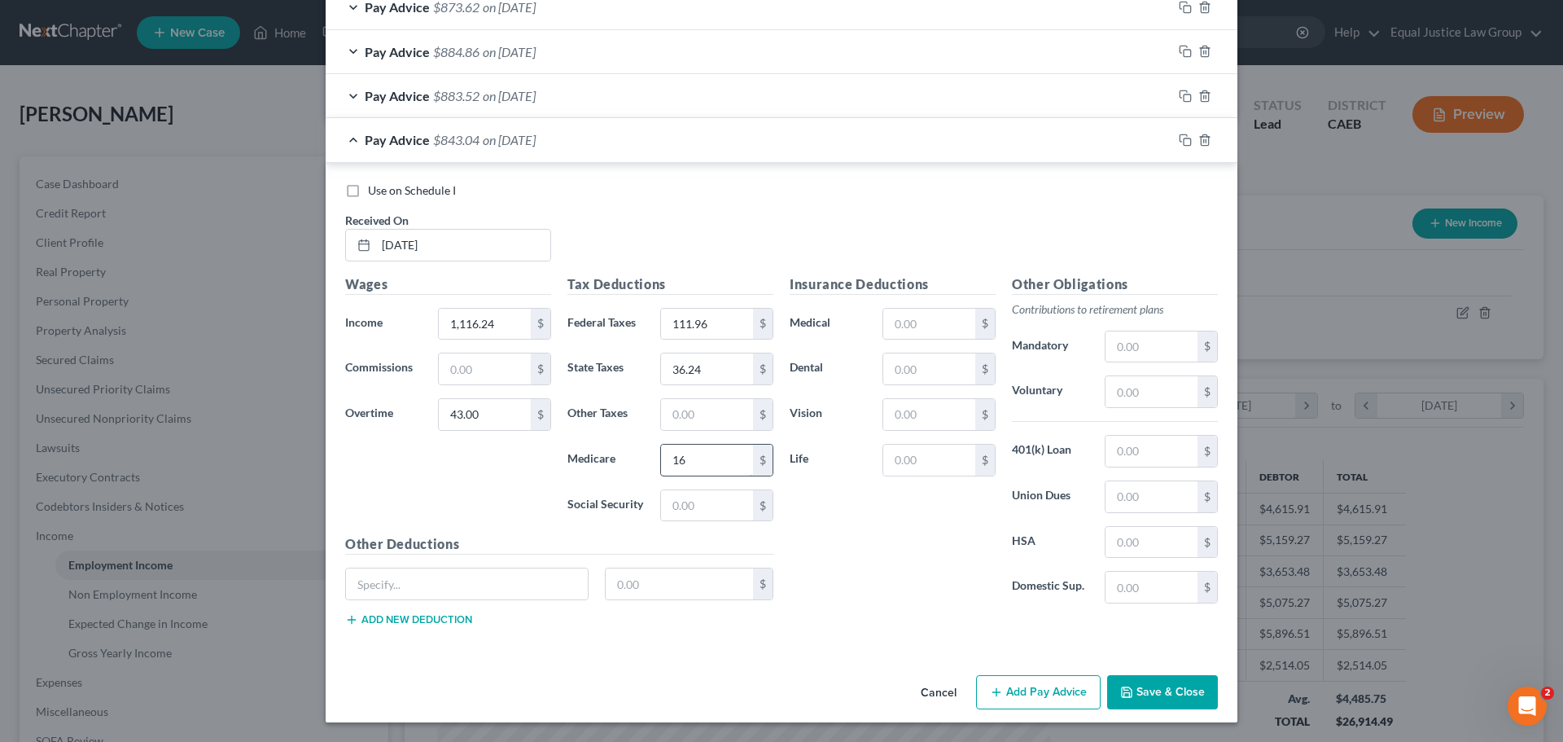
type input "1"
type input "16.80"
click at [676, 503] on input "text" at bounding box center [707, 505] width 92 height 31
type input "71.88"
click at [696, 403] on input "text" at bounding box center [707, 414] width 92 height 31
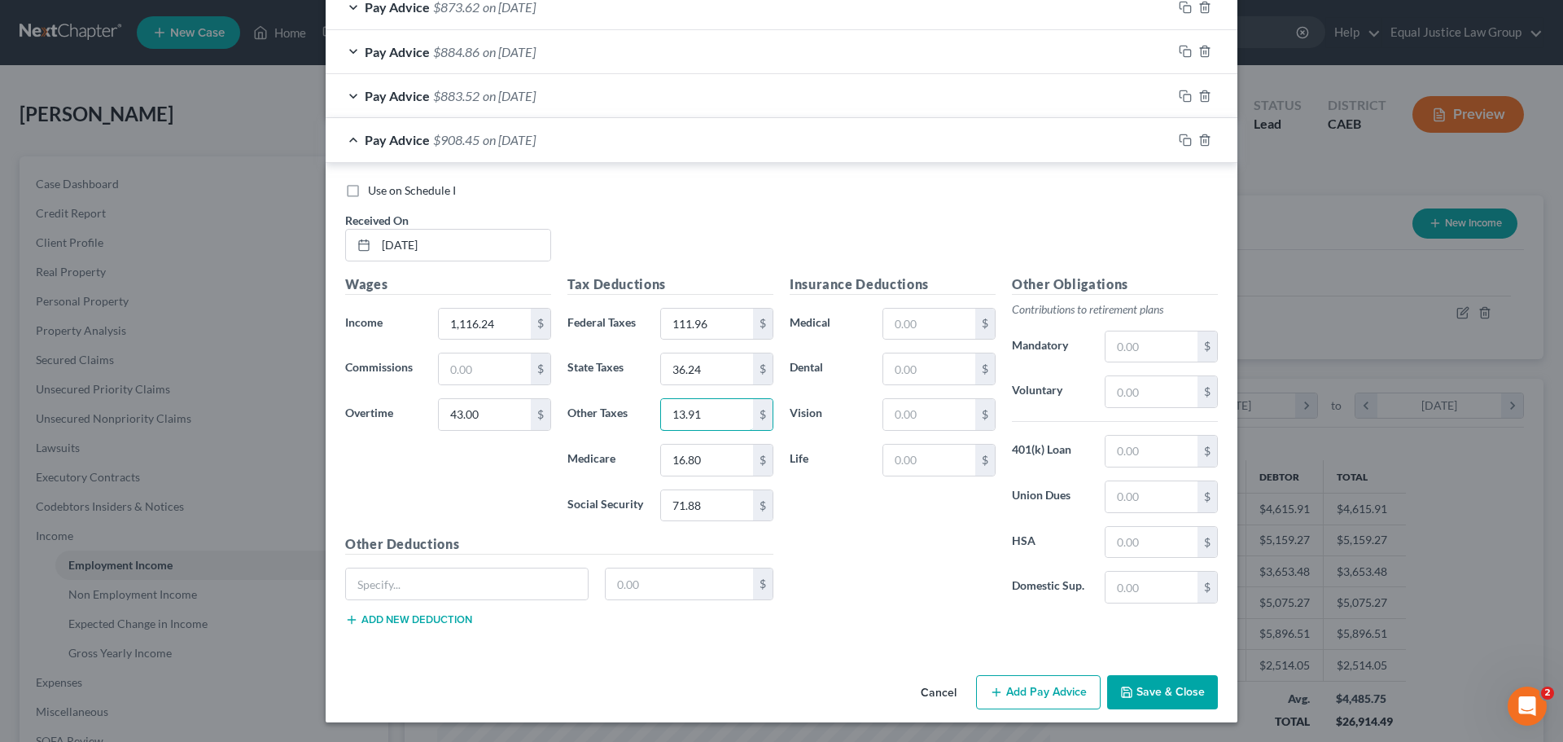
type input "13.91"
click at [378, 95] on span "Pay Advice" at bounding box center [397, 95] width 65 height 15
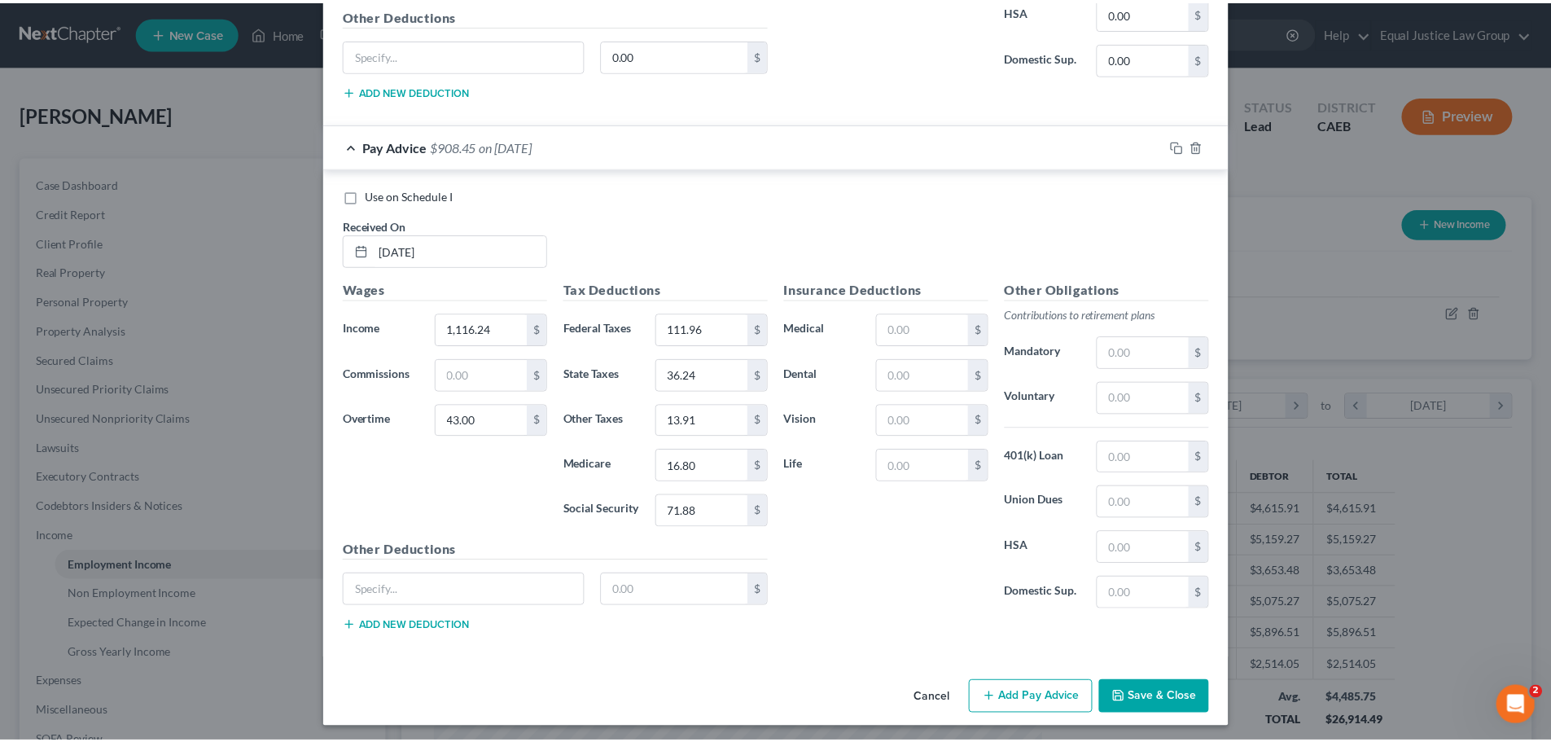
scroll to position [2160, 0]
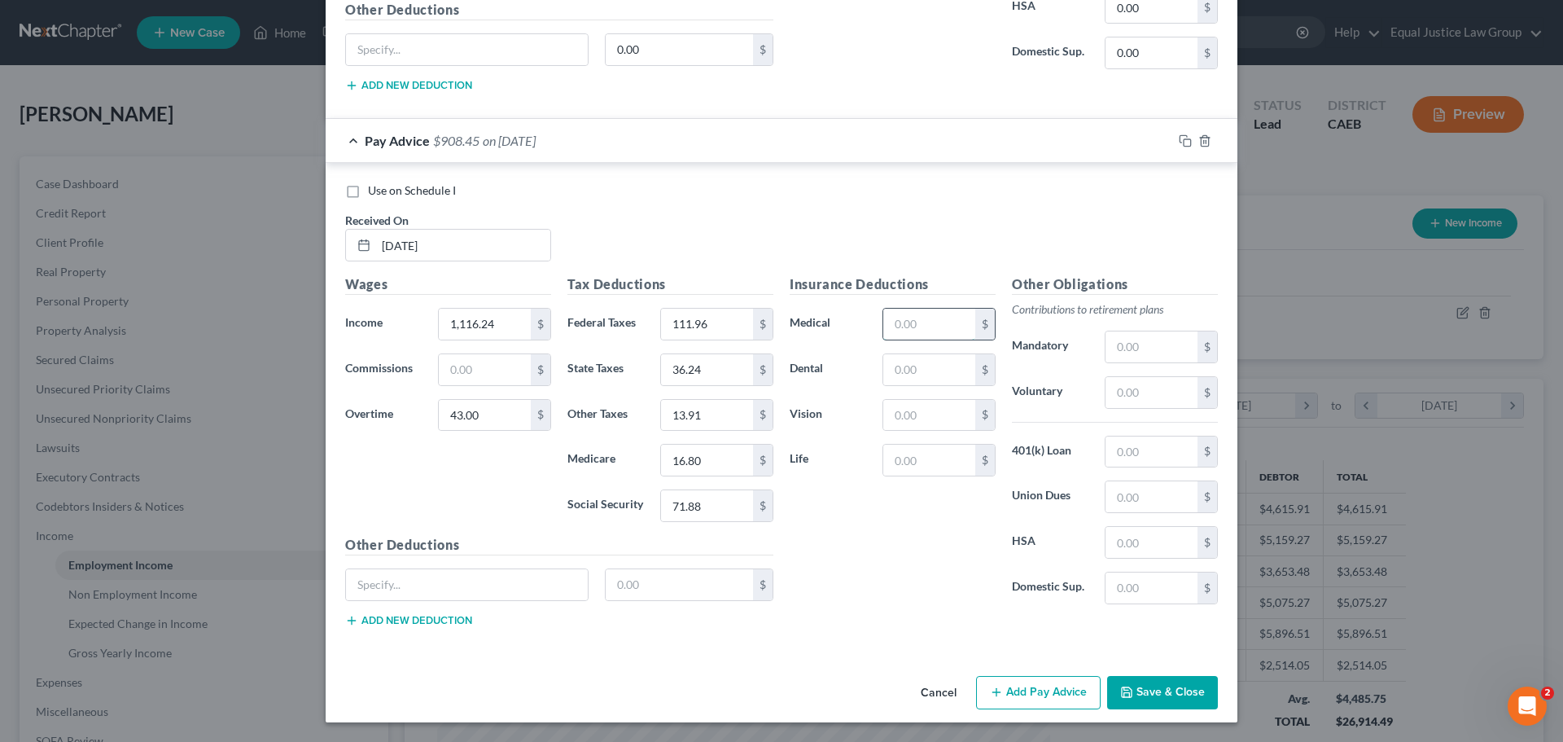
click at [930, 313] on input "text" at bounding box center [929, 323] width 92 height 31
click at [1140, 497] on input "text" at bounding box center [1151, 496] width 92 height 31
type input "15.75"
click at [876, 227] on div "Use on Schedule I Received On * [DATE]" at bounding box center [781, 228] width 889 height 92
click at [1173, 692] on button "Save & Close" at bounding box center [1162, 693] width 111 height 34
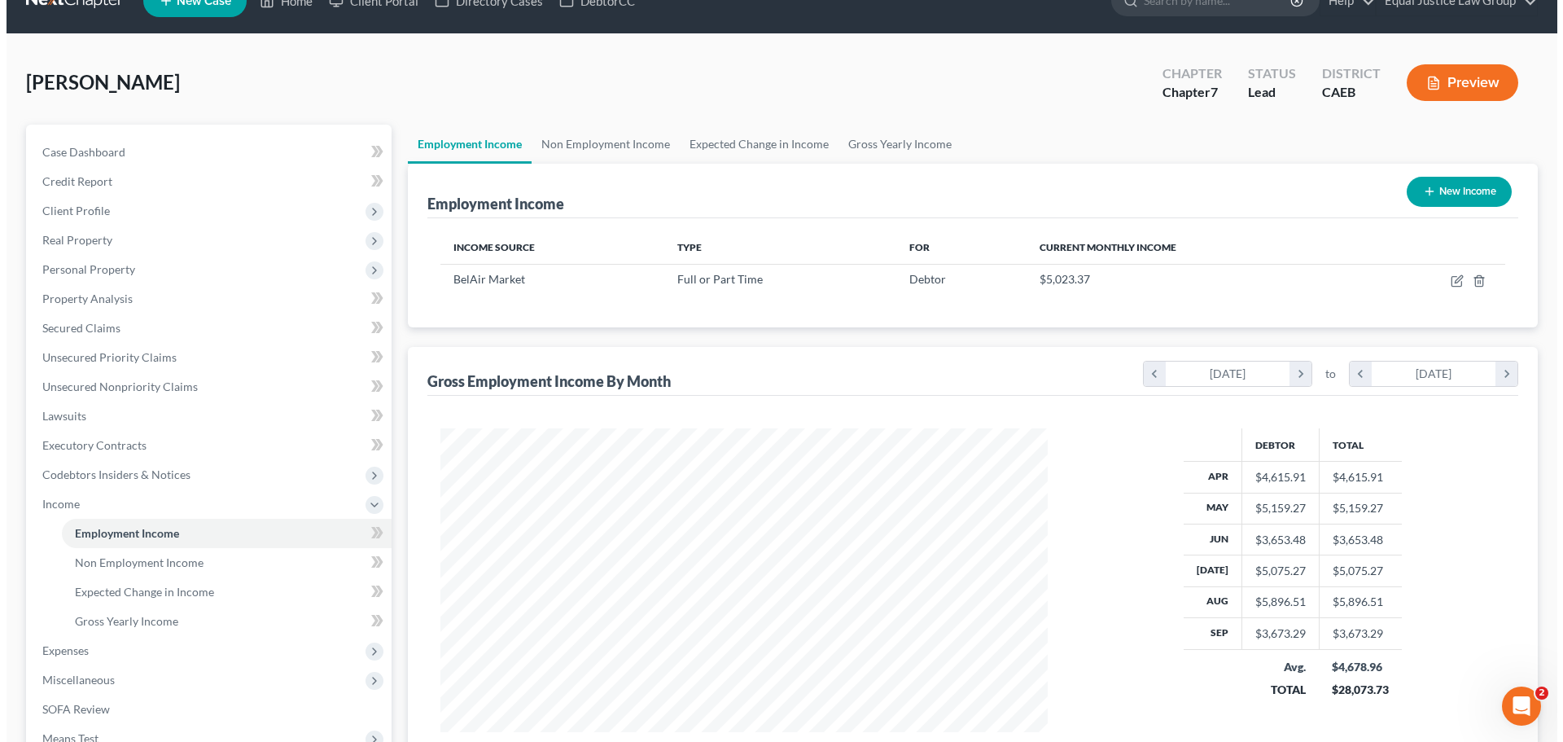
scroll to position [81, 0]
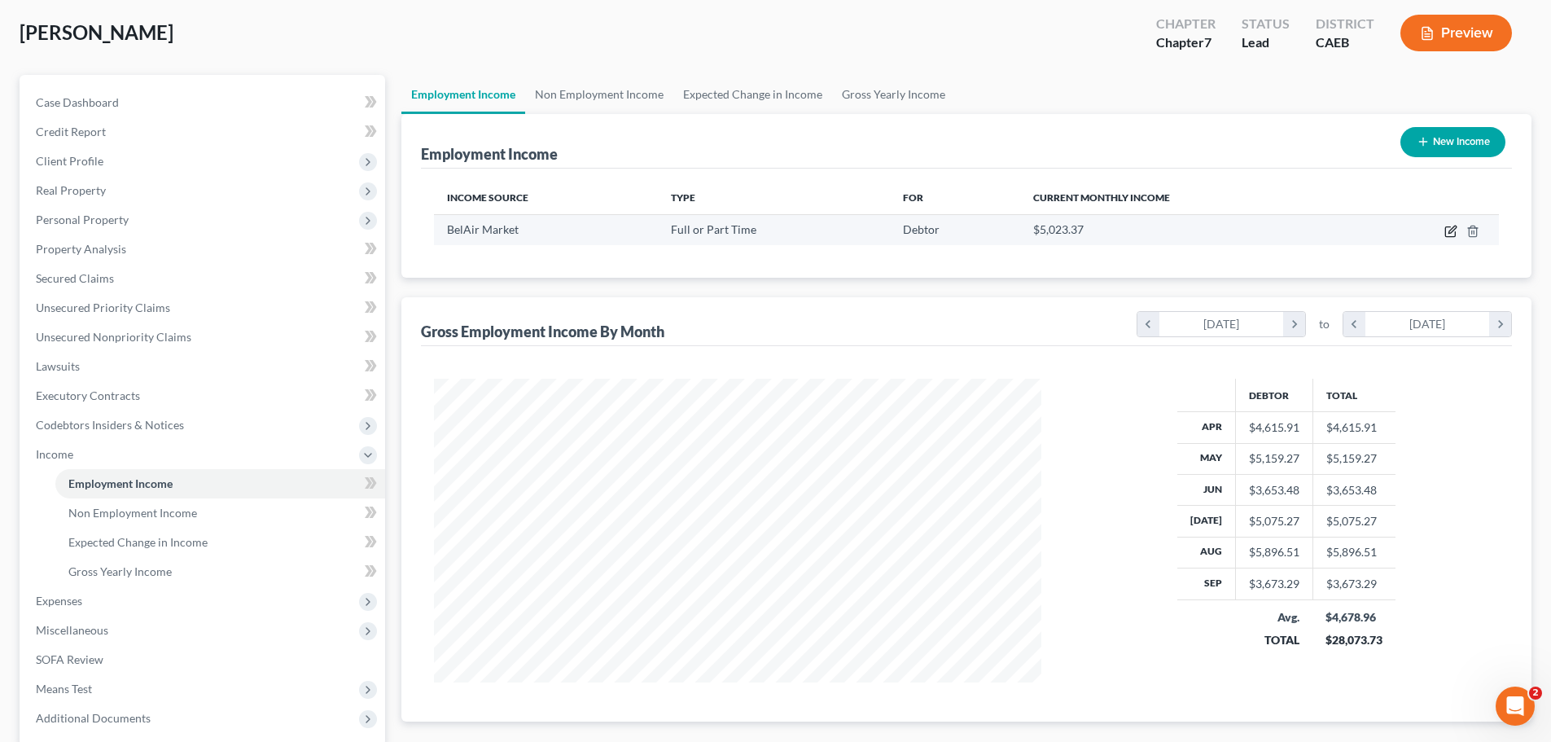
click at [1450, 233] on icon "button" at bounding box center [1451, 228] width 7 height 7
select select "0"
select select "4"
select select "3"
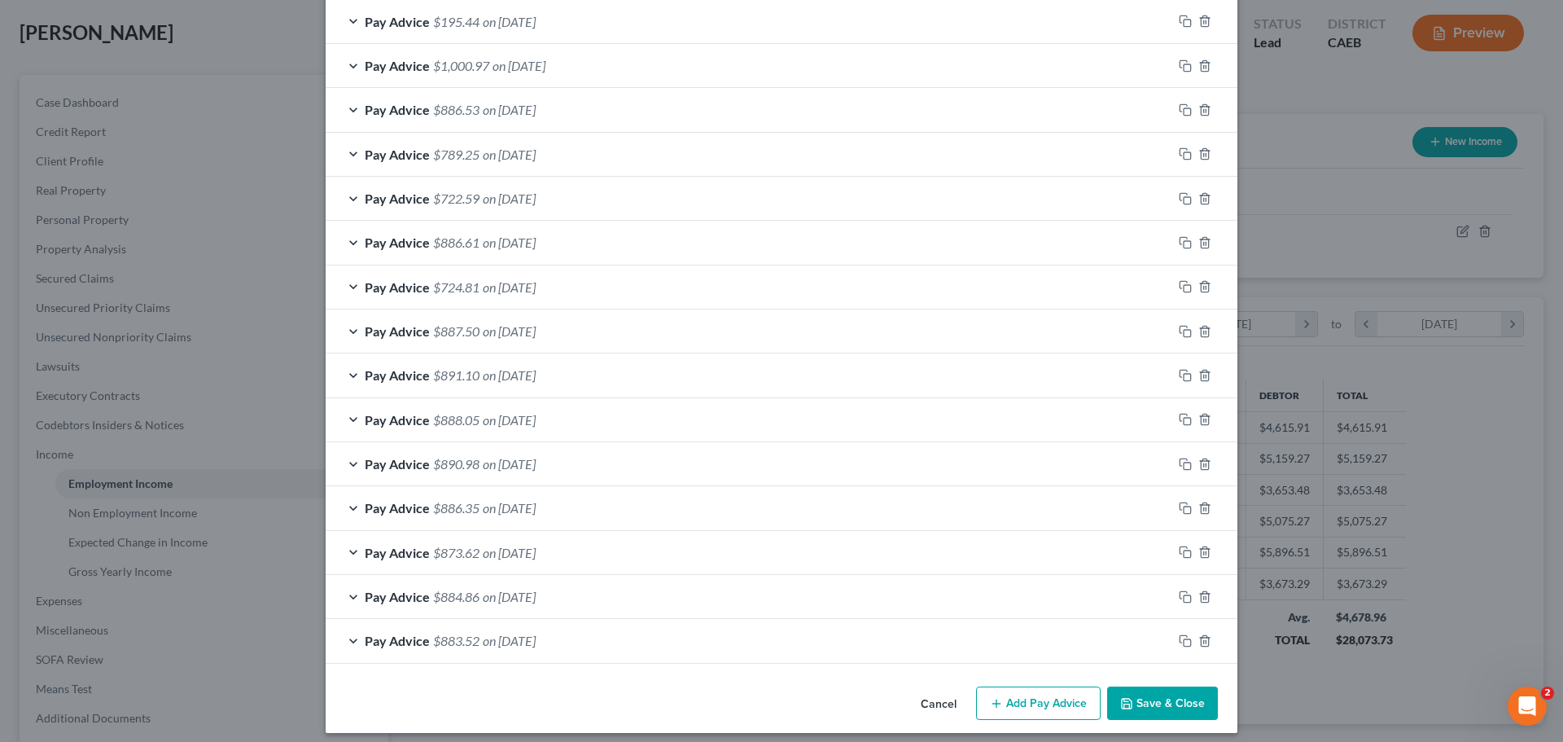
scroll to position [1131, 0]
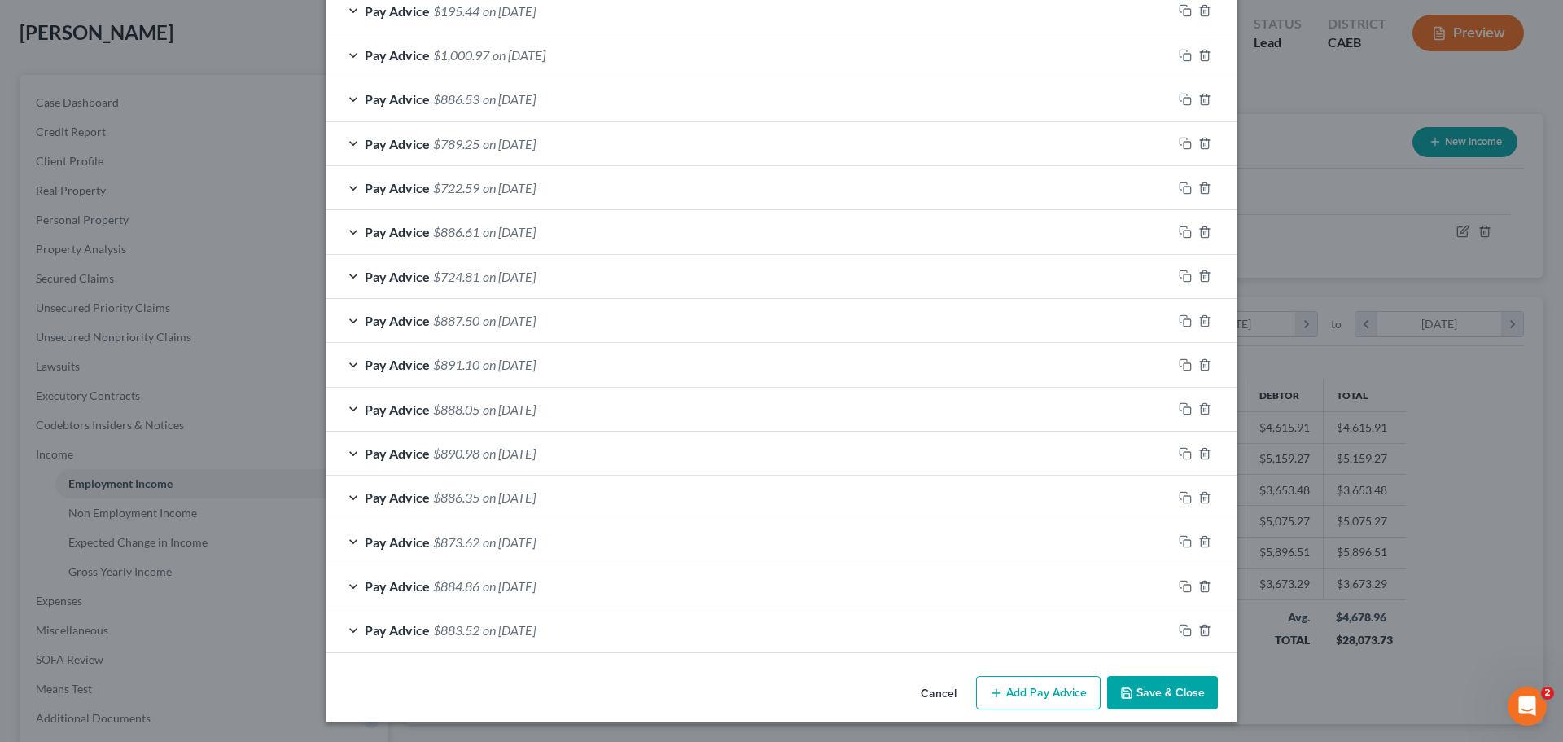
click at [1062, 694] on button "Add Pay Advice" at bounding box center [1038, 693] width 125 height 34
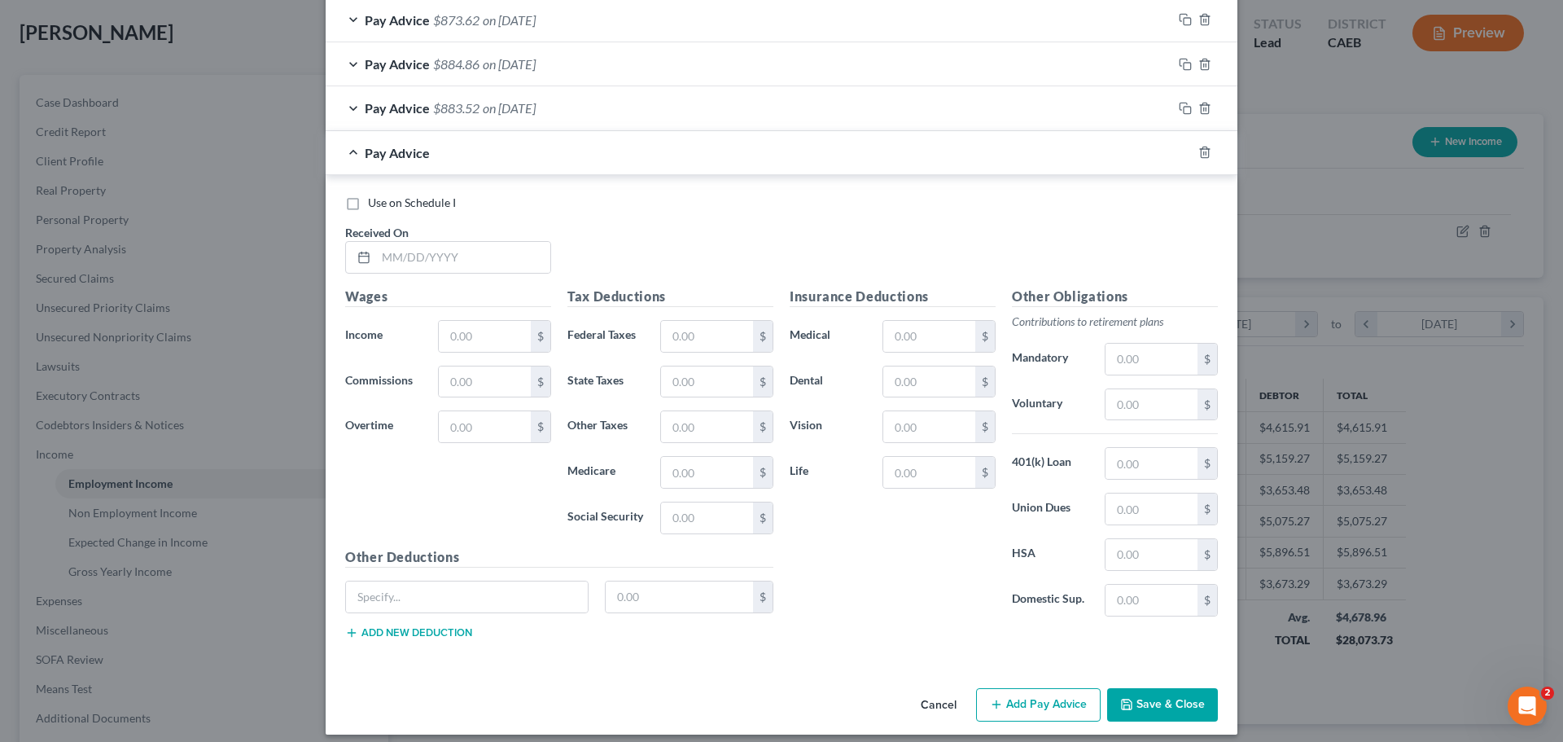
scroll to position [1714, 0]
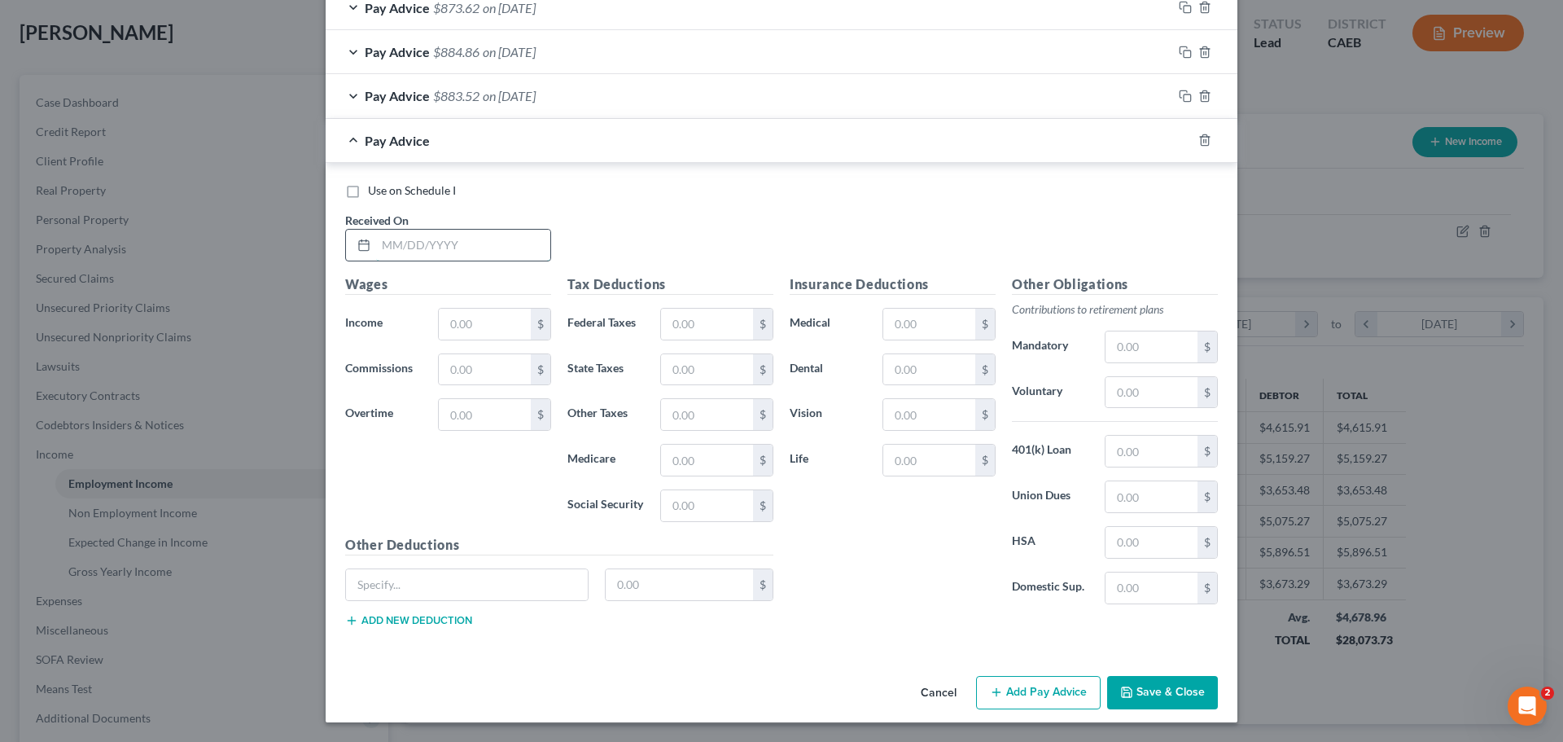
click at [433, 256] on input "text" at bounding box center [463, 245] width 174 height 31
type input "[DATE]"
click at [484, 320] on input "text" at bounding box center [485, 323] width 92 height 31
click at [1127, 493] on input "text" at bounding box center [1151, 496] width 92 height 31
type input "15.75"
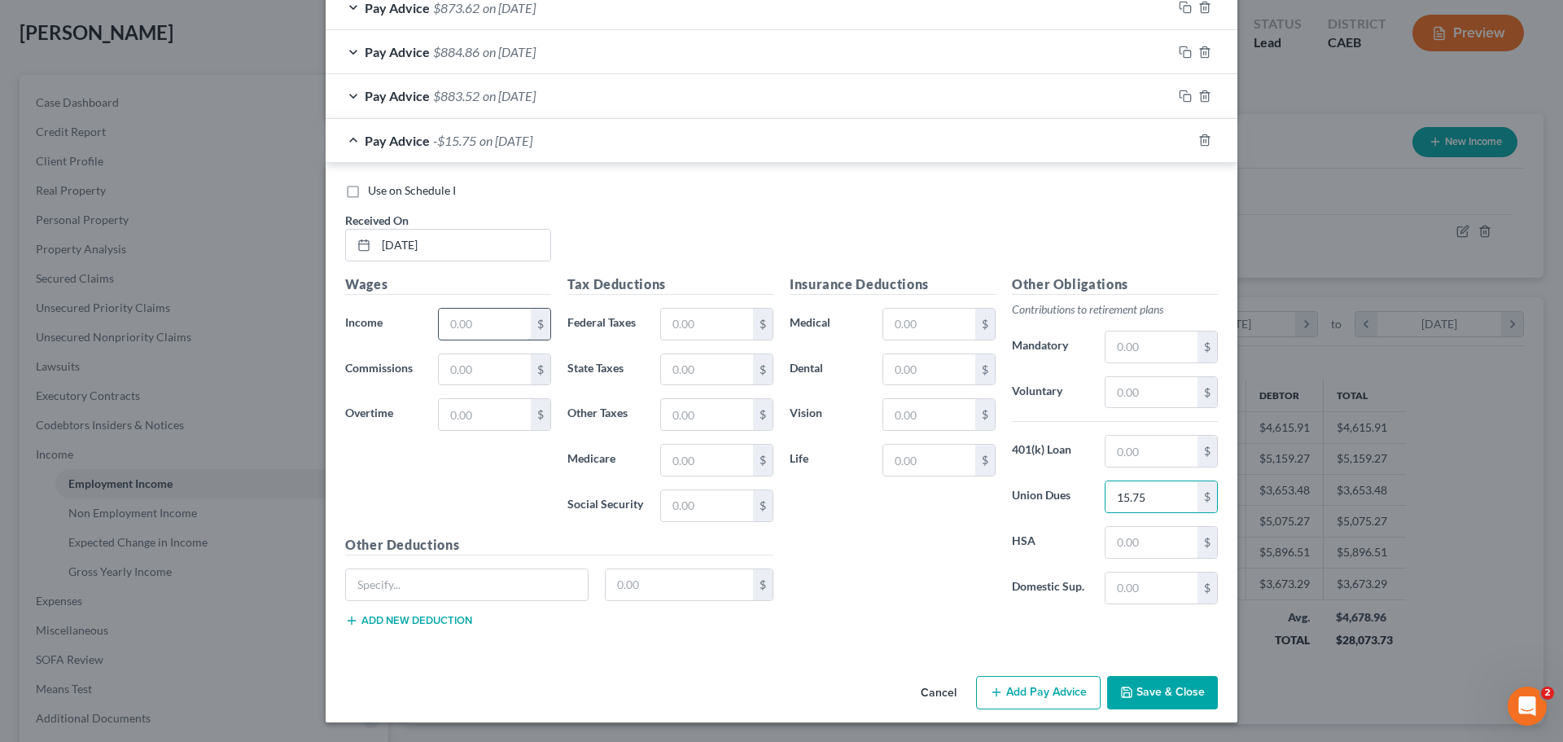
drag, startPoint x: 495, startPoint y: 330, endPoint x: 488, endPoint y: 337, distance: 9.8
click at [495, 331] on input "text" at bounding box center [485, 323] width 92 height 31
type input "1,123.28"
click at [470, 417] on input "text" at bounding box center [485, 414] width 92 height 31
type input "30.85"
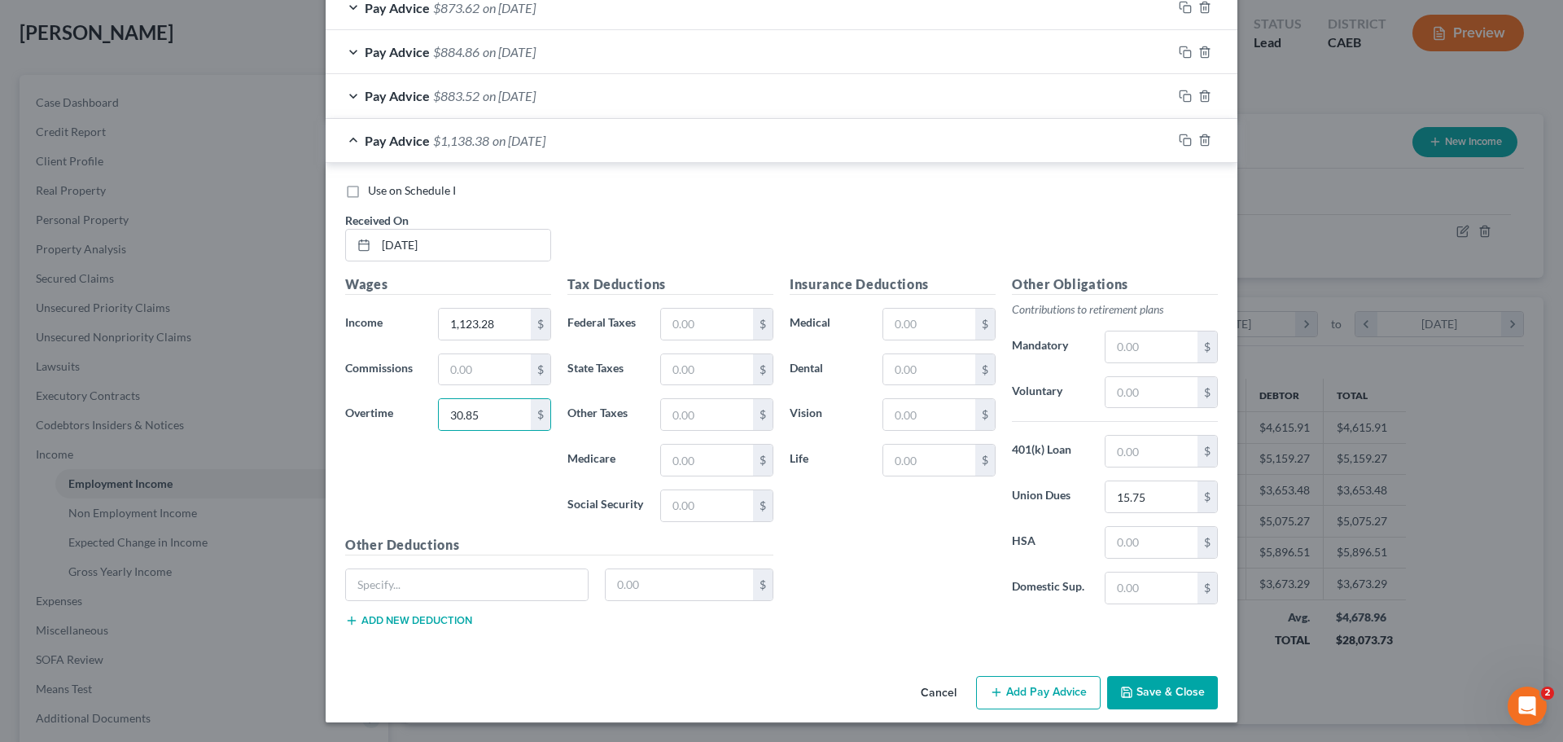
click at [661, 203] on div "Use on Schedule I Received On * [DATE]" at bounding box center [781, 228] width 889 height 92
click at [588, 196] on div "Use on Schedule I" at bounding box center [781, 190] width 873 height 16
click at [650, 230] on div "Use on Schedule I Received On * [DATE]" at bounding box center [781, 228] width 889 height 92
click at [483, 407] on input "30.85" at bounding box center [485, 414] width 92 height 31
type input "30.85"
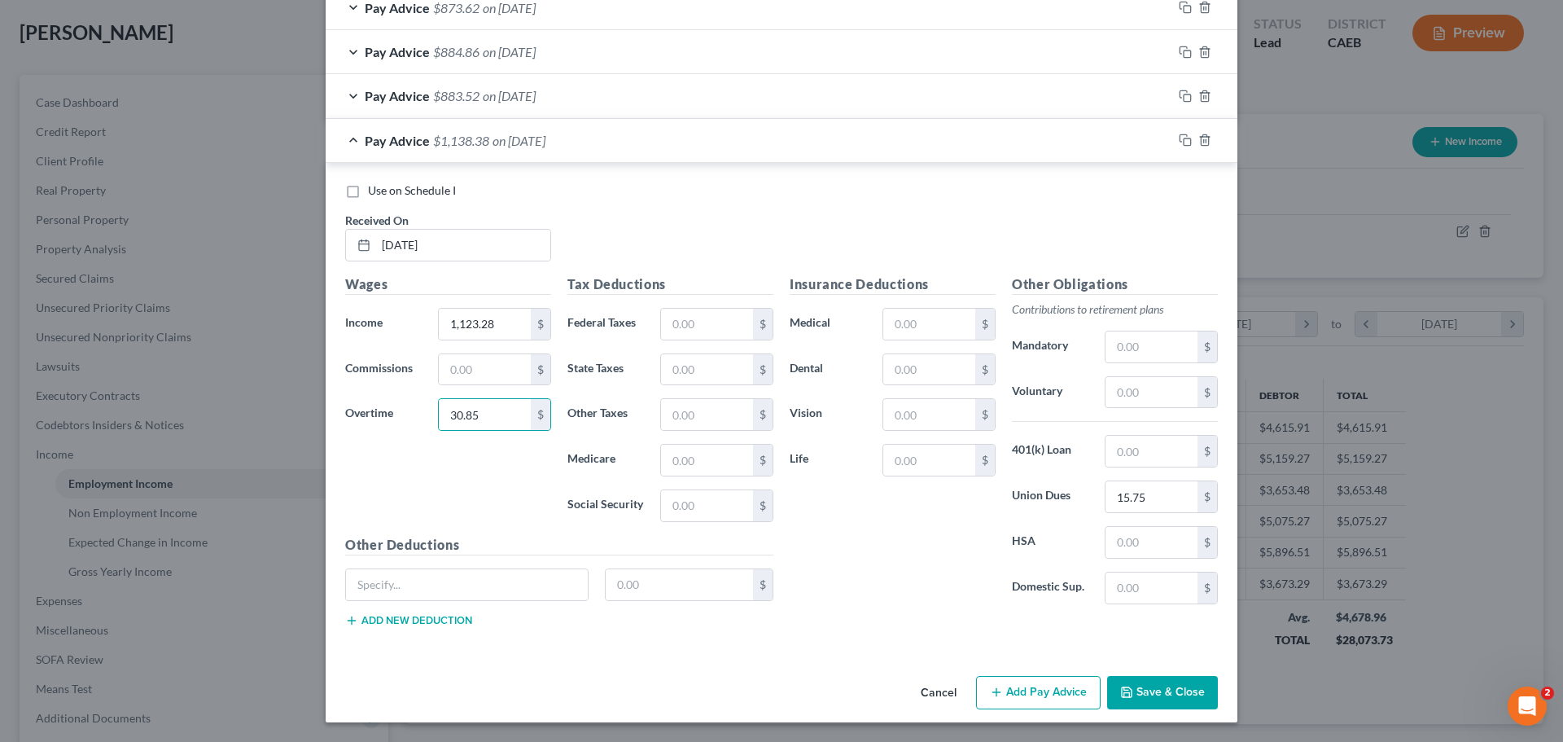
click at [604, 193] on div "Use on Schedule I" at bounding box center [781, 190] width 873 height 16
click at [624, 230] on div "Use on Schedule I Received On * [DATE]" at bounding box center [781, 228] width 889 height 92
click at [504, 322] on input "1,123.28" at bounding box center [485, 323] width 92 height 31
click at [515, 322] on input "1,123.28" at bounding box center [485, 323] width 92 height 31
click at [672, 256] on div "Use on Schedule I Received On * [DATE]" at bounding box center [781, 228] width 889 height 92
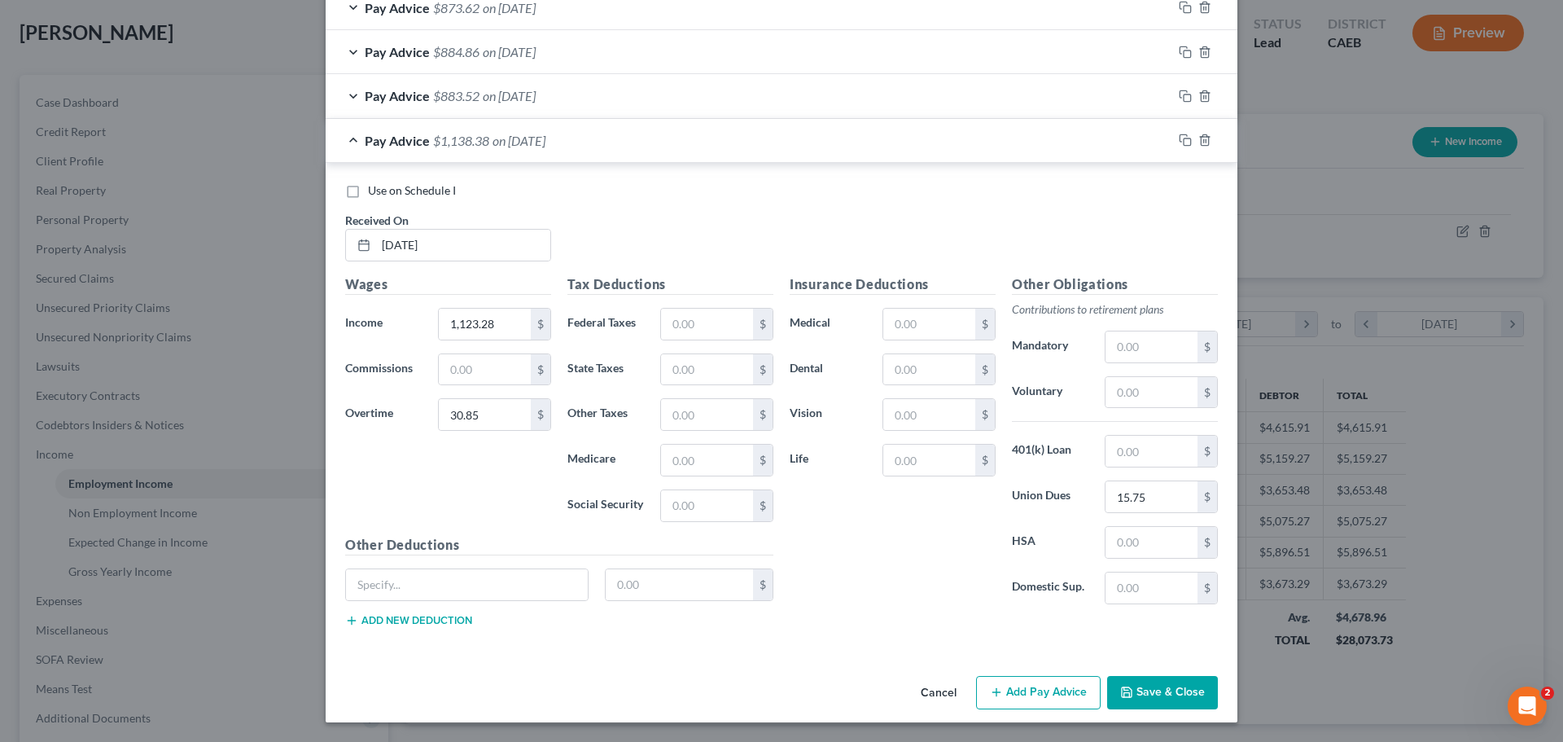
click at [1145, 693] on button "Save & Close" at bounding box center [1162, 693] width 111 height 34
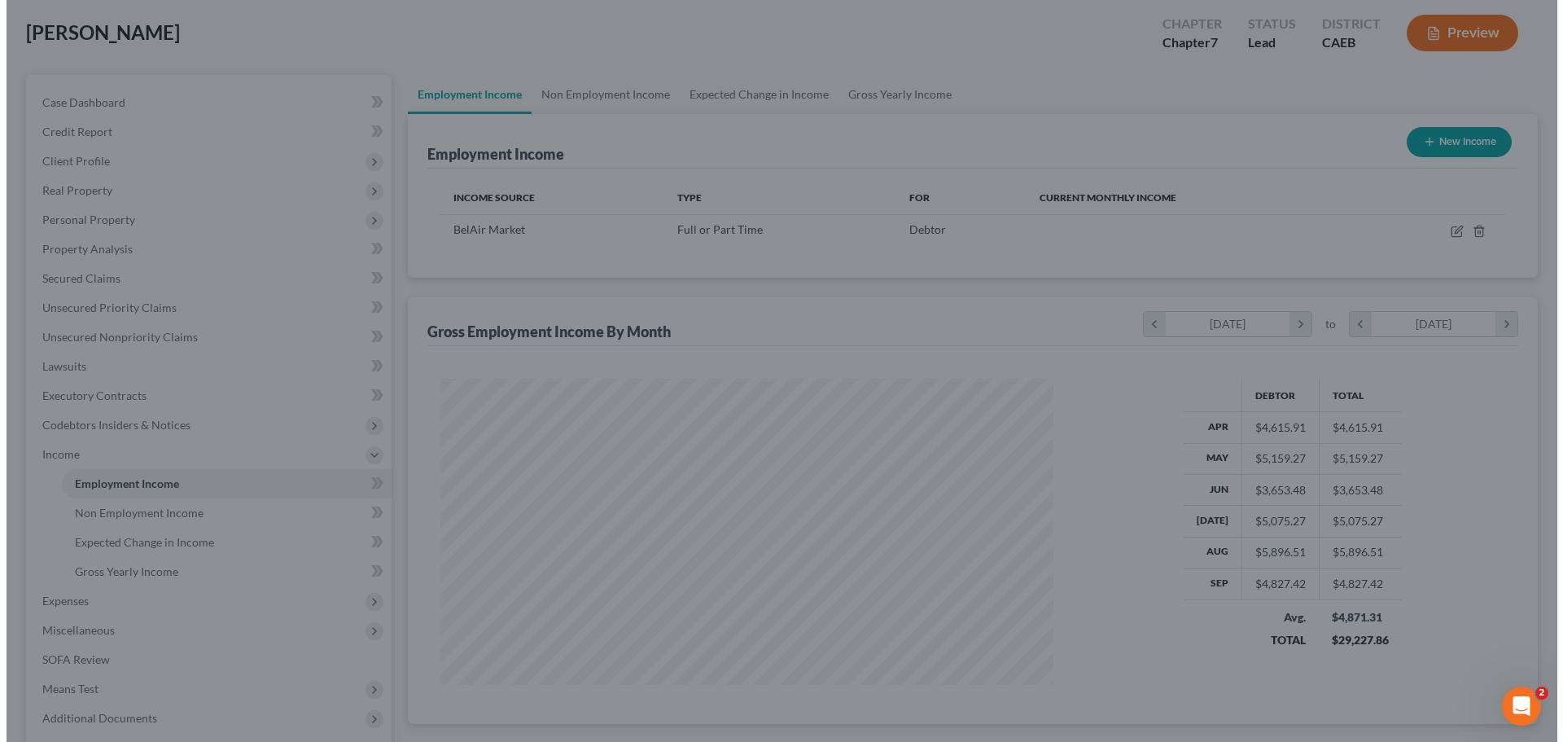
scroll to position [813647, 813311]
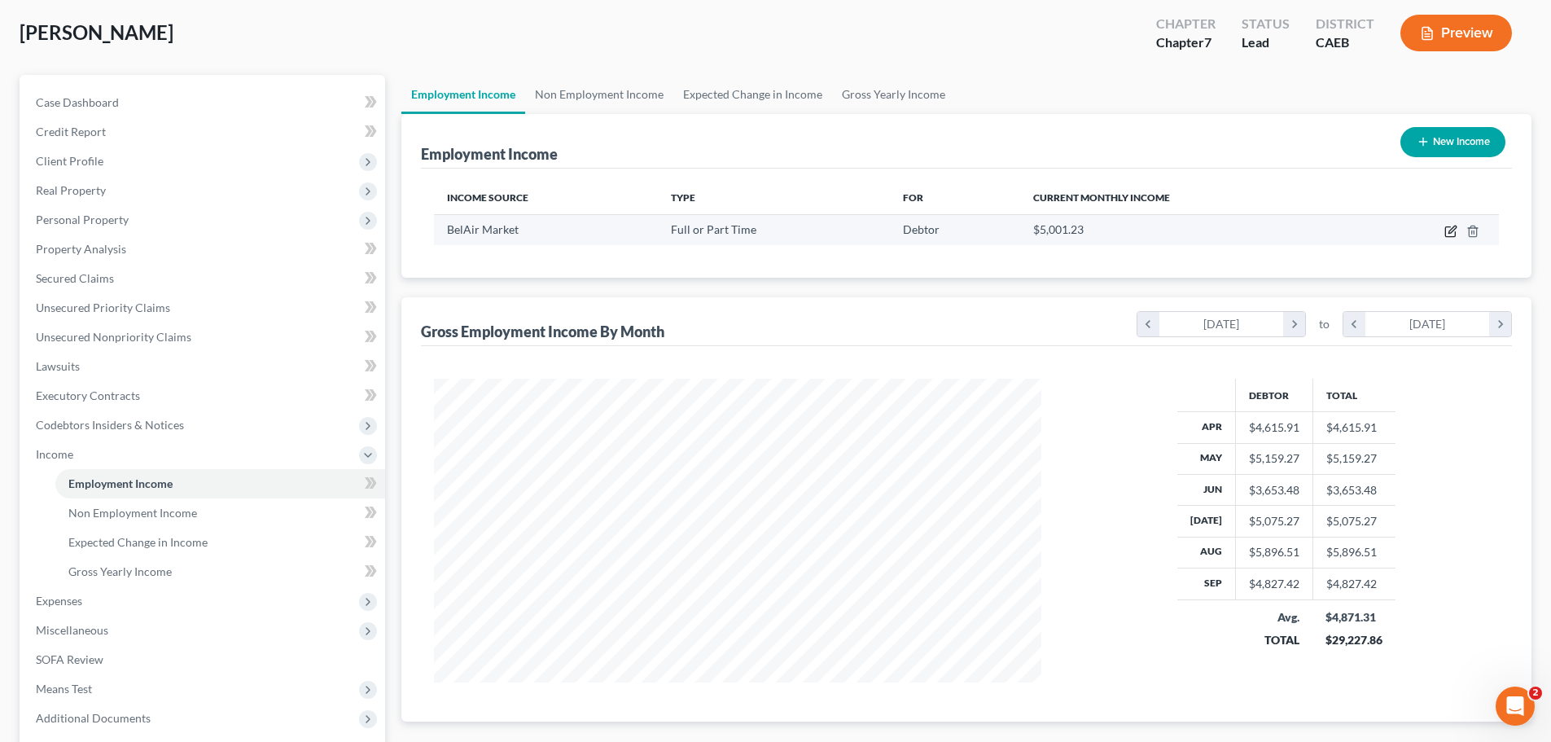
click at [1444, 225] on icon "button" at bounding box center [1450, 231] width 13 height 13
select select "0"
select select "4"
select select "3"
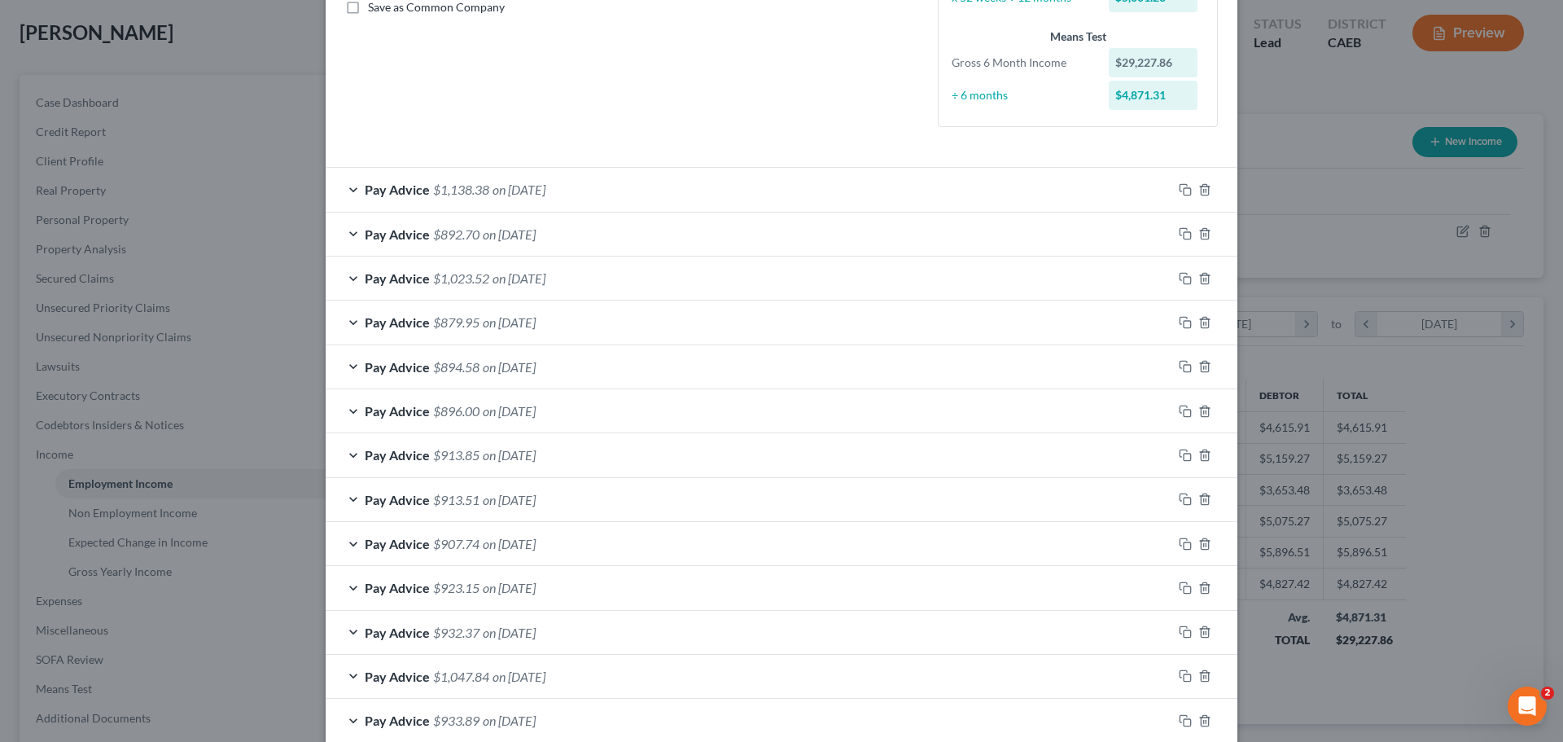
scroll to position [374, 0]
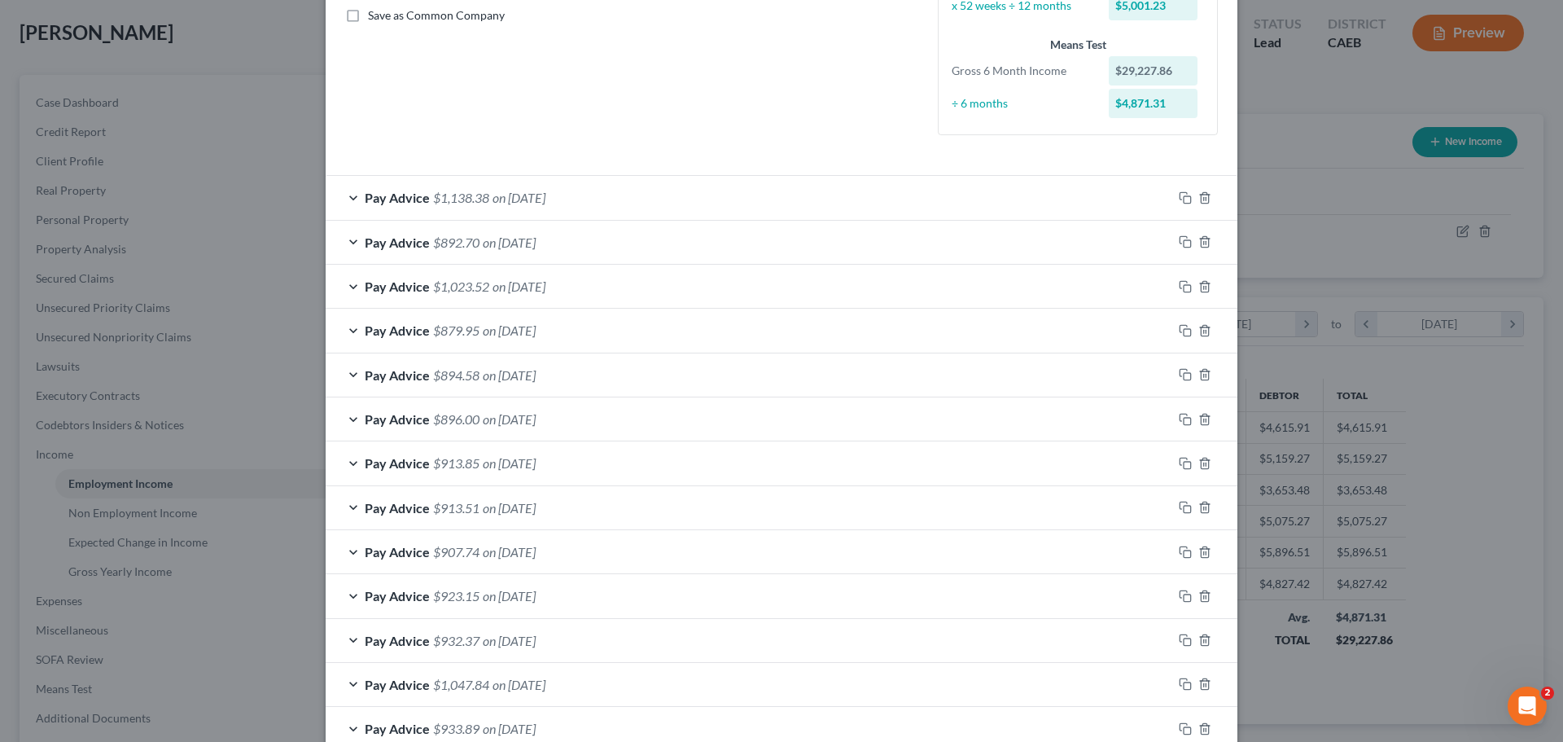
click at [582, 198] on div "Pay Advice $1,138.38 on [DATE]" at bounding box center [749, 197] width 847 height 43
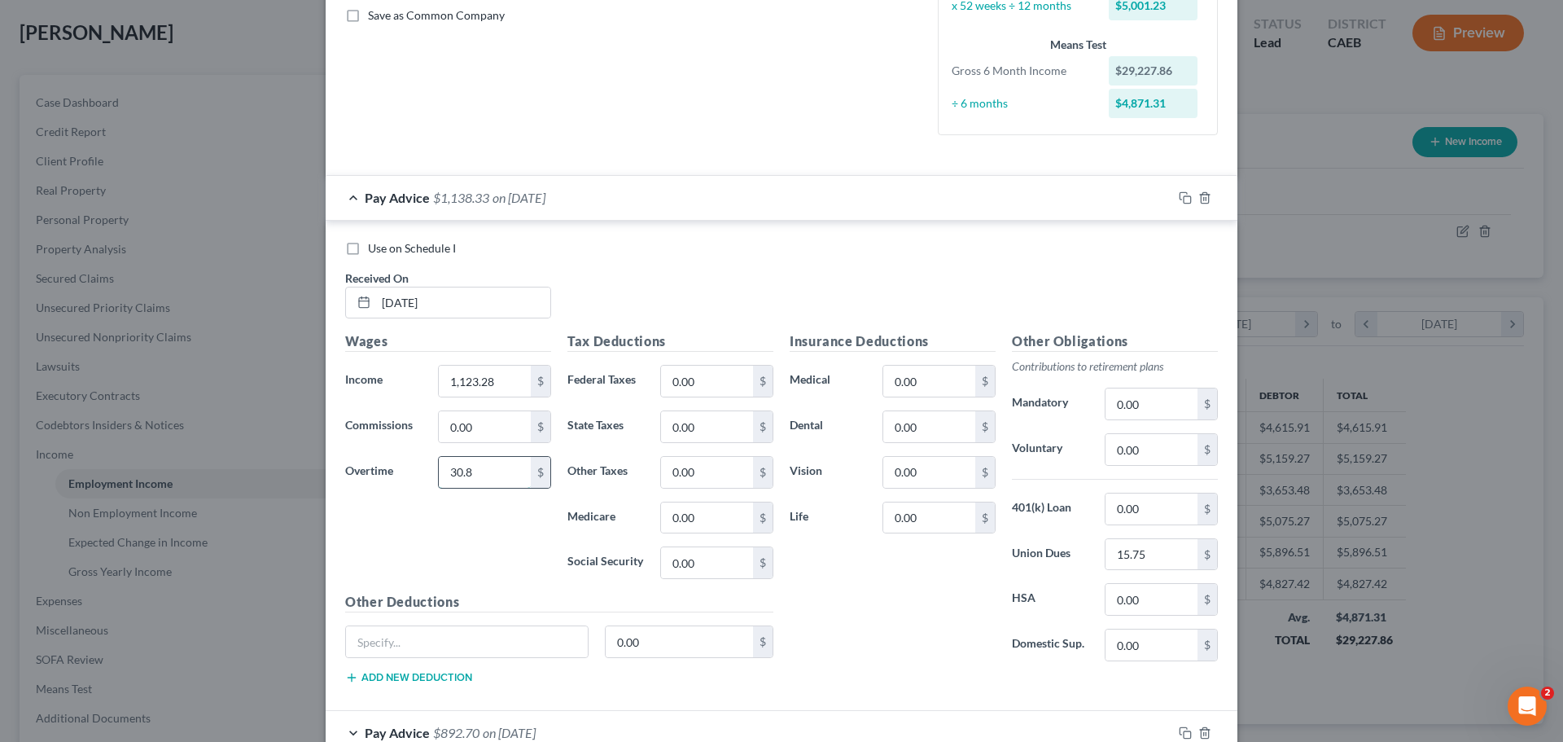
type input "30.85"
click at [508, 383] on input "1,123.28" at bounding box center [485, 380] width 92 height 31
type input "1,123.28"
click at [622, 208] on div "Pay Advice $1,138.38 on [DATE]" at bounding box center [749, 197] width 847 height 43
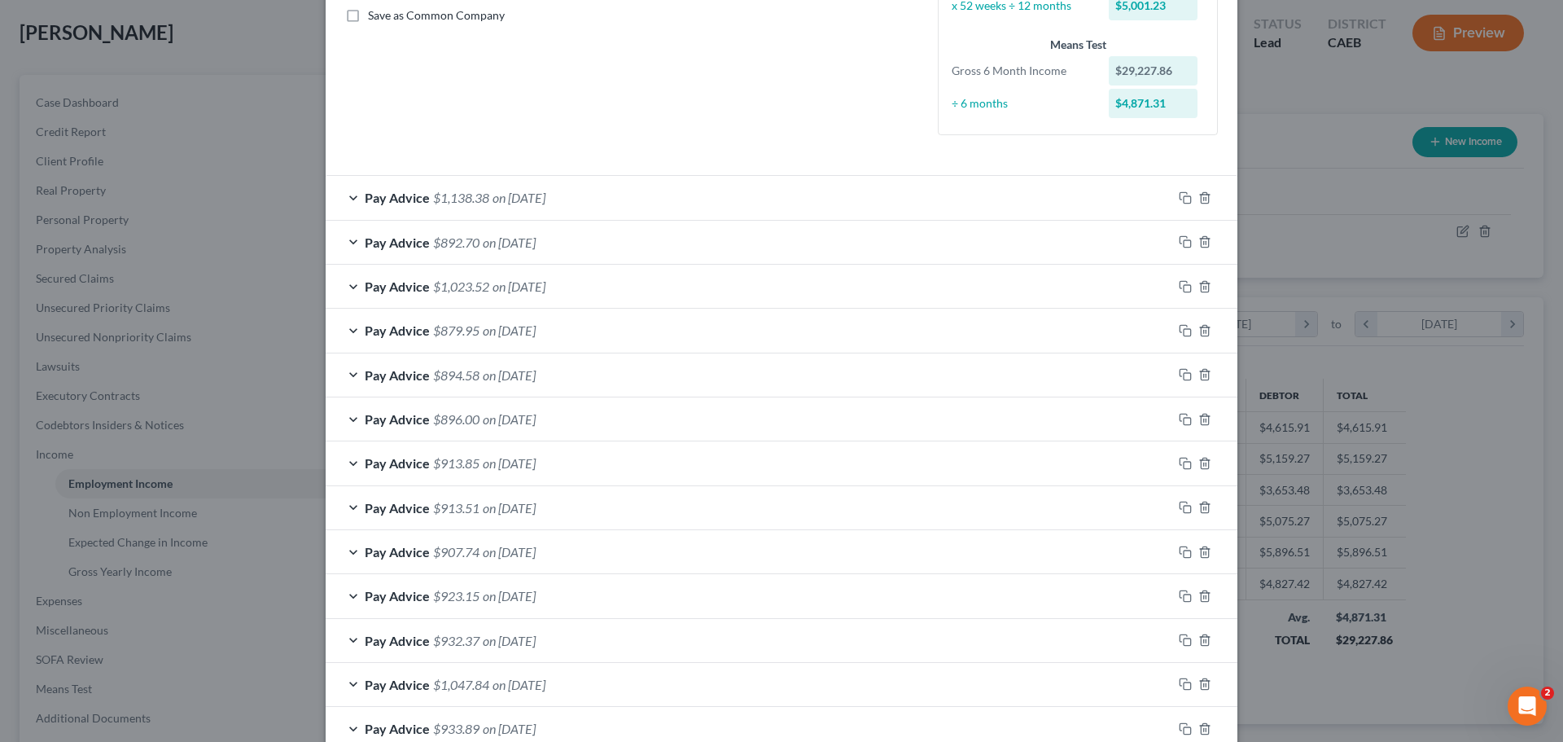
click at [575, 201] on div "Pay Advice $1,138.38 on [DATE]" at bounding box center [749, 197] width 847 height 43
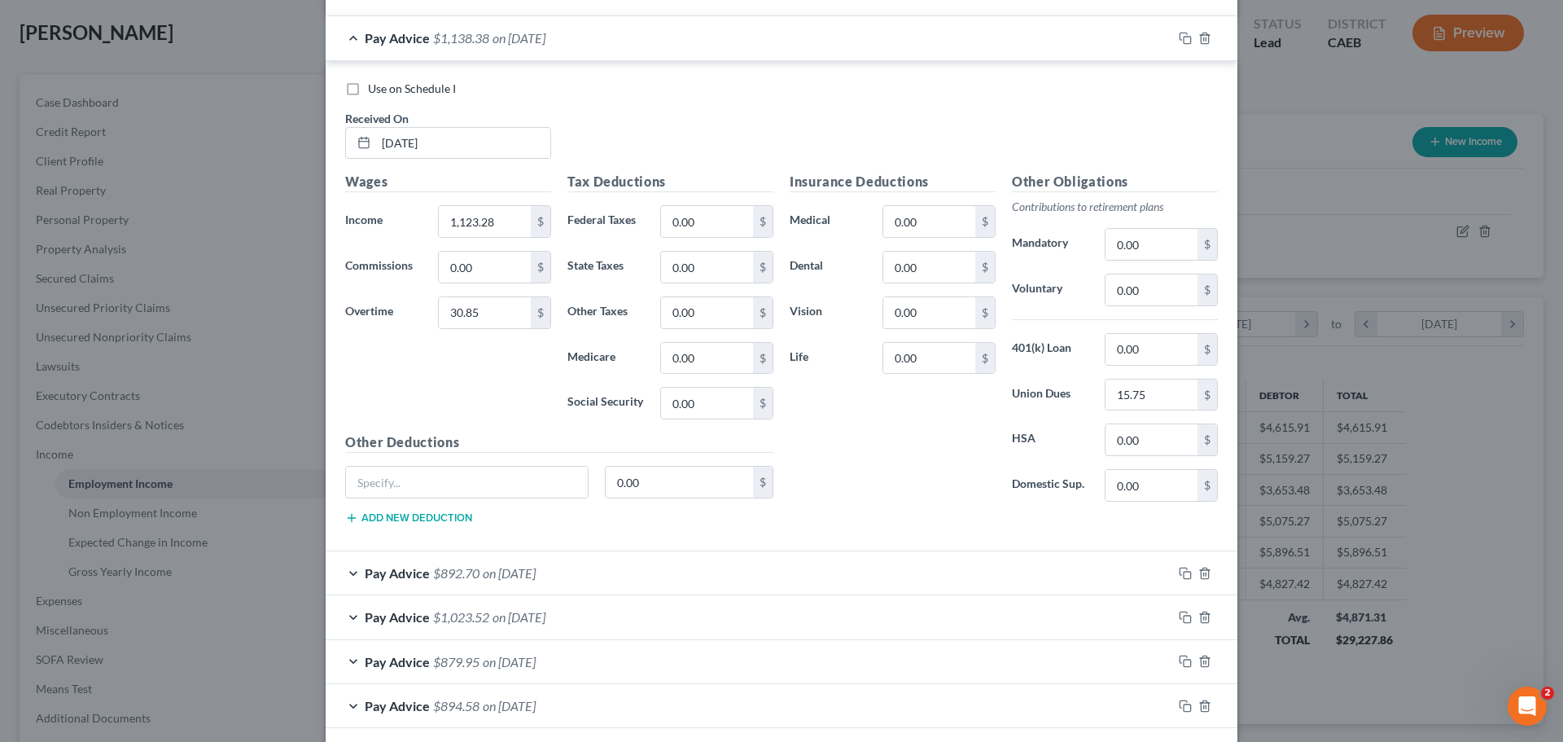
scroll to position [537, 0]
click at [513, 273] on input "0.00" at bounding box center [485, 263] width 92 height 31
click at [720, 221] on input "0.00" at bounding box center [707, 218] width 92 height 31
type input "110.83"
click at [718, 254] on input "0.00" at bounding box center [707, 263] width 92 height 31
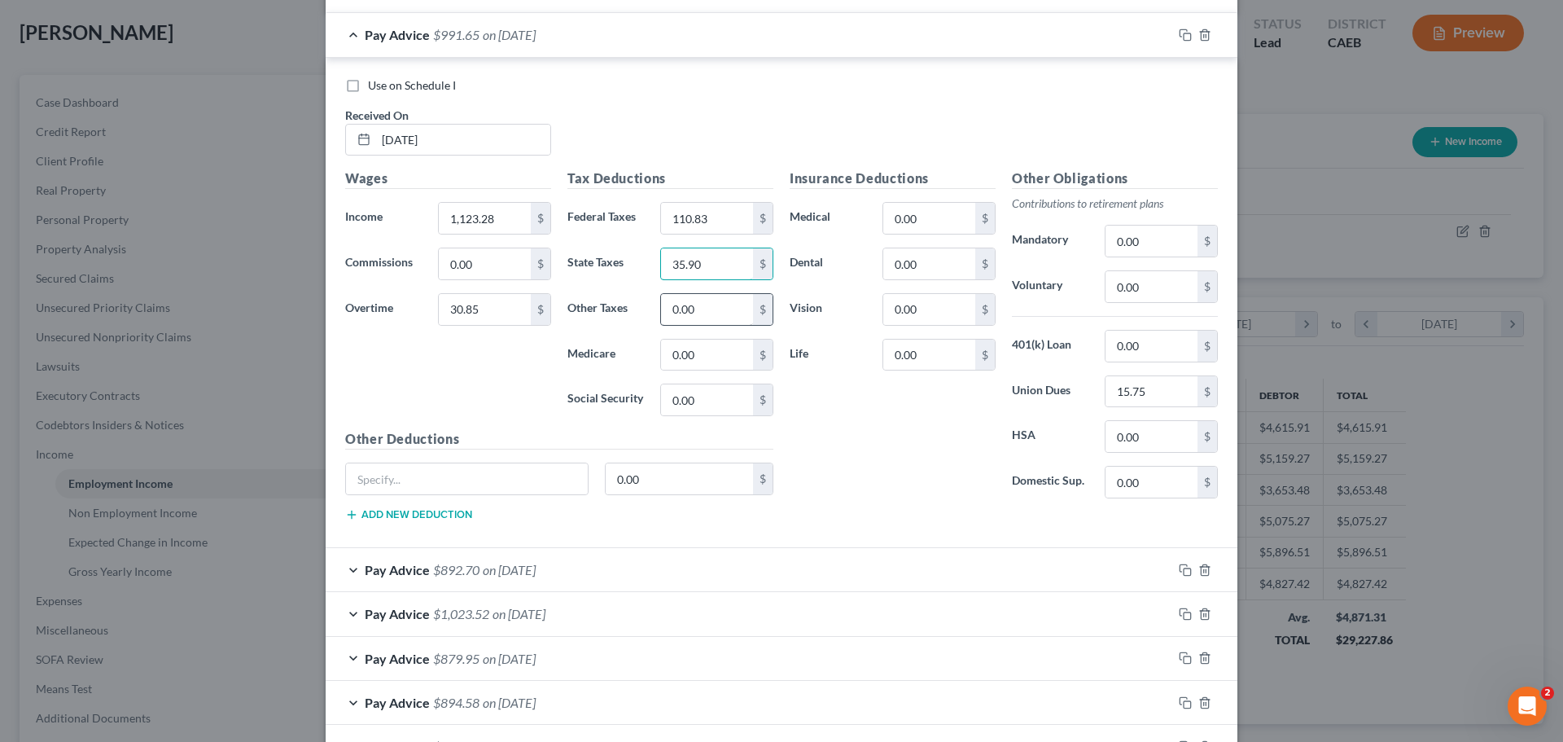
type input "35.90"
click at [710, 313] on input "0.00" at bounding box center [707, 309] width 92 height 31
click at [702, 347] on input "0.00" at bounding box center [707, 354] width 92 height 31
type input "16.74"
click at [724, 387] on input "0.00" at bounding box center [707, 399] width 92 height 31
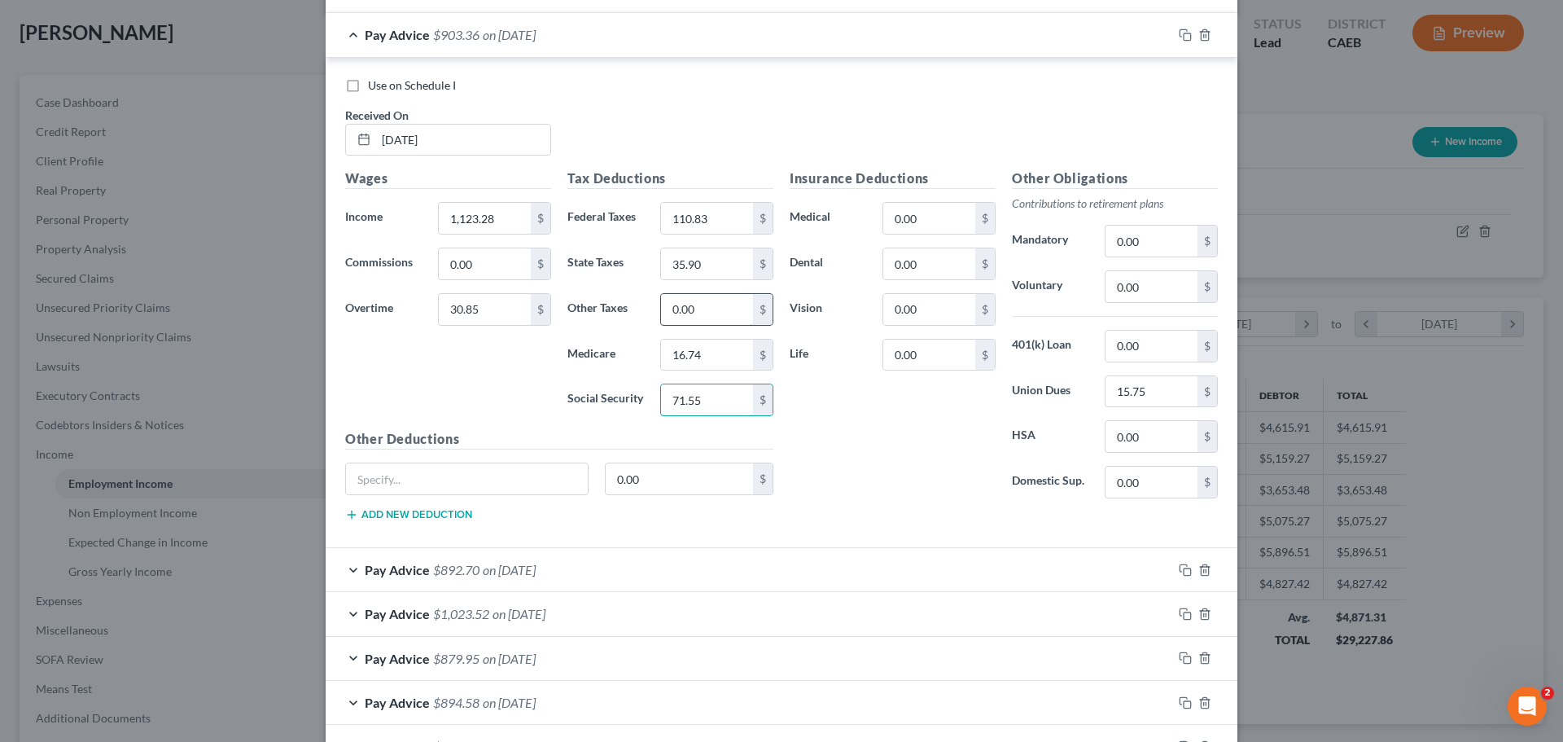
type input "71.55"
click at [702, 316] on input "0.00" at bounding box center [707, 309] width 92 height 31
type input "13.85"
click at [855, 422] on div "Insurance Deductions Medical 0.00 $ Dental 0.00 $ Vision 0.00 $ Life 0.00 $" at bounding box center [892, 339] width 222 height 343
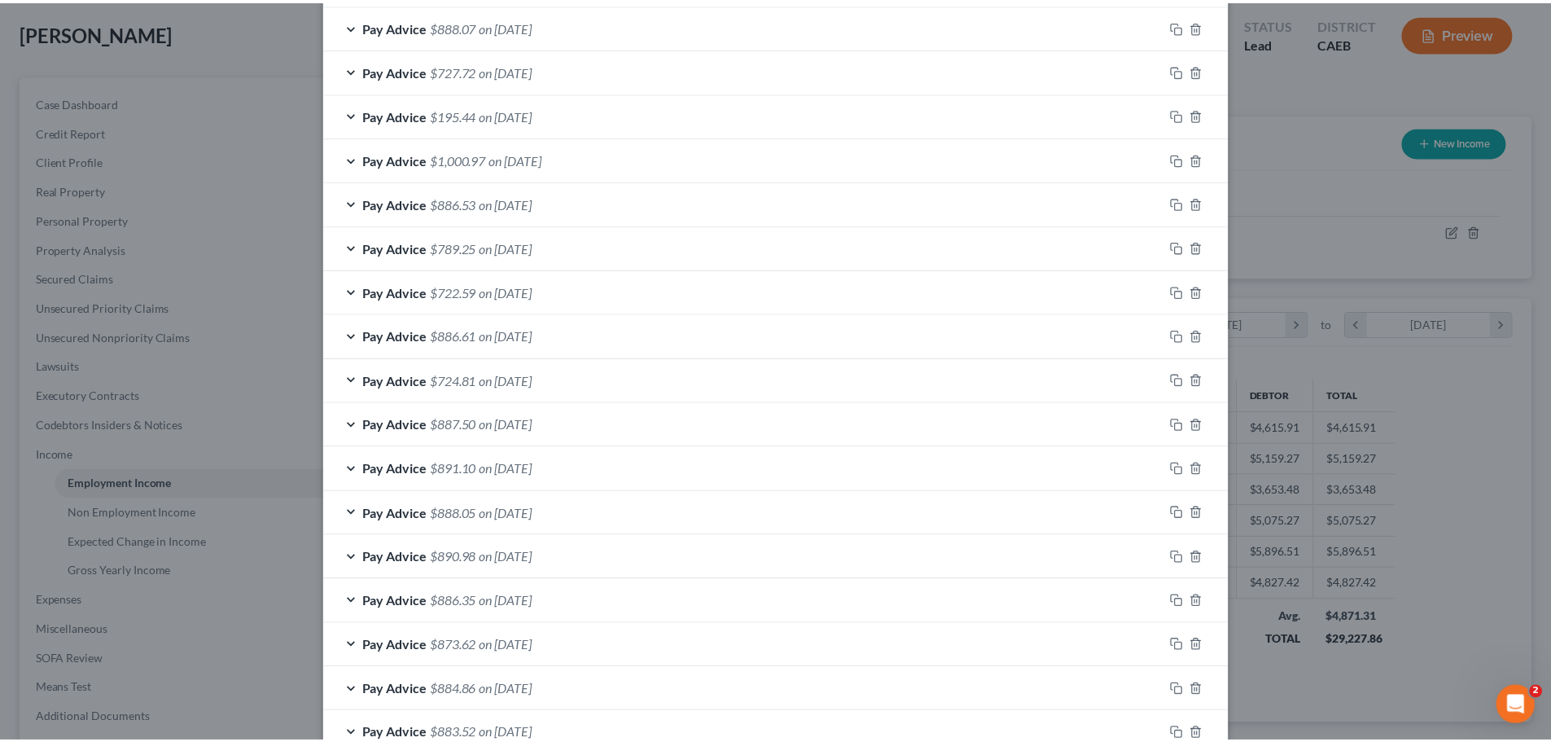
scroll to position [1715, 0]
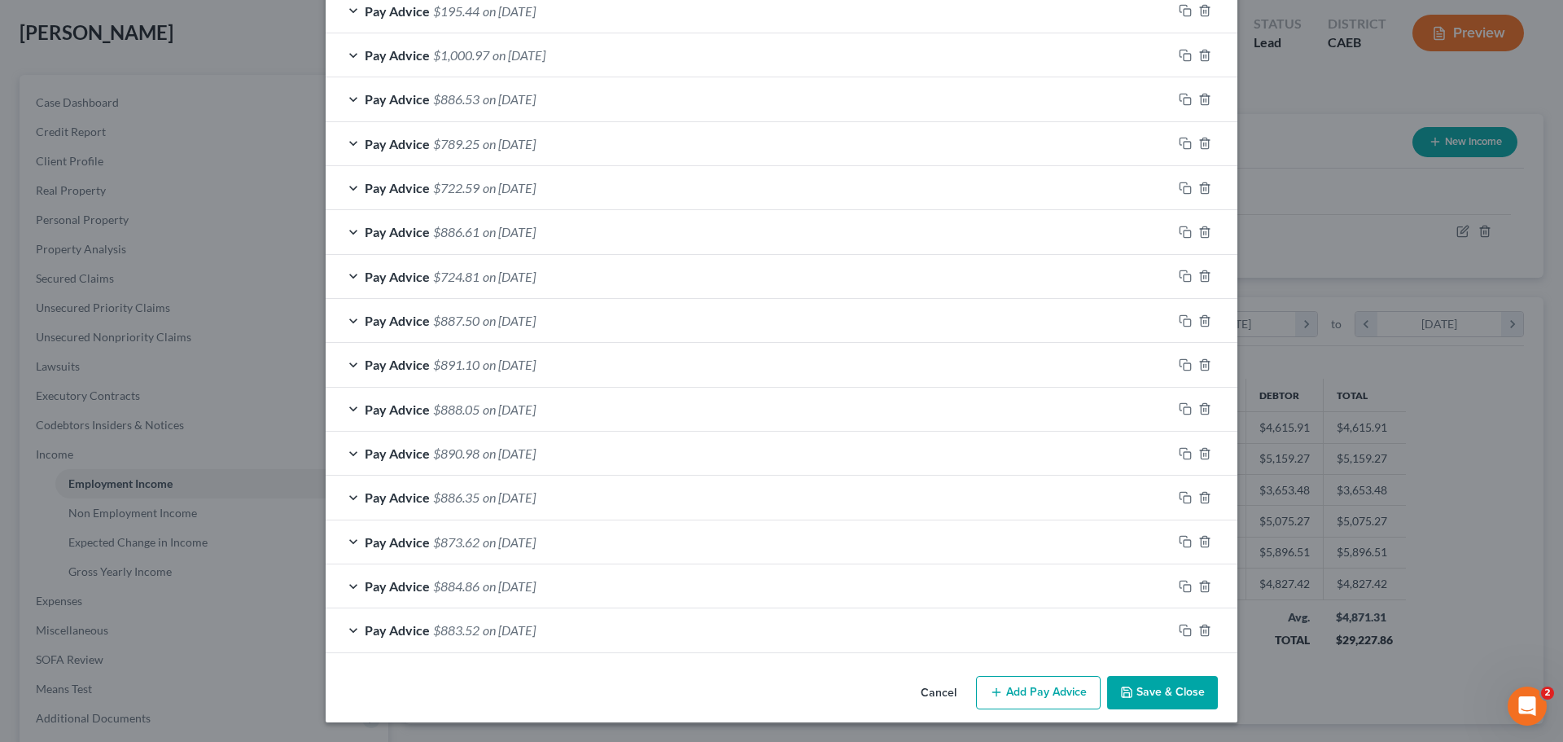
click at [1175, 702] on button "Save & Close" at bounding box center [1162, 693] width 111 height 34
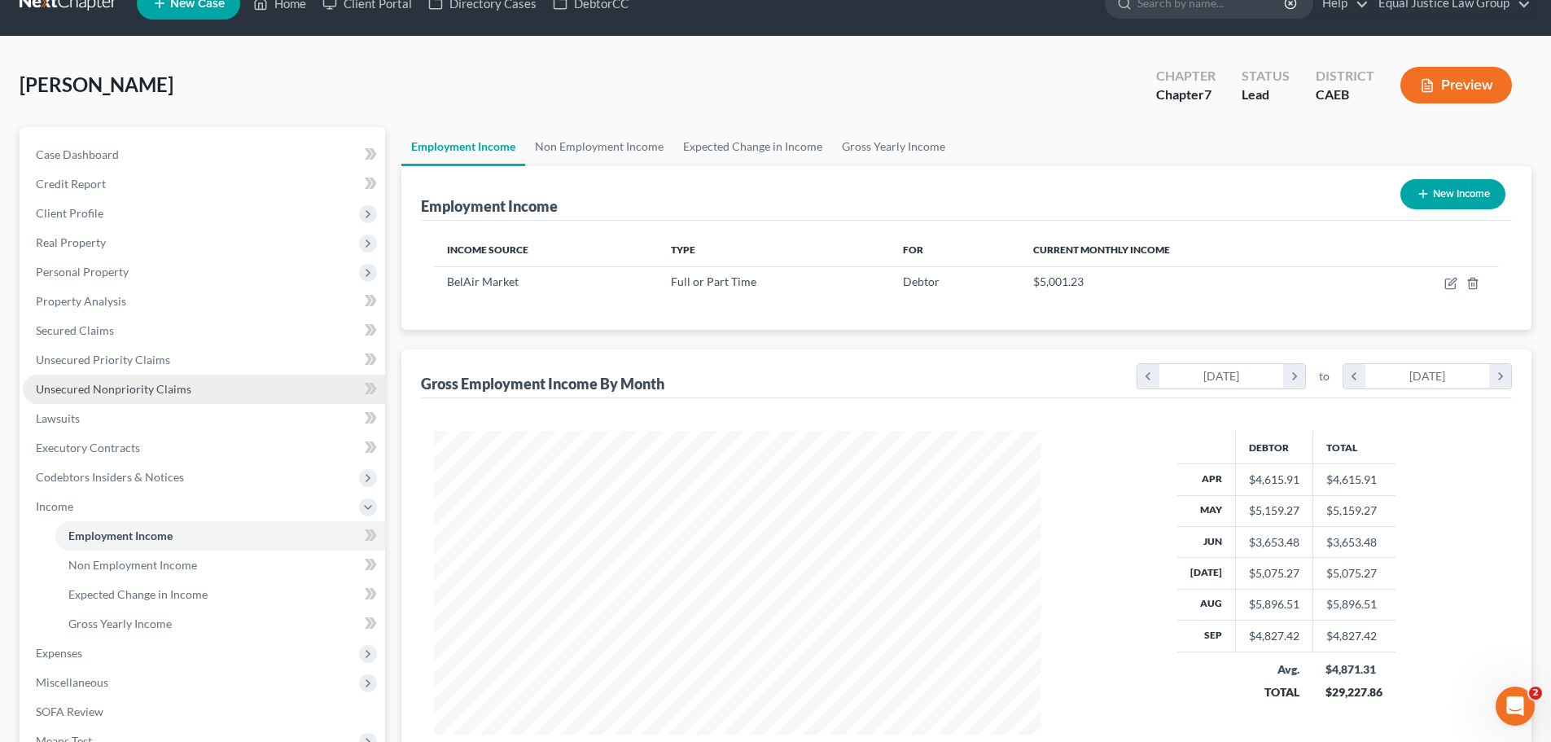
scroll to position [0, 0]
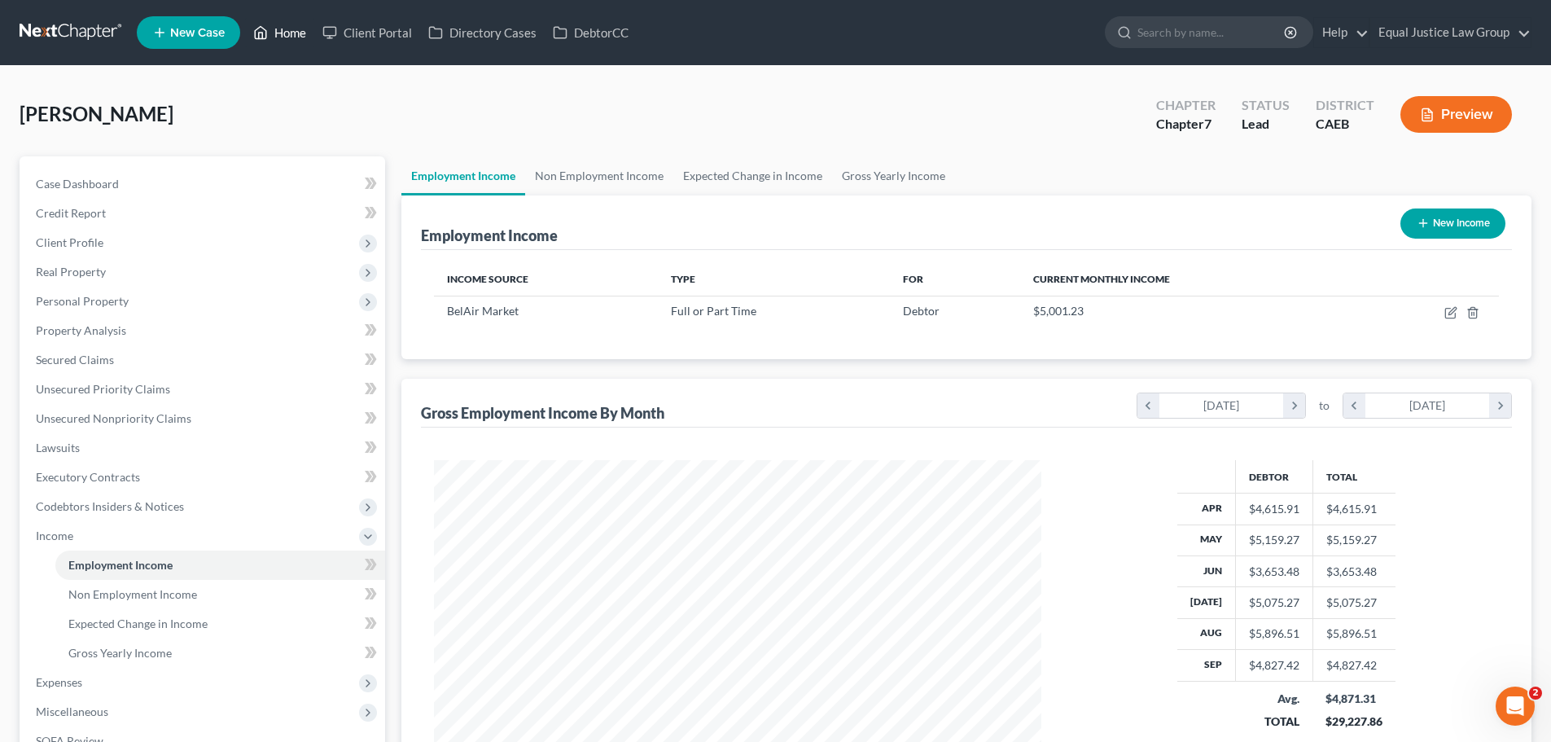
click at [287, 37] on link "Home" at bounding box center [279, 32] width 69 height 29
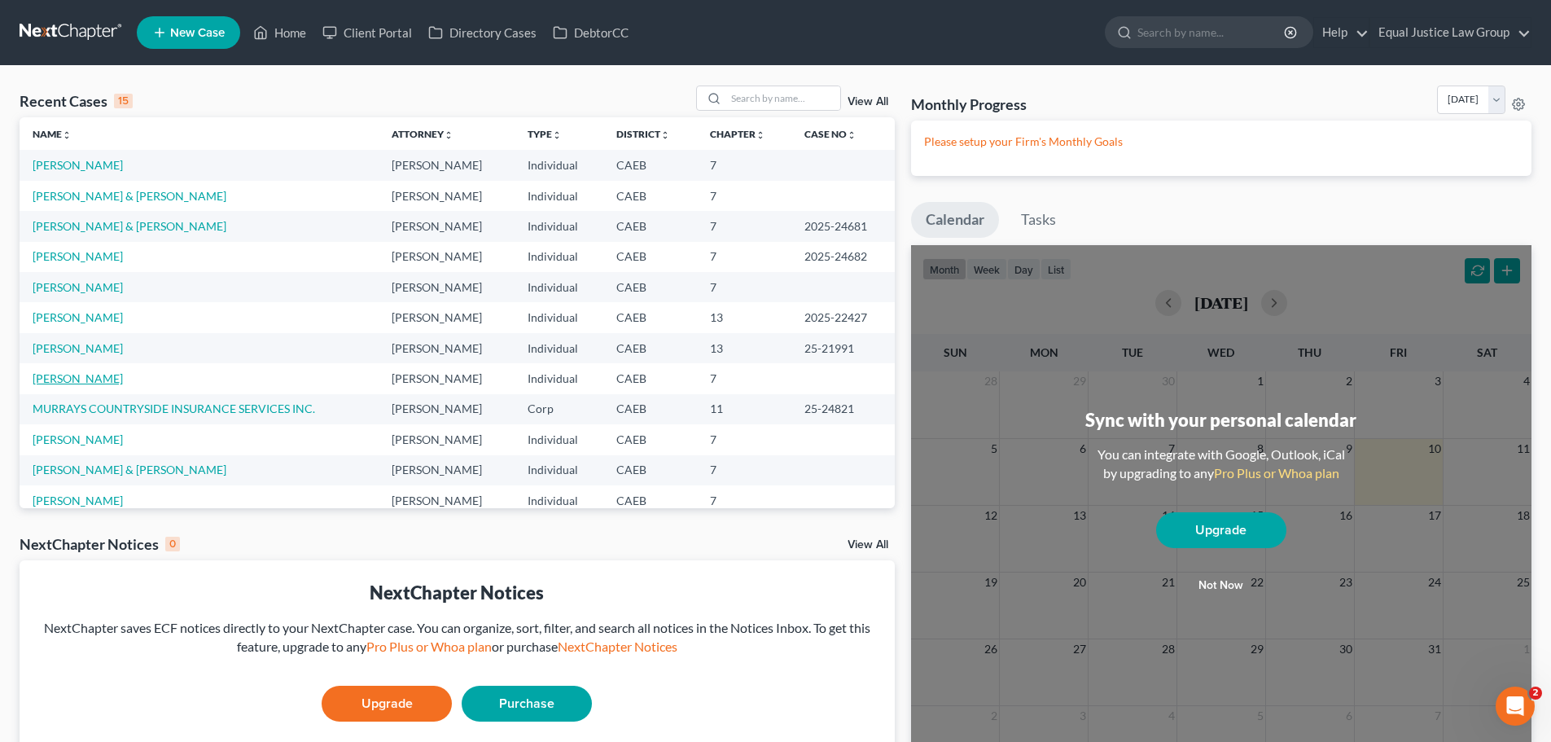
click at [75, 378] on link "[PERSON_NAME]" at bounding box center [78, 378] width 90 height 14
